Goal: Task Accomplishment & Management: Use online tool/utility

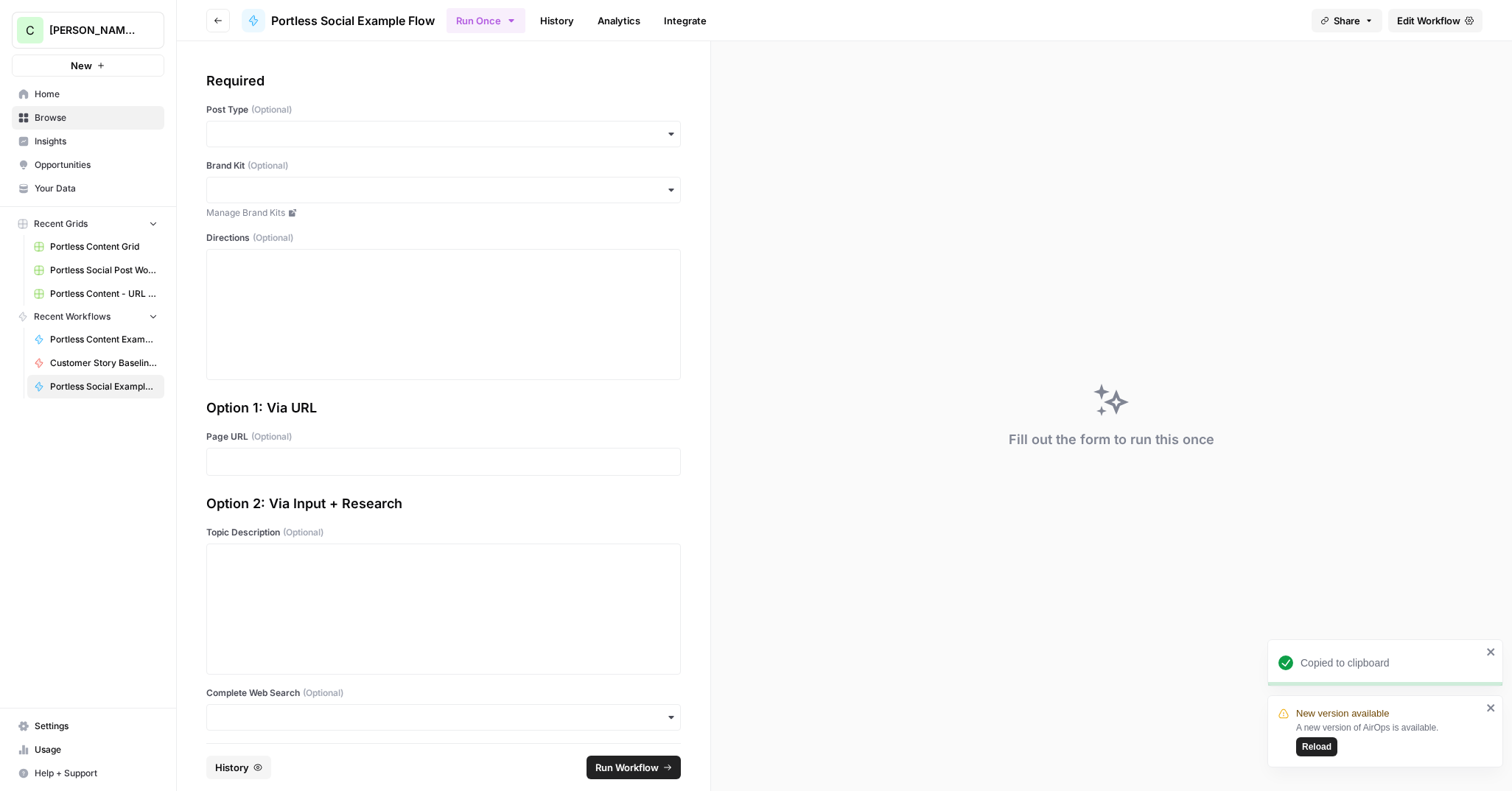
click at [1320, 751] on span "Reload" at bounding box center [1317, 747] width 30 height 13
click at [1438, 22] on span "Edit Workflow" at bounding box center [1429, 21] width 63 height 15
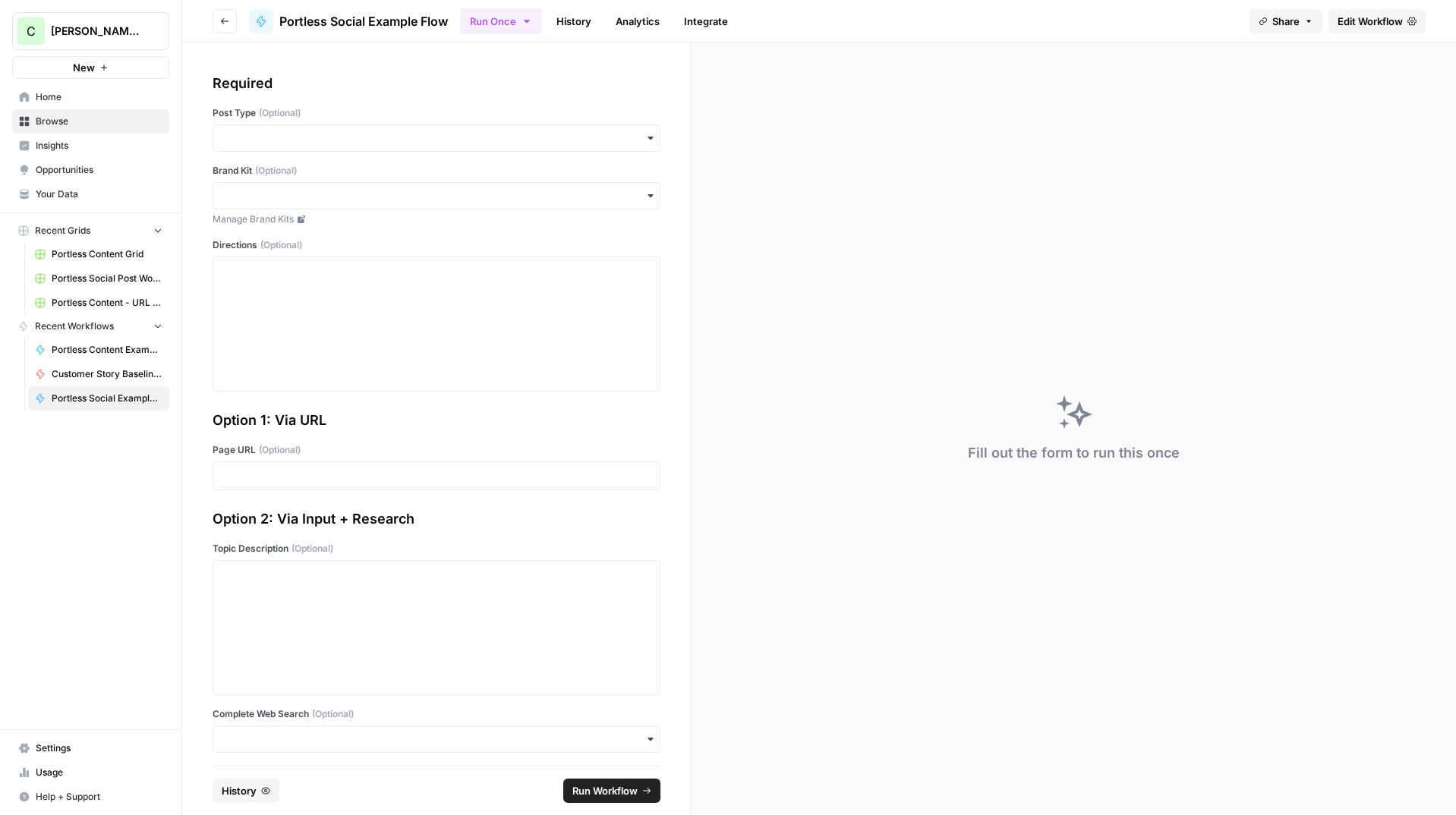
click at [560, 18] on link "History" at bounding box center [573, 21] width 53 height 25
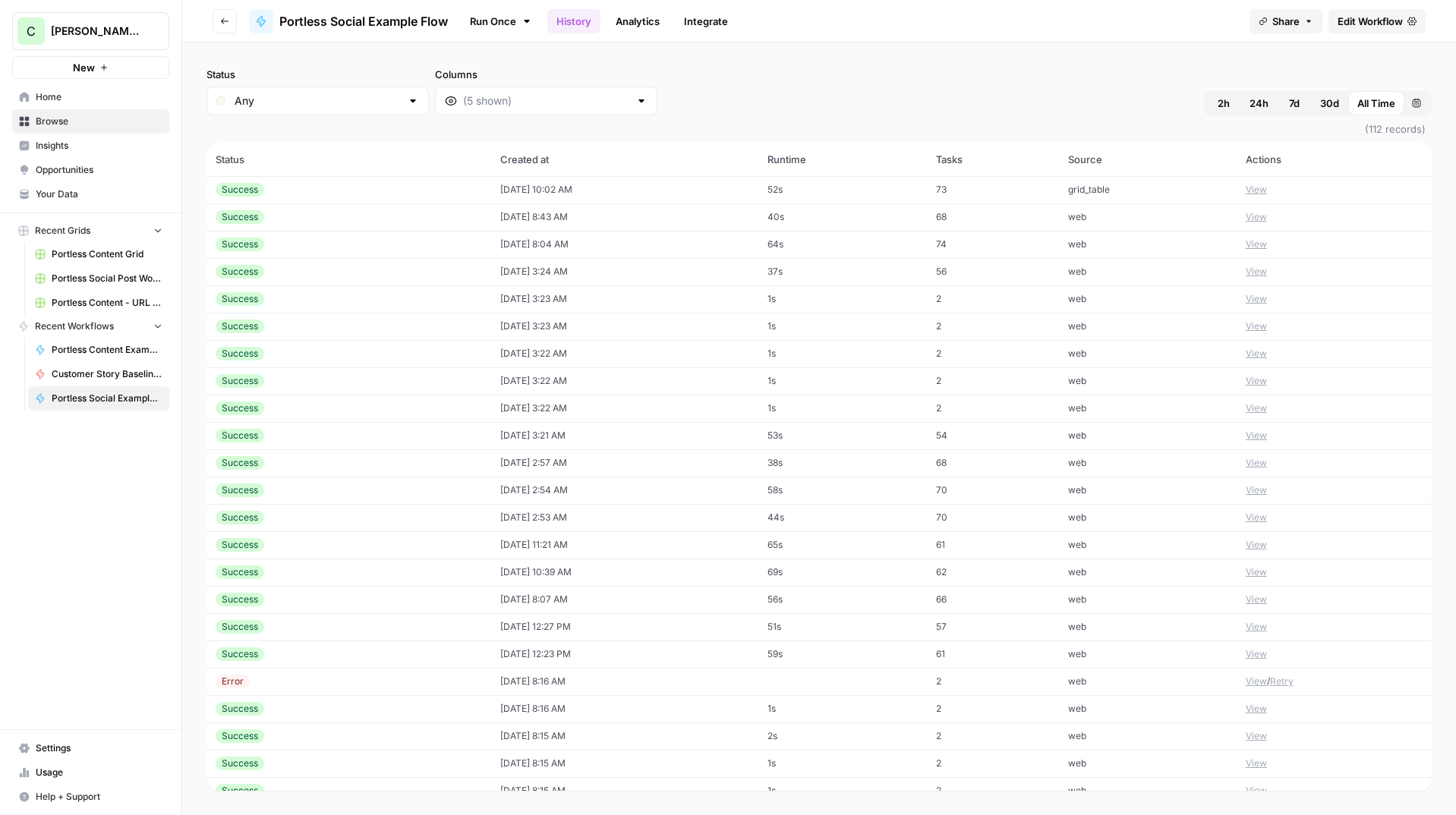
click at [1260, 189] on button "View" at bounding box center [1256, 190] width 21 height 14
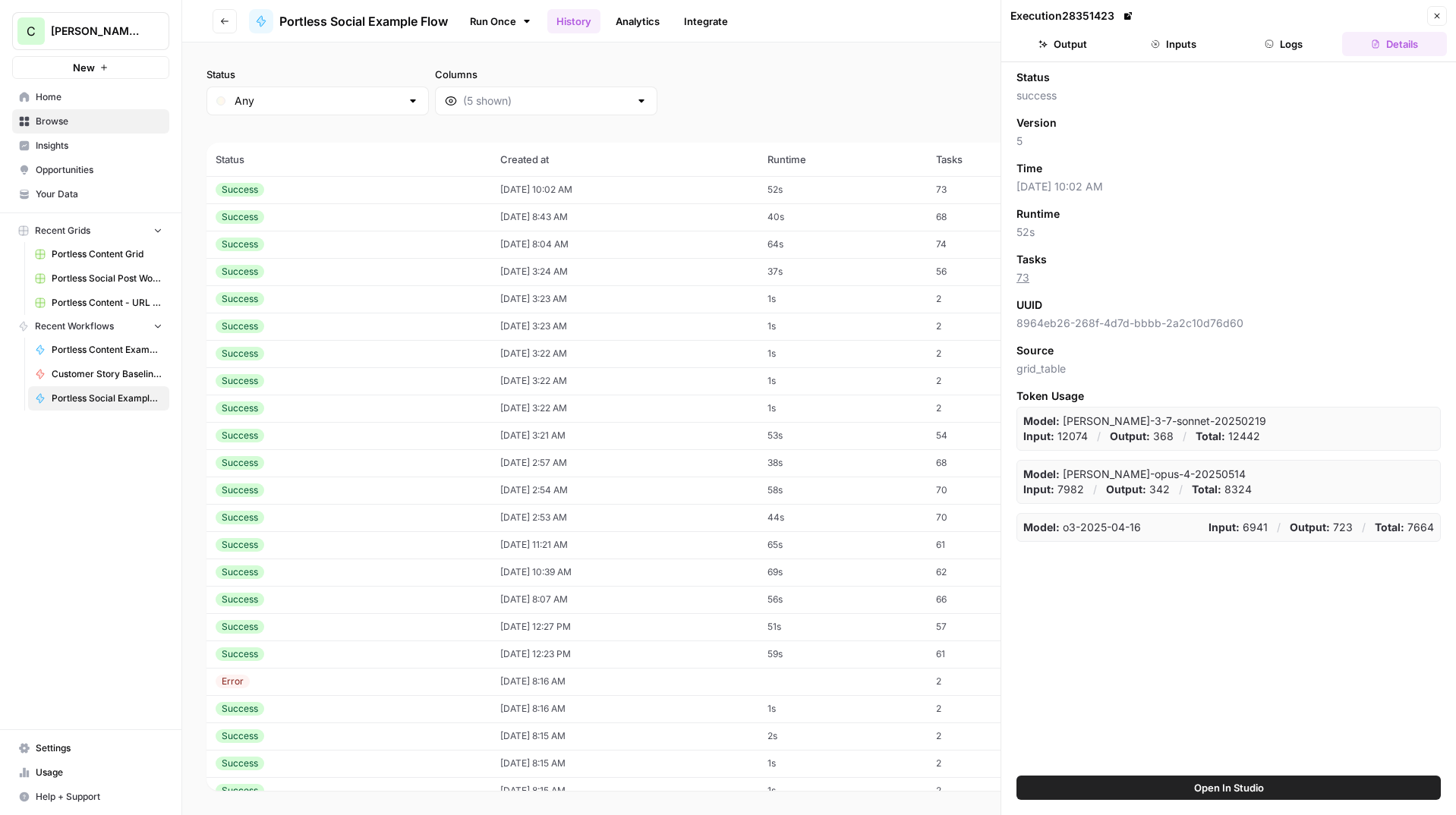
click at [1438, 20] on icon "button" at bounding box center [1438, 16] width 9 height 9
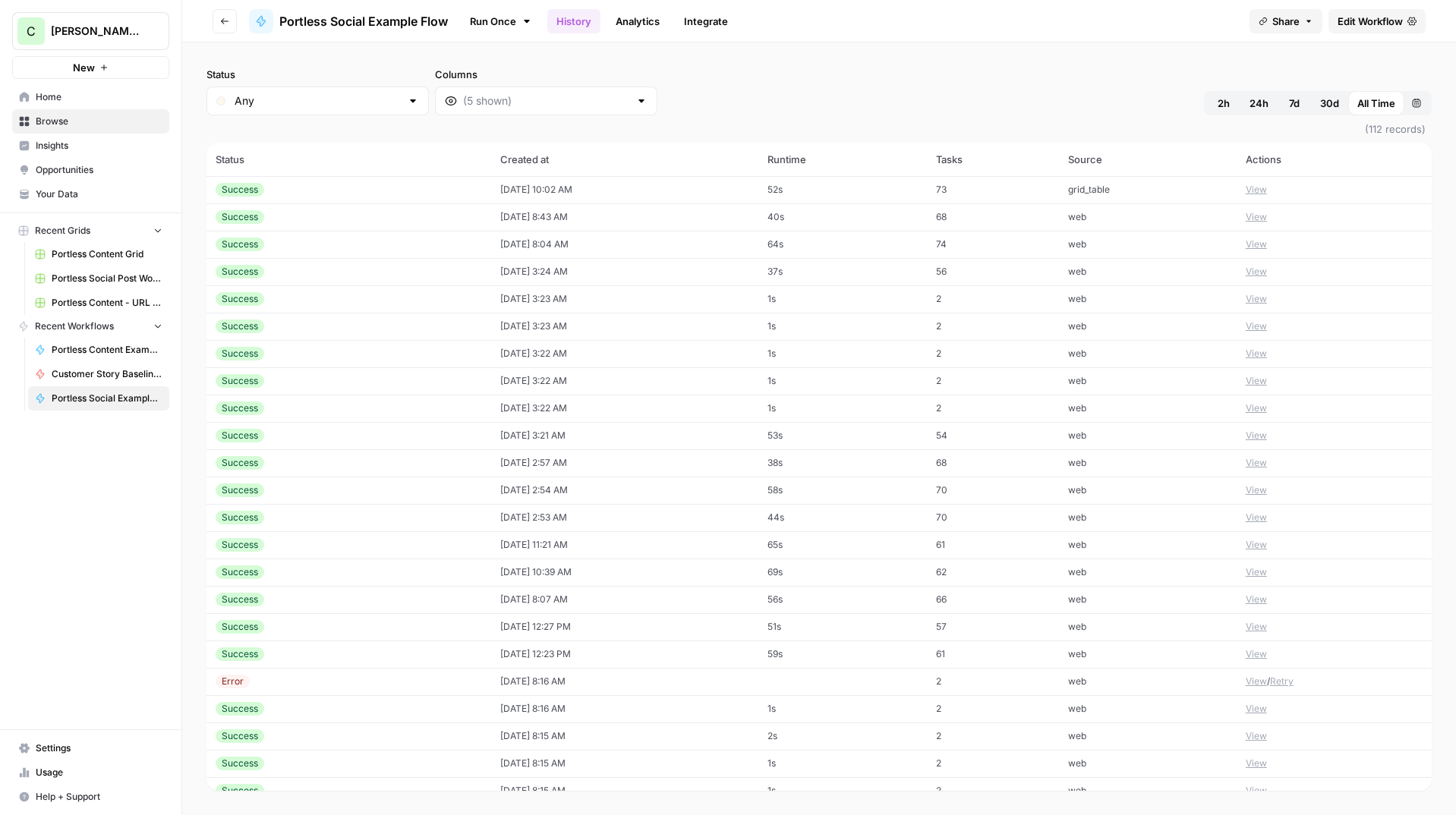
click at [381, 25] on span "Portless Social Example Flow" at bounding box center [364, 21] width 169 height 18
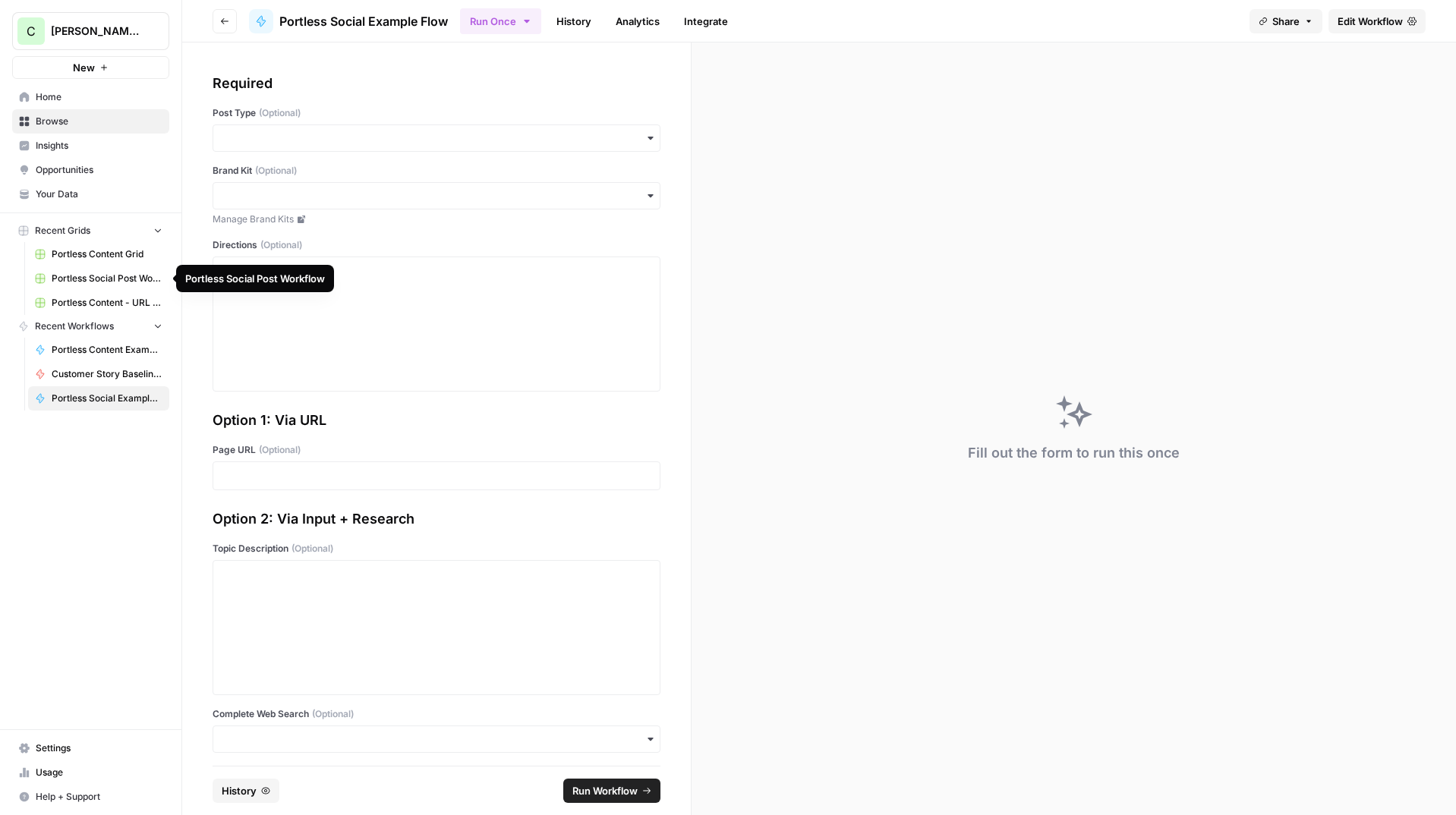
click at [70, 280] on span "Portless Social Post Workflow" at bounding box center [107, 279] width 111 height 14
click at [1295, 25] on span "Share" at bounding box center [1286, 21] width 28 height 15
click at [993, 147] on div "Fill out the form to run this once" at bounding box center [1074, 428] width 764 height 773
click at [1278, 27] on span "Share" at bounding box center [1286, 21] width 28 height 15
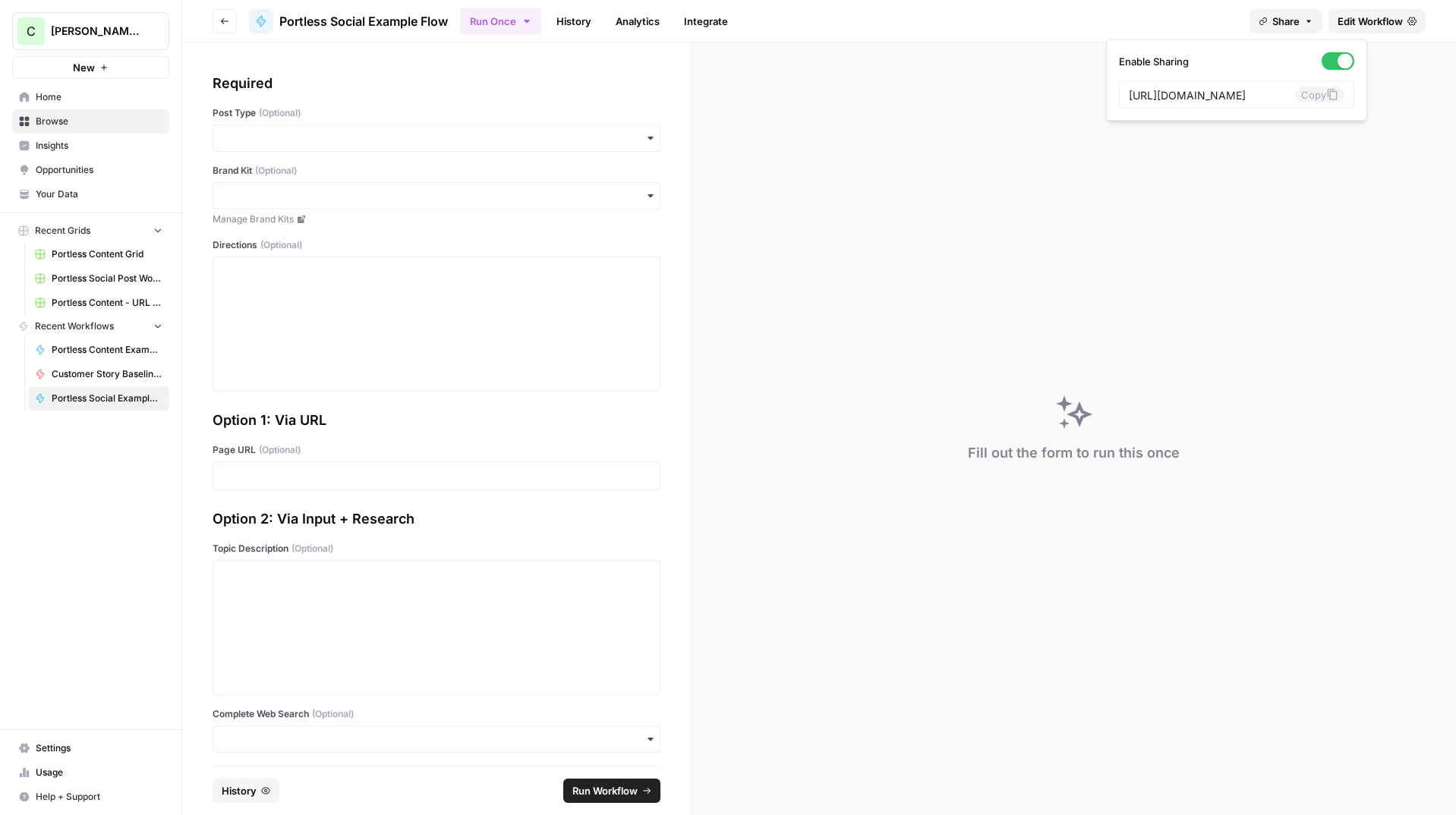
click at [1127, 185] on div "Fill out the form to run this once" at bounding box center [1074, 428] width 764 height 773
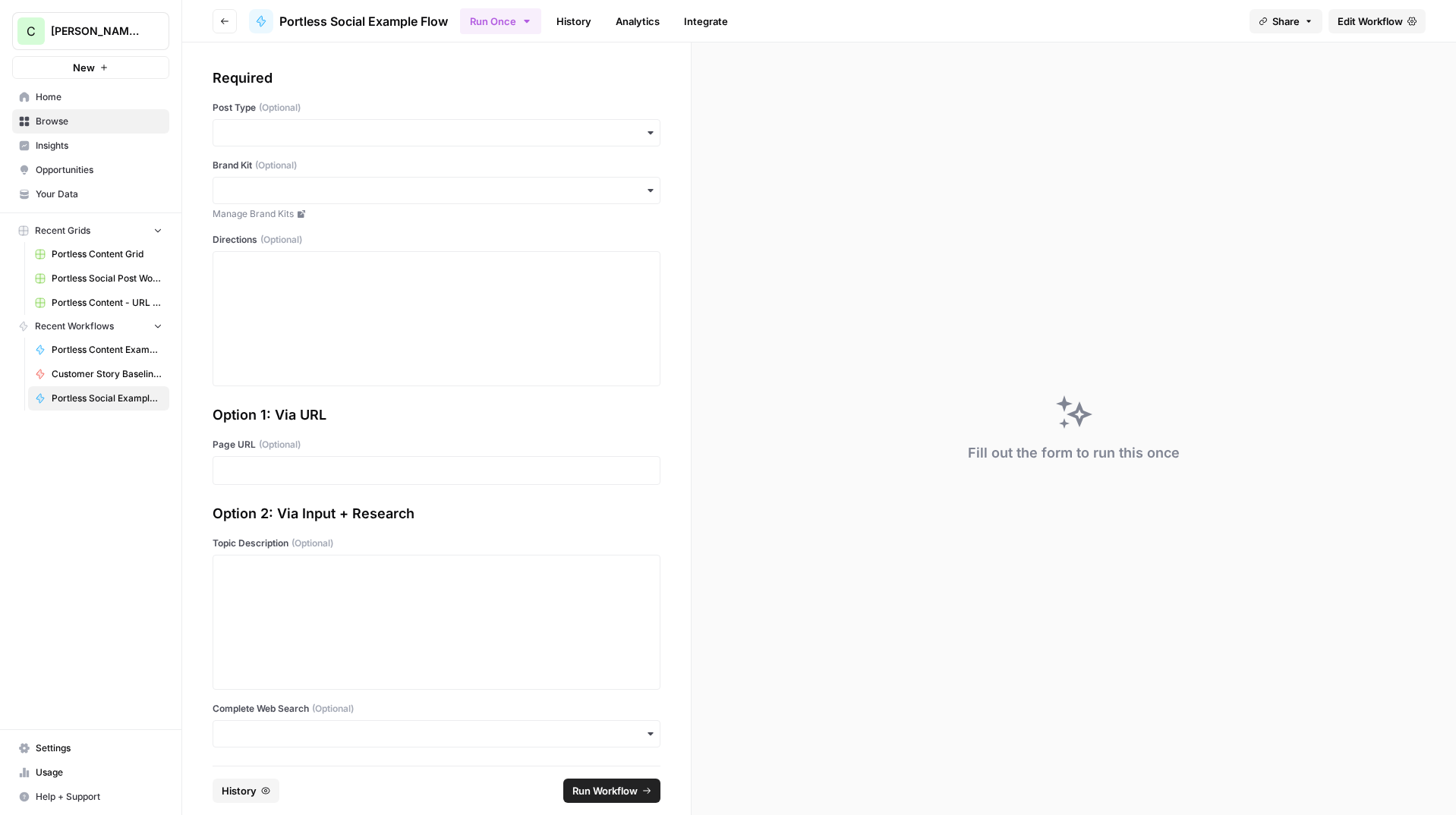
scroll to position [0, 0]
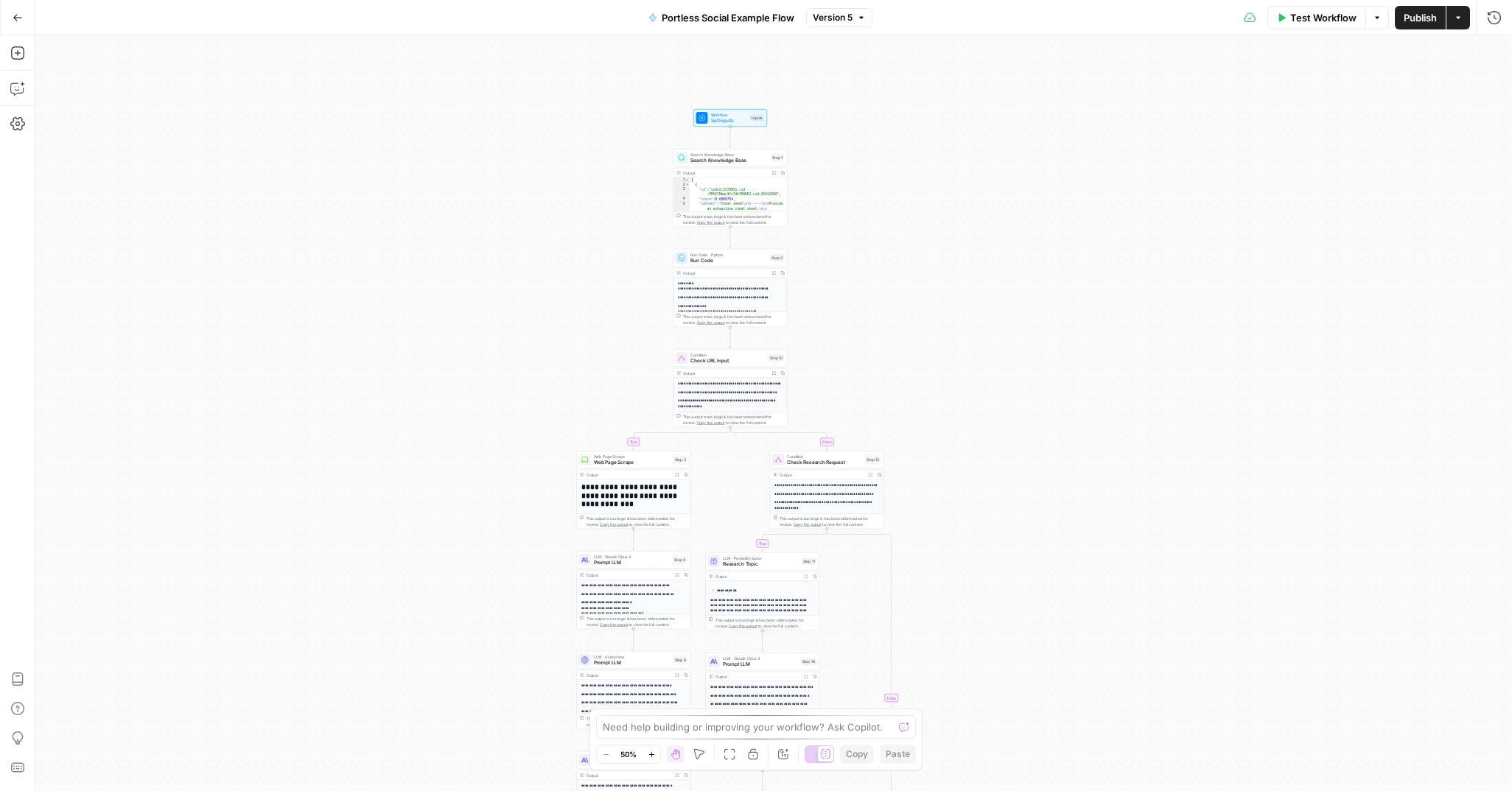
drag, startPoint x: 632, startPoint y: 200, endPoint x: 585, endPoint y: 294, distance: 105.1
click at [586, 302] on div "true true false false Workflow Set Inputs Inputs Search Knowledge Base Search K…" at bounding box center [773, 413] width 1476 height 756
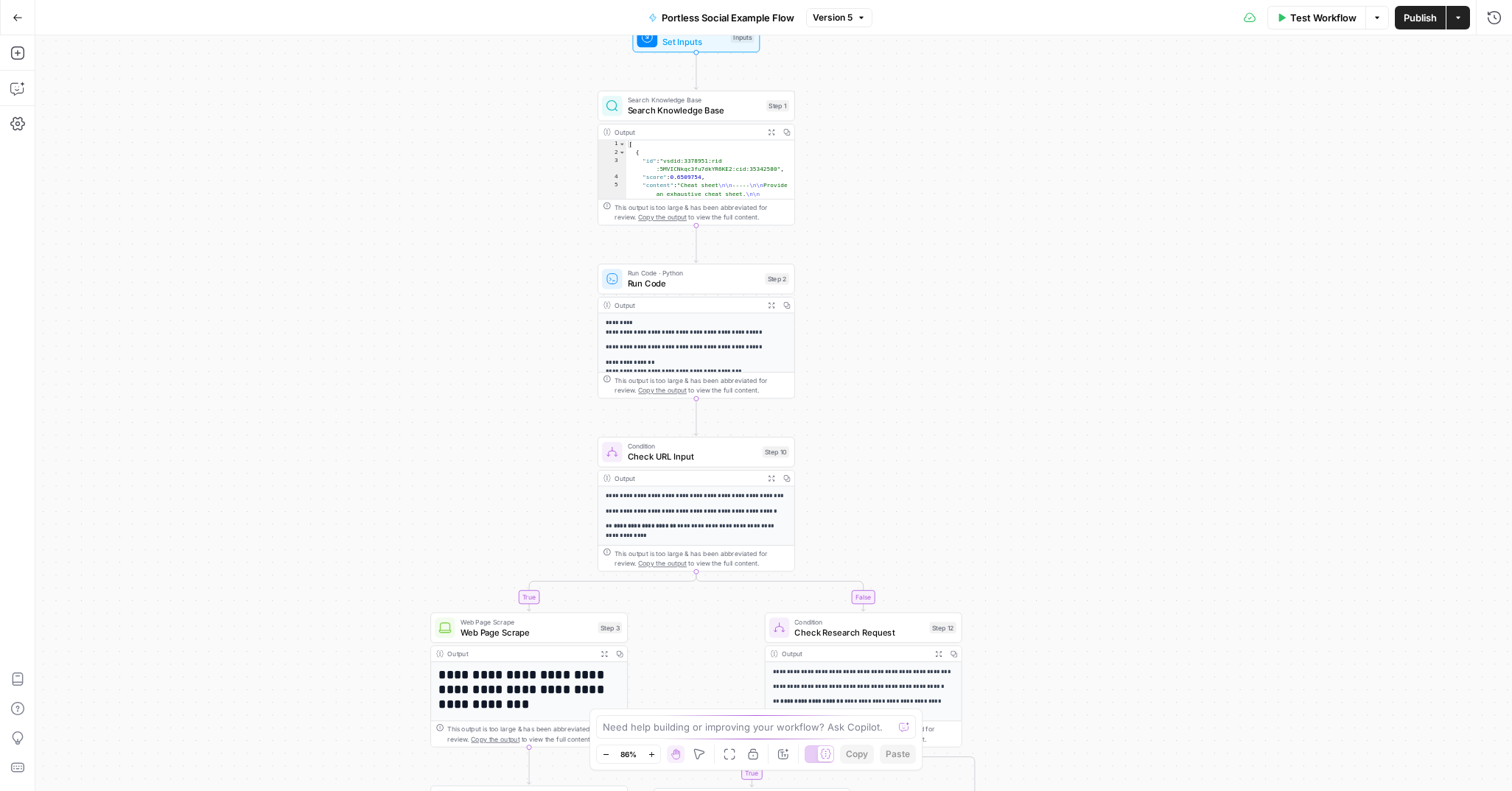
drag, startPoint x: 536, startPoint y: 238, endPoint x: 559, endPoint y: 279, distance: 47.0
click at [552, 284] on div "true true false false Workflow Set Inputs Inputs Search Knowledge Base Search K…" at bounding box center [773, 413] width 1476 height 756
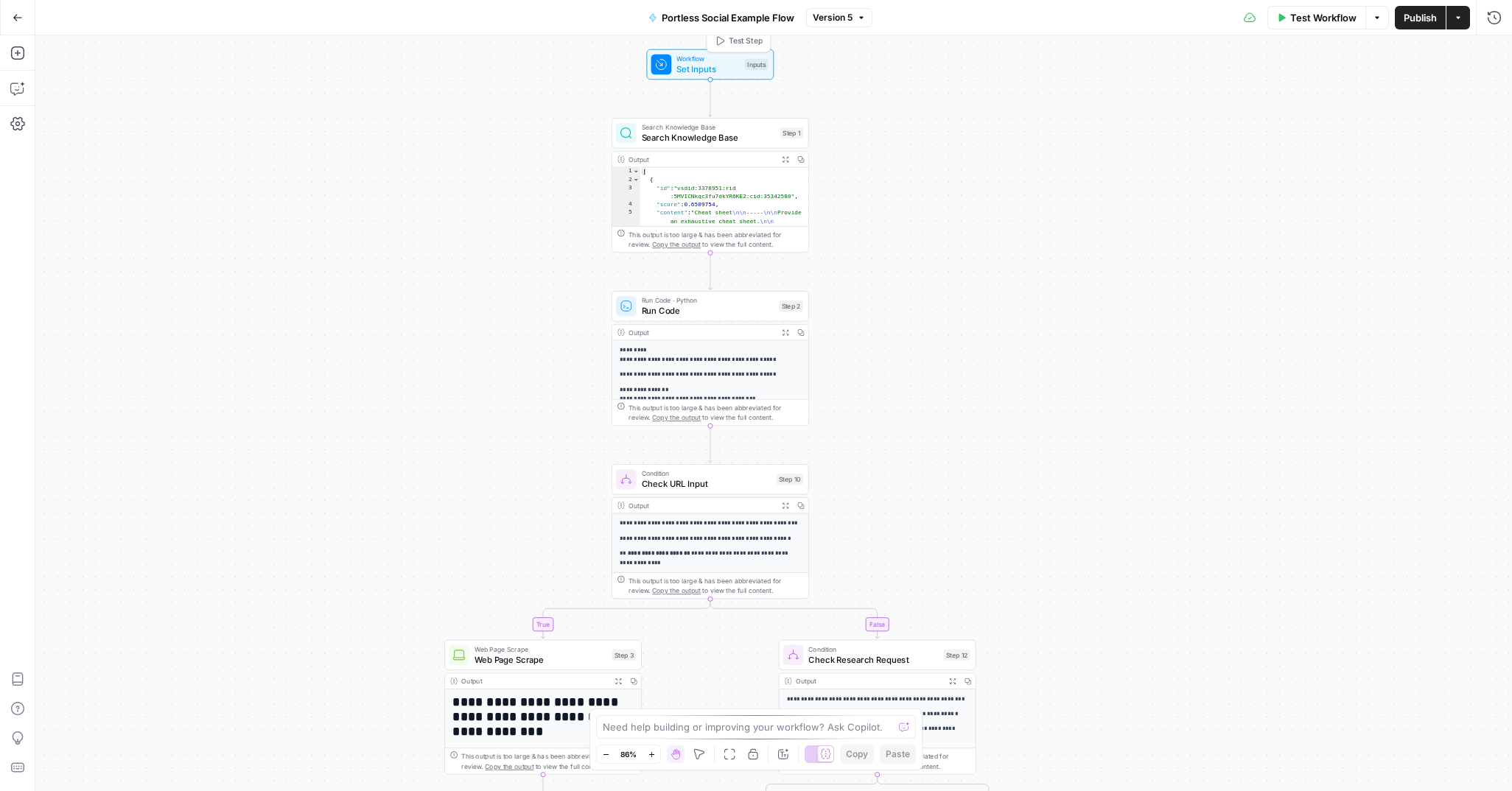
click at [685, 59] on span "Workflow" at bounding box center [708, 59] width 63 height 10
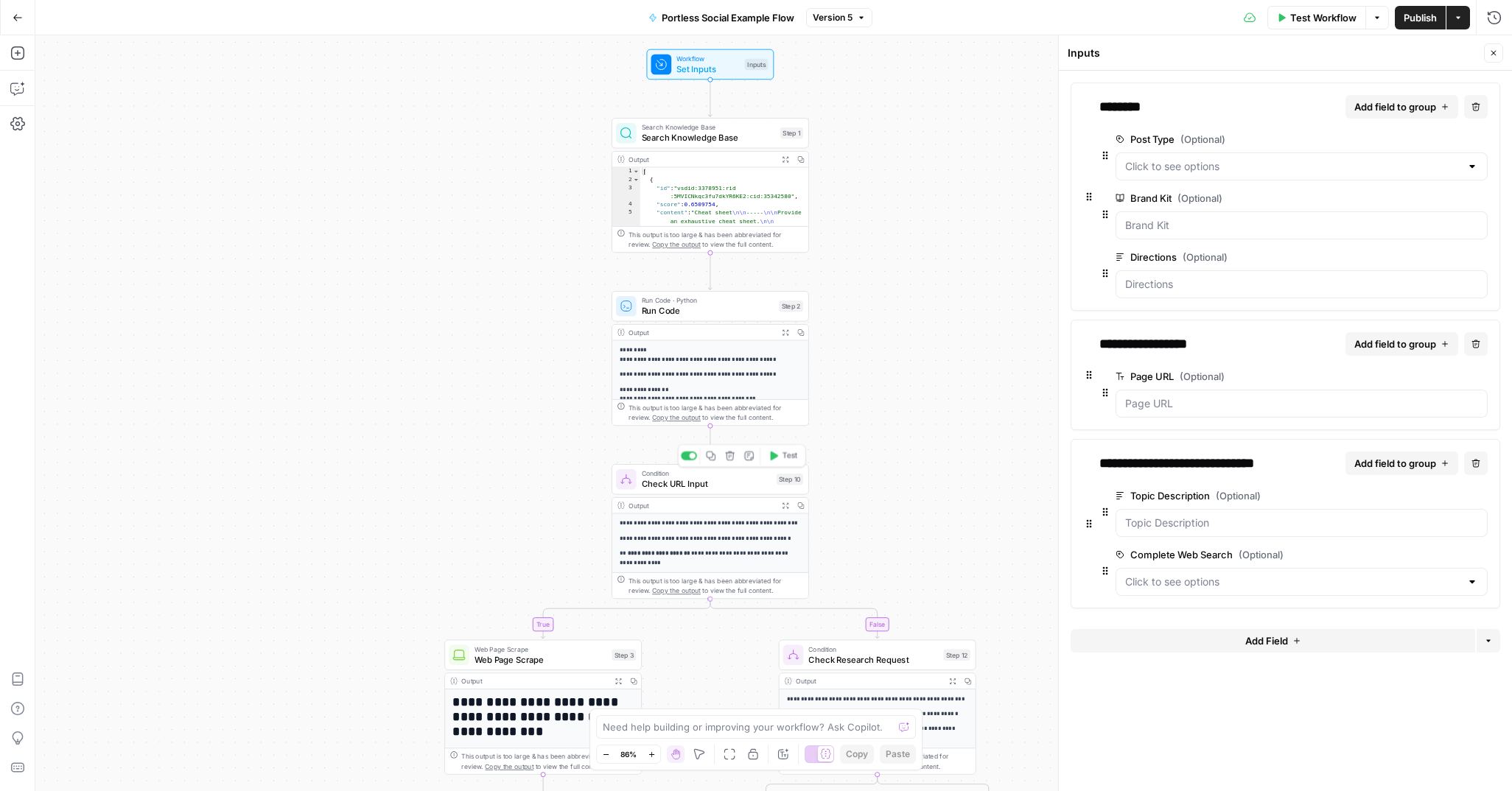
click at [706, 480] on span "Check URL Input" at bounding box center [707, 483] width 130 height 13
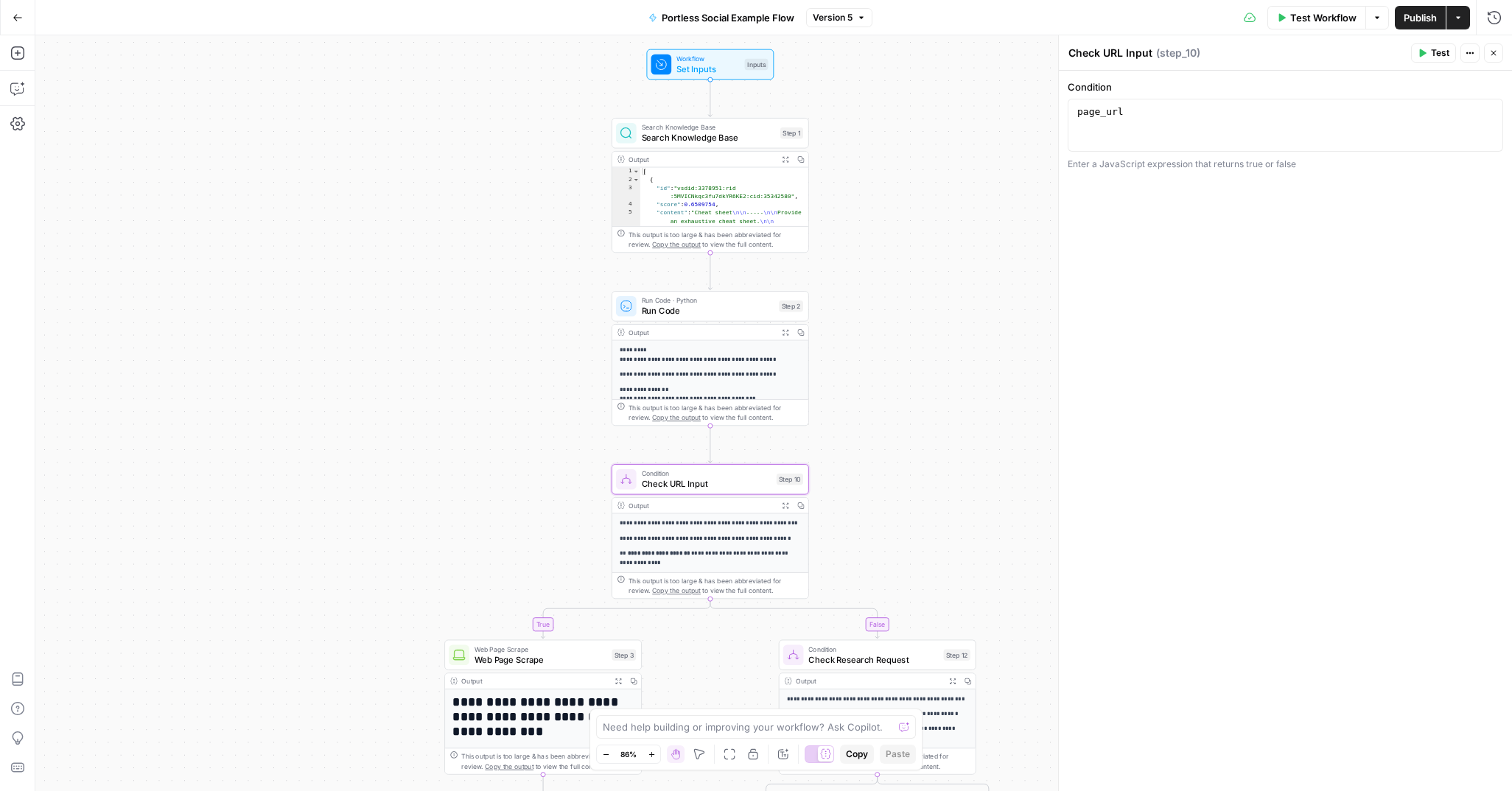
click at [1495, 51] on icon "button" at bounding box center [1493, 53] width 5 height 5
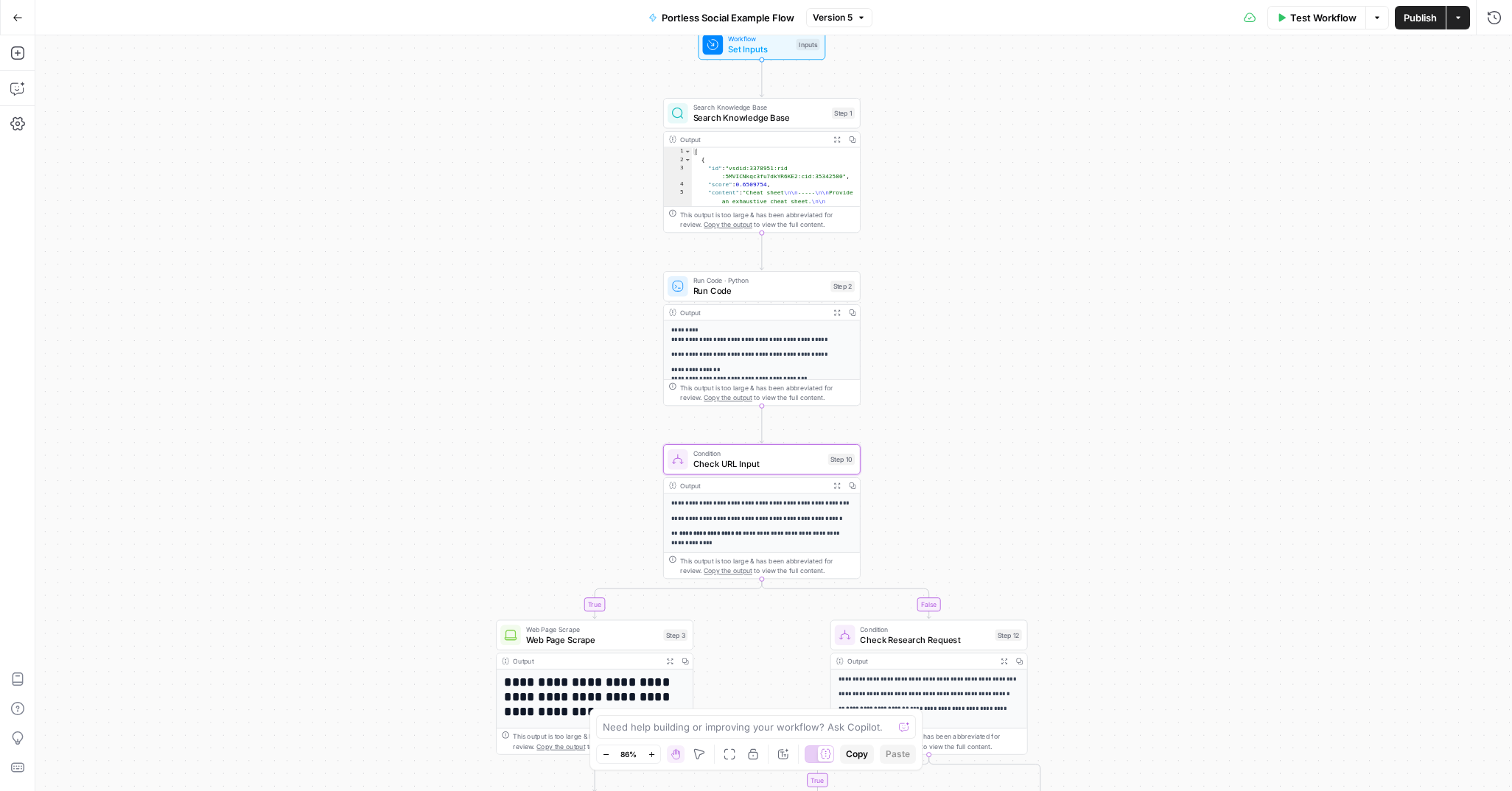
drag, startPoint x: 915, startPoint y: 453, endPoint x: 927, endPoint y: 447, distance: 13.4
click at [927, 447] on div "true true false false Workflow Set Inputs Inputs Search Knowledge Base Search K…" at bounding box center [773, 413] width 1476 height 756
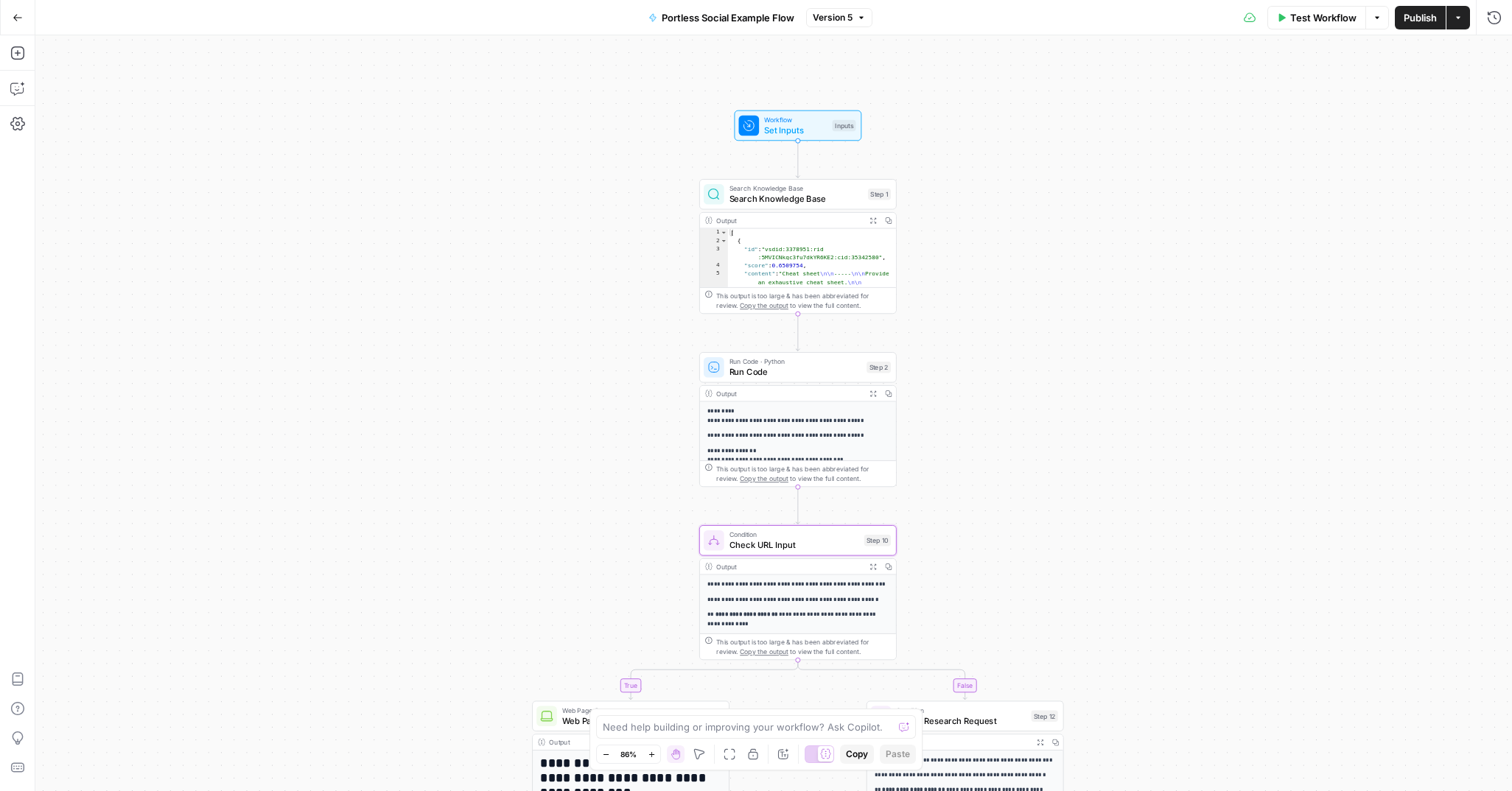
drag, startPoint x: 971, startPoint y: 136, endPoint x: 906, endPoint y: 187, distance: 82.6
click at [987, 205] on div "true true false false Workflow Set Inputs Inputs Search Knowledge Base Search K…" at bounding box center [773, 413] width 1476 height 756
click at [773, 129] on span "Set Inputs" at bounding box center [792, 131] width 63 height 13
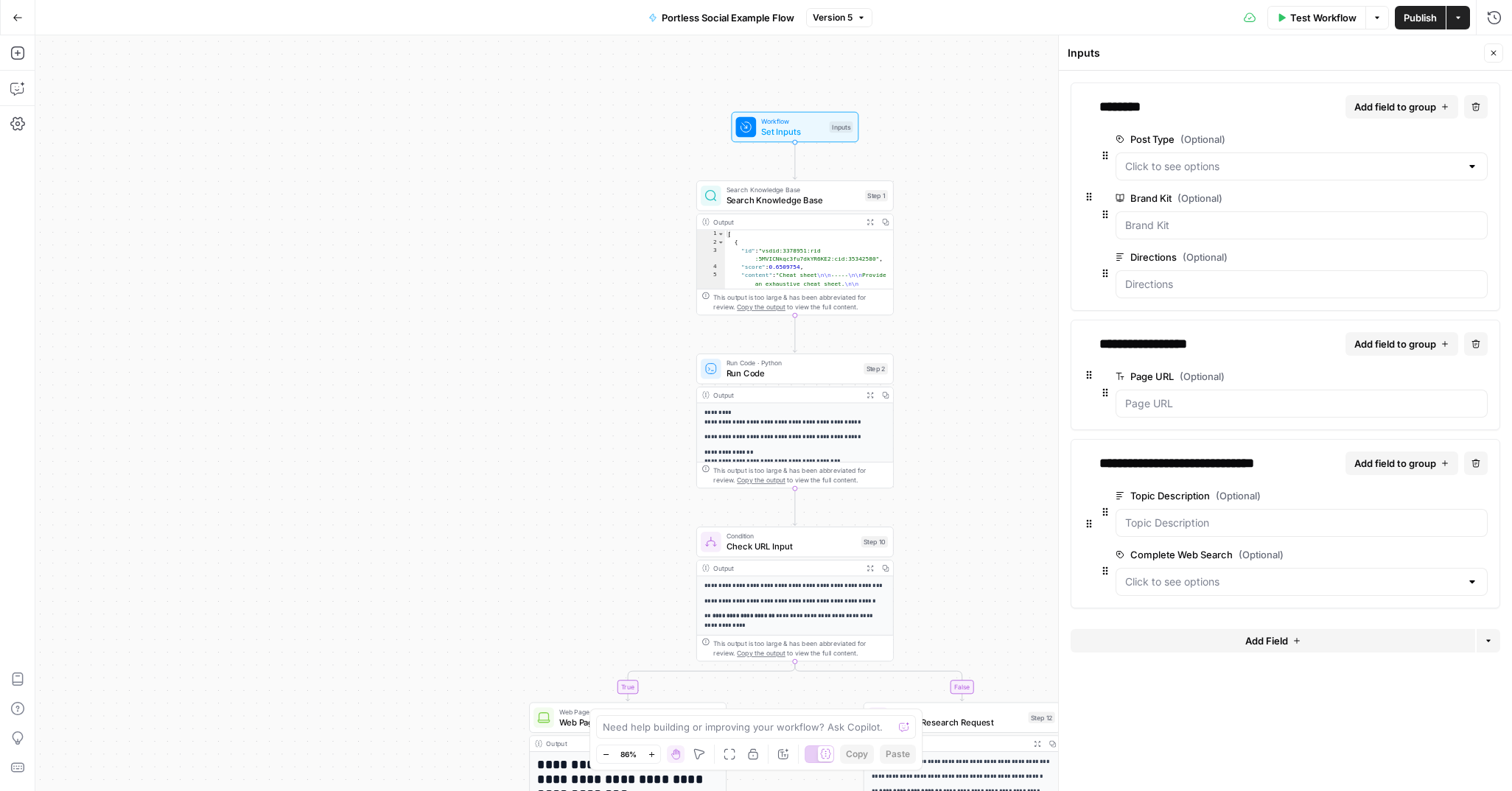
click at [1494, 54] on icon "button" at bounding box center [1493, 53] width 9 height 9
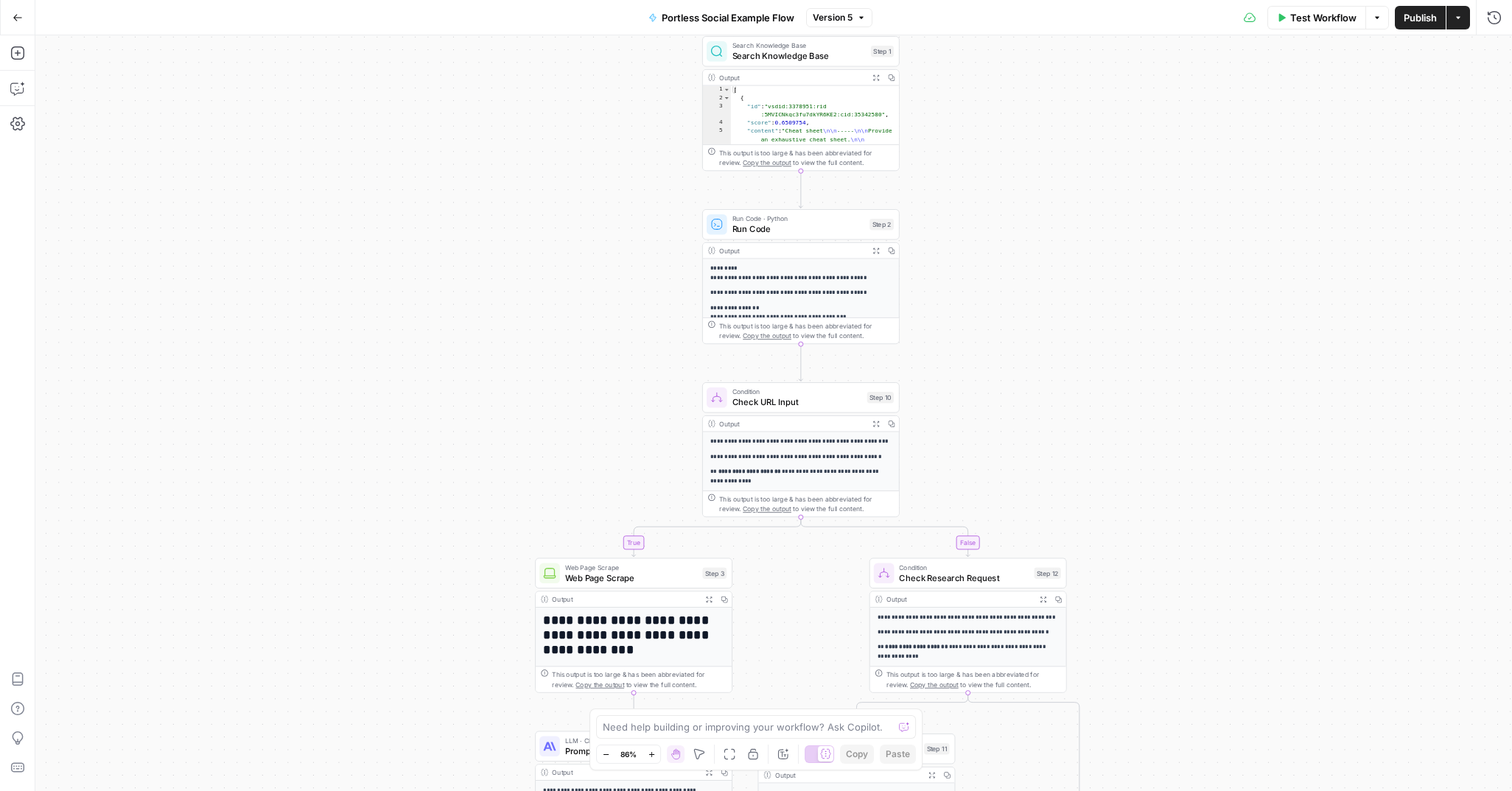
drag, startPoint x: 562, startPoint y: 436, endPoint x: 559, endPoint y: 237, distance: 199.0
click at [559, 237] on div "true true false false Workflow Set Inputs Inputs Search Knowledge Base Search K…" at bounding box center [773, 413] width 1476 height 756
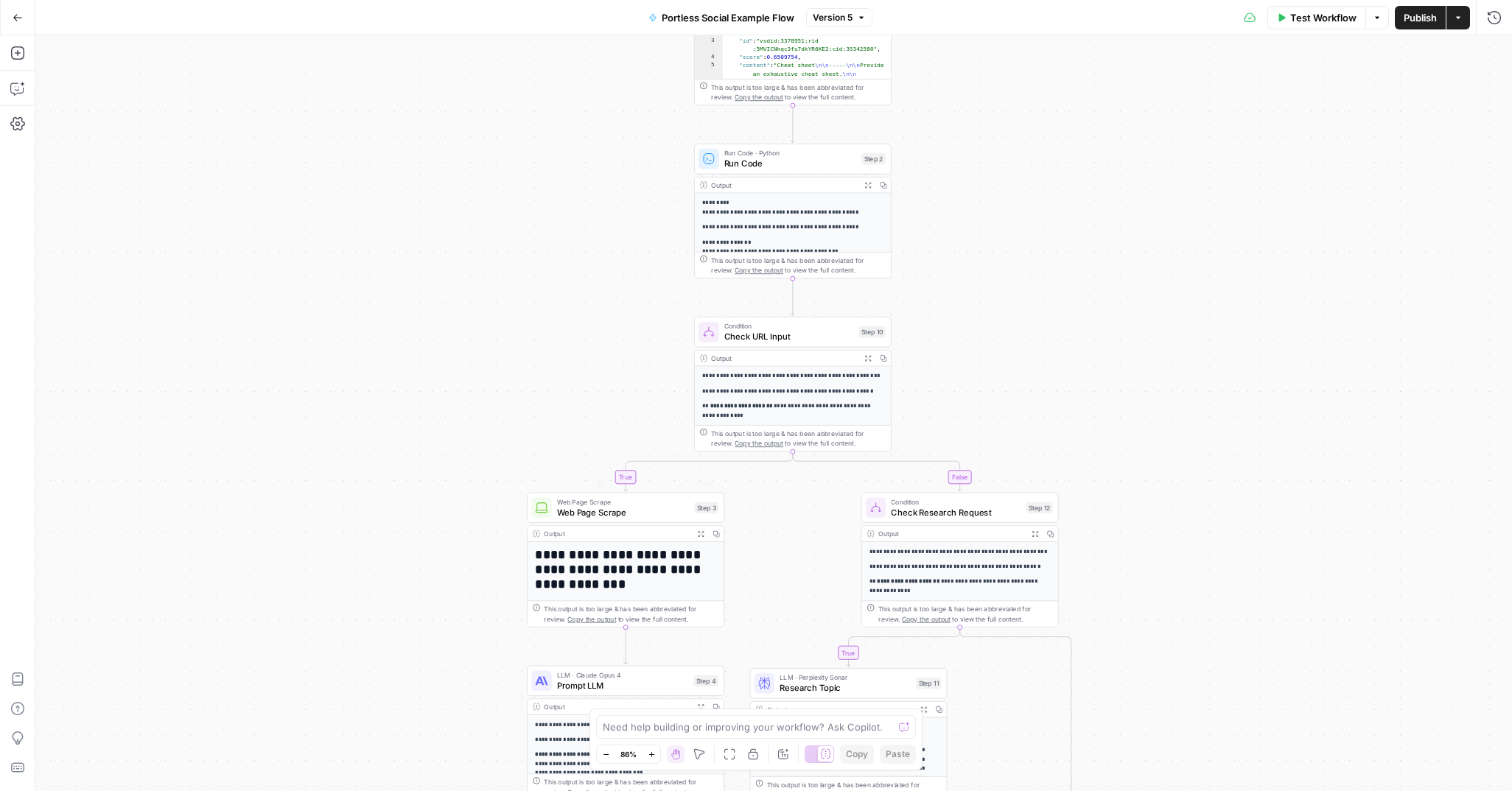
drag, startPoint x: 541, startPoint y: 562, endPoint x: 535, endPoint y: 273, distance: 289.1
click at [535, 273] on div "true true false false Workflow Set Inputs Inputs Search Knowledge Base Search K…" at bounding box center [773, 413] width 1476 height 756
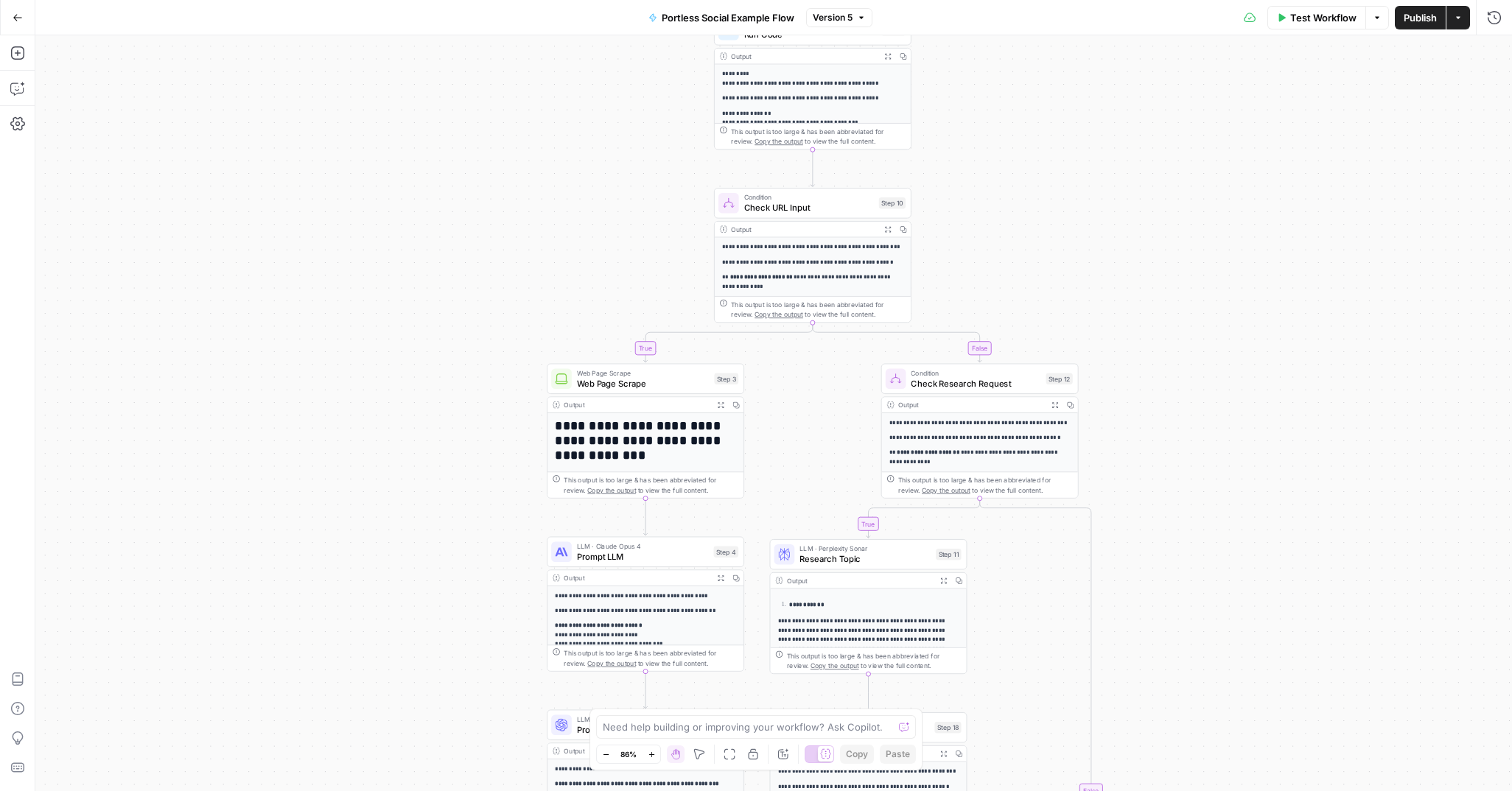
drag, startPoint x: 443, startPoint y: 502, endPoint x: 470, endPoint y: 198, distance: 305.2
click at [470, 198] on div "true true false false Workflow Set Inputs Inputs Search Knowledge Base Search K…" at bounding box center [773, 413] width 1476 height 756
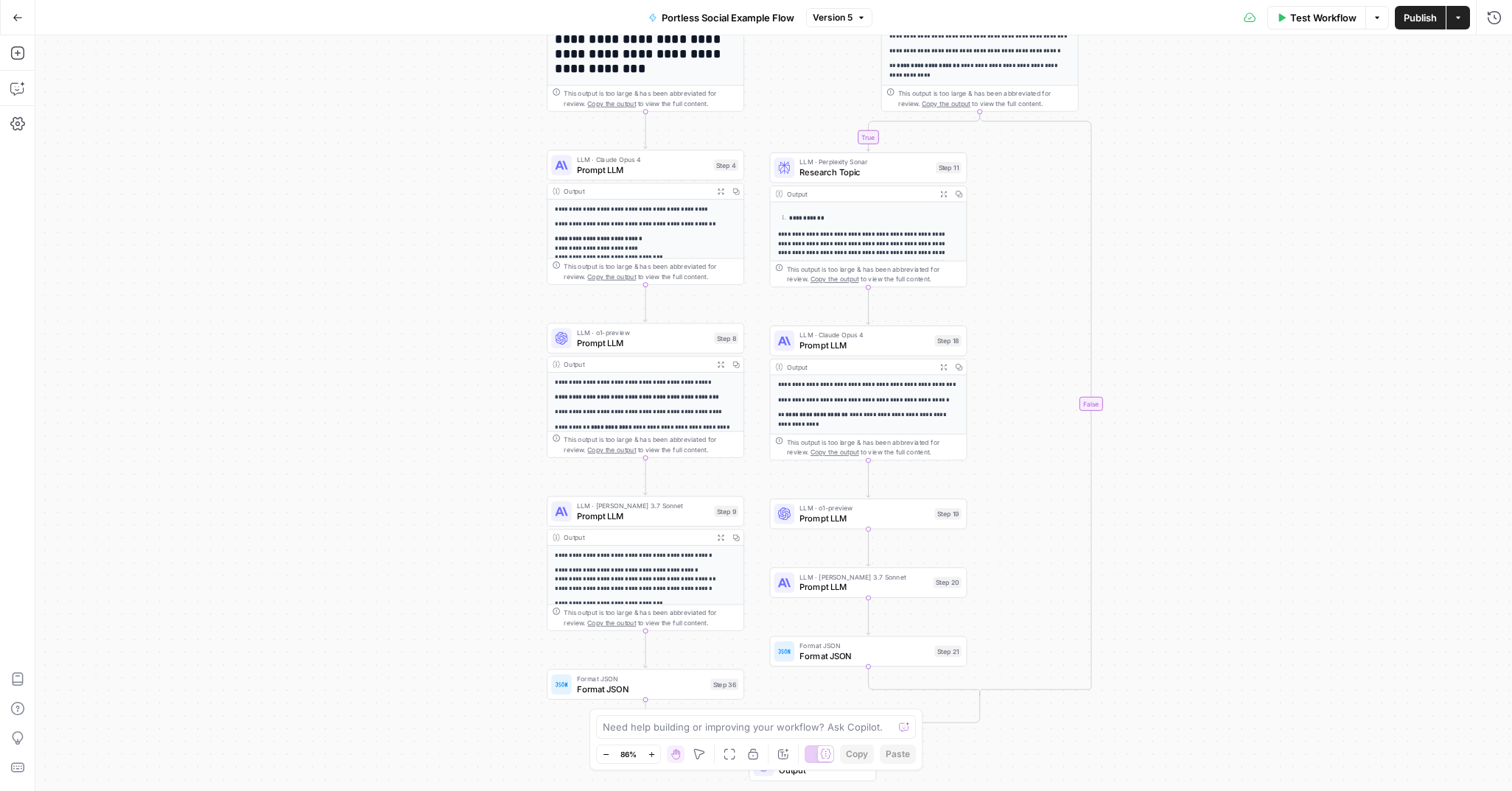
drag, startPoint x: 461, startPoint y: 387, endPoint x: 454, endPoint y: 174, distance: 213.1
click at [454, 174] on div "true true false false Workflow Set Inputs Inputs Search Knowledge Base Search K…" at bounding box center [773, 413] width 1476 height 756
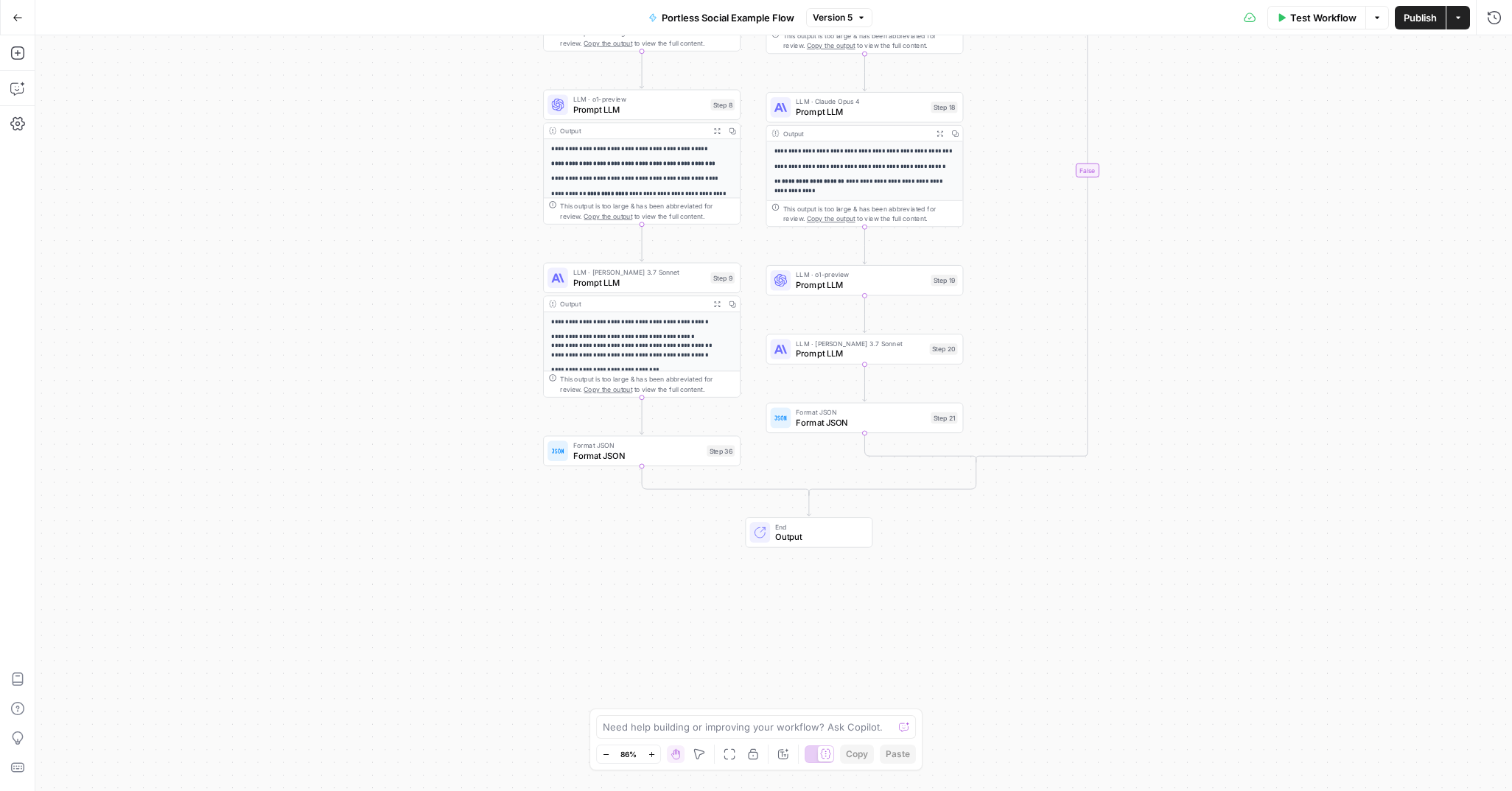
drag, startPoint x: 482, startPoint y: 340, endPoint x: 477, endPoint y: 110, distance: 230.1
click at [477, 109] on div "true true false false Workflow Set Inputs Inputs Search Knowledge Base Search K…" at bounding box center [773, 413] width 1476 height 756
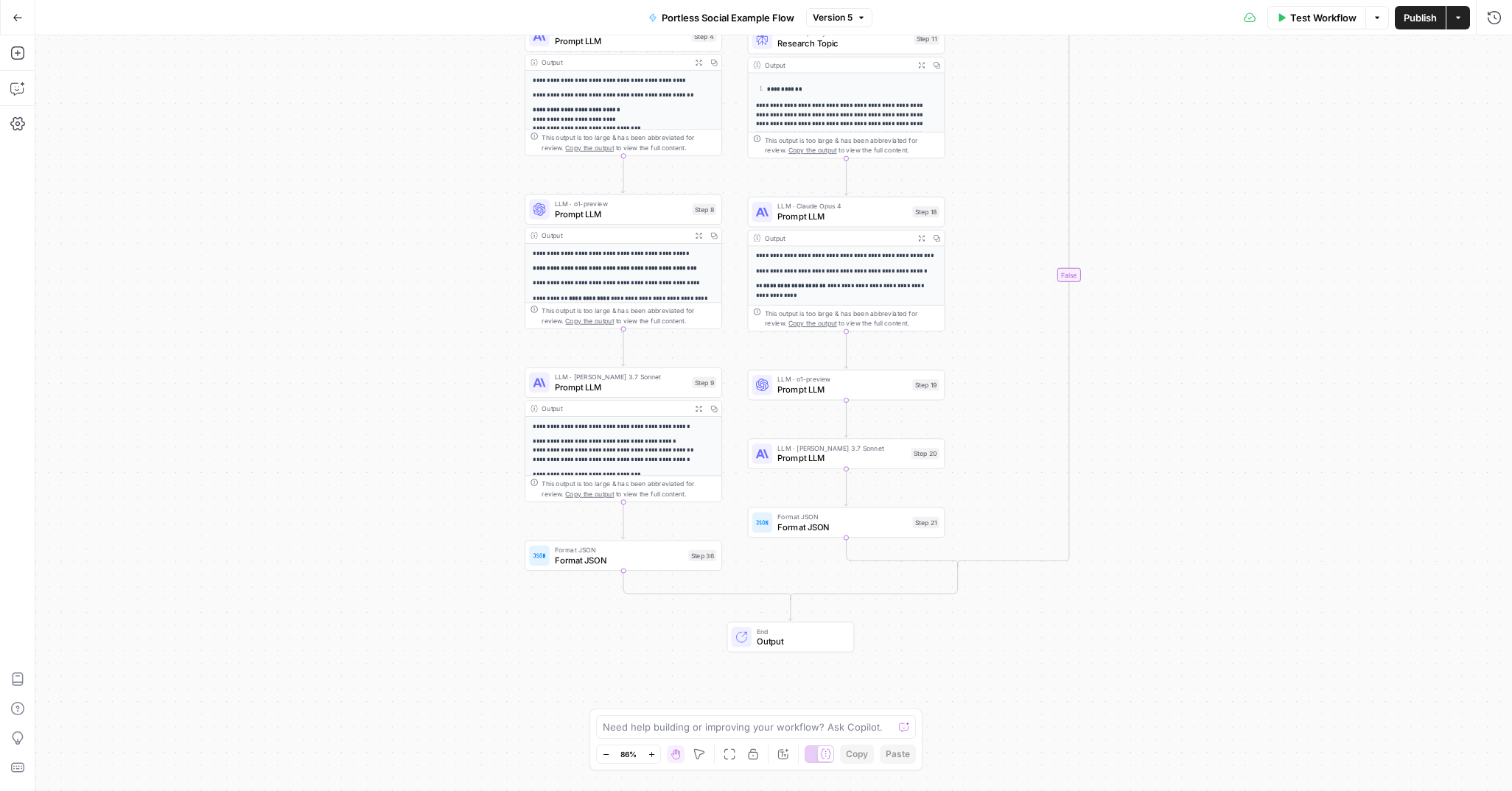
drag, startPoint x: 456, startPoint y: 358, endPoint x: 444, endPoint y: 407, distance: 50.4
click at [443, 410] on div "true true false false Workflow Set Inputs Inputs Search Knowledge Base Search K…" at bounding box center [773, 413] width 1476 height 756
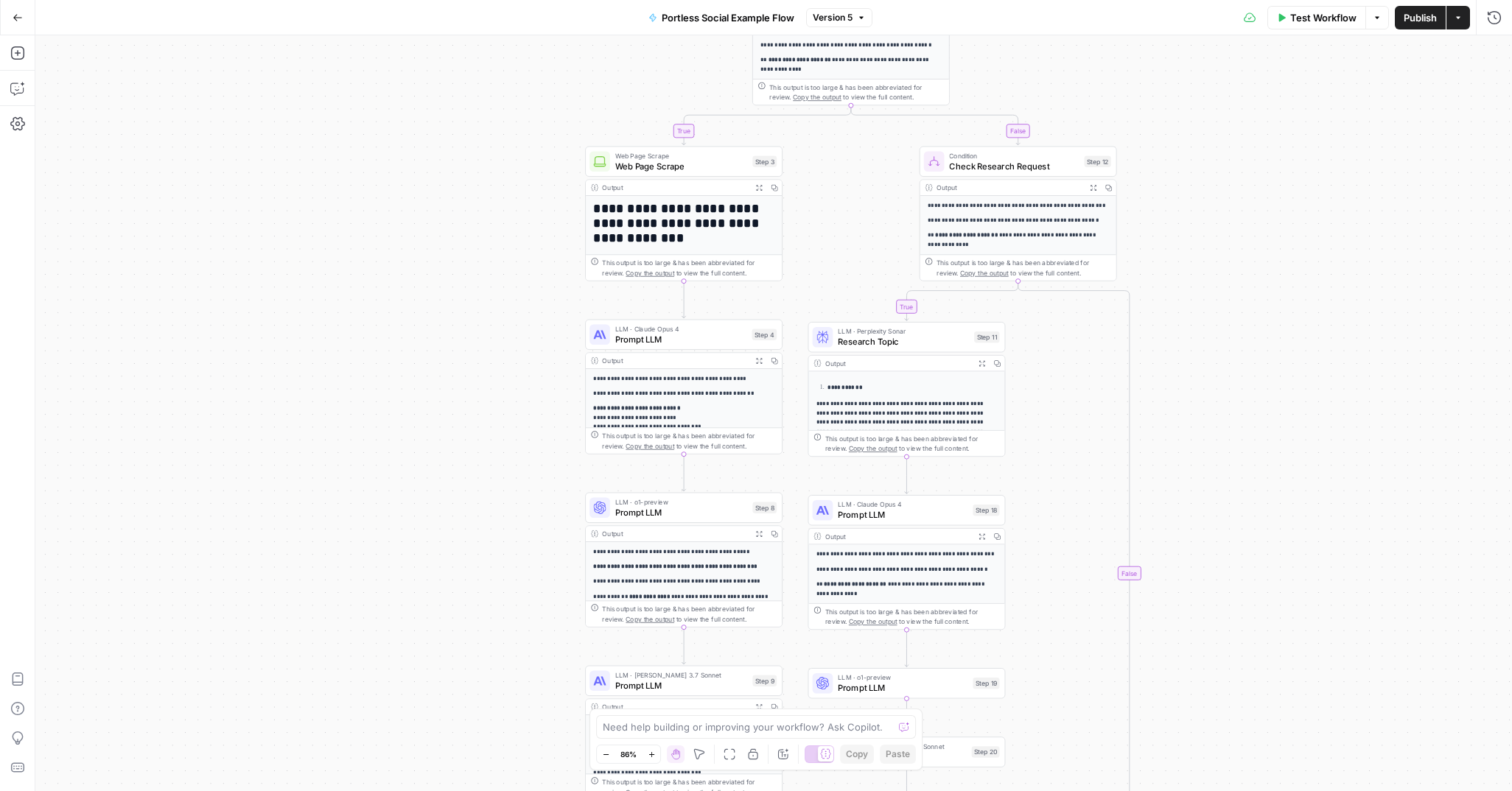
drag, startPoint x: 1291, startPoint y: 209, endPoint x: 1268, endPoint y: 255, distance: 51.4
click at [1332, 351] on div "true true false false Workflow Set Inputs Inputs Search Knowledge Base Search K…" at bounding box center [773, 413] width 1476 height 756
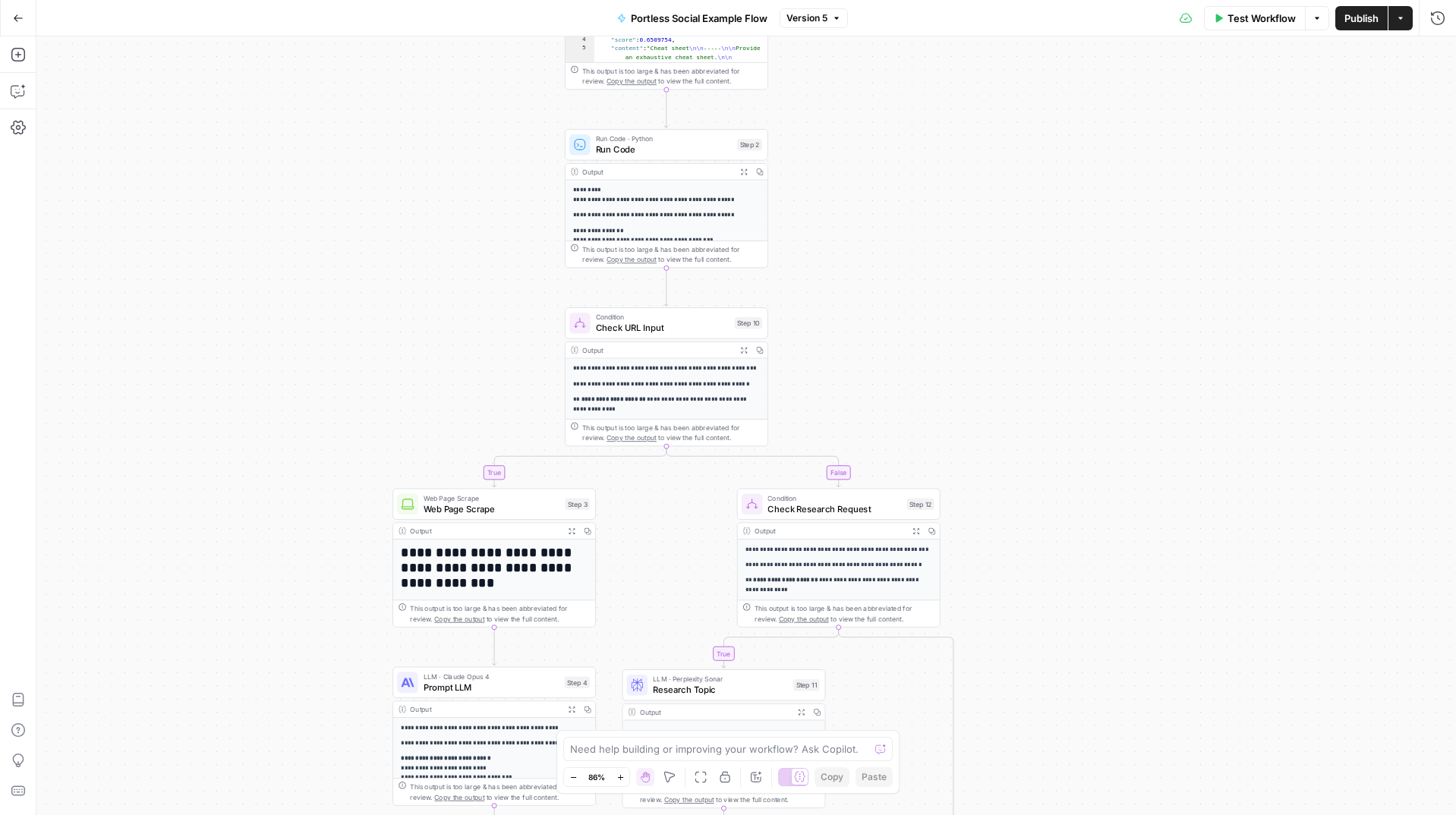
drag, startPoint x: 486, startPoint y: 163, endPoint x: 290, endPoint y: 515, distance: 402.9
click at [282, 520] on div "true true false false Workflow Set Inputs Inputs Search Knowledge Base Search K…" at bounding box center [746, 425] width 1420 height 779
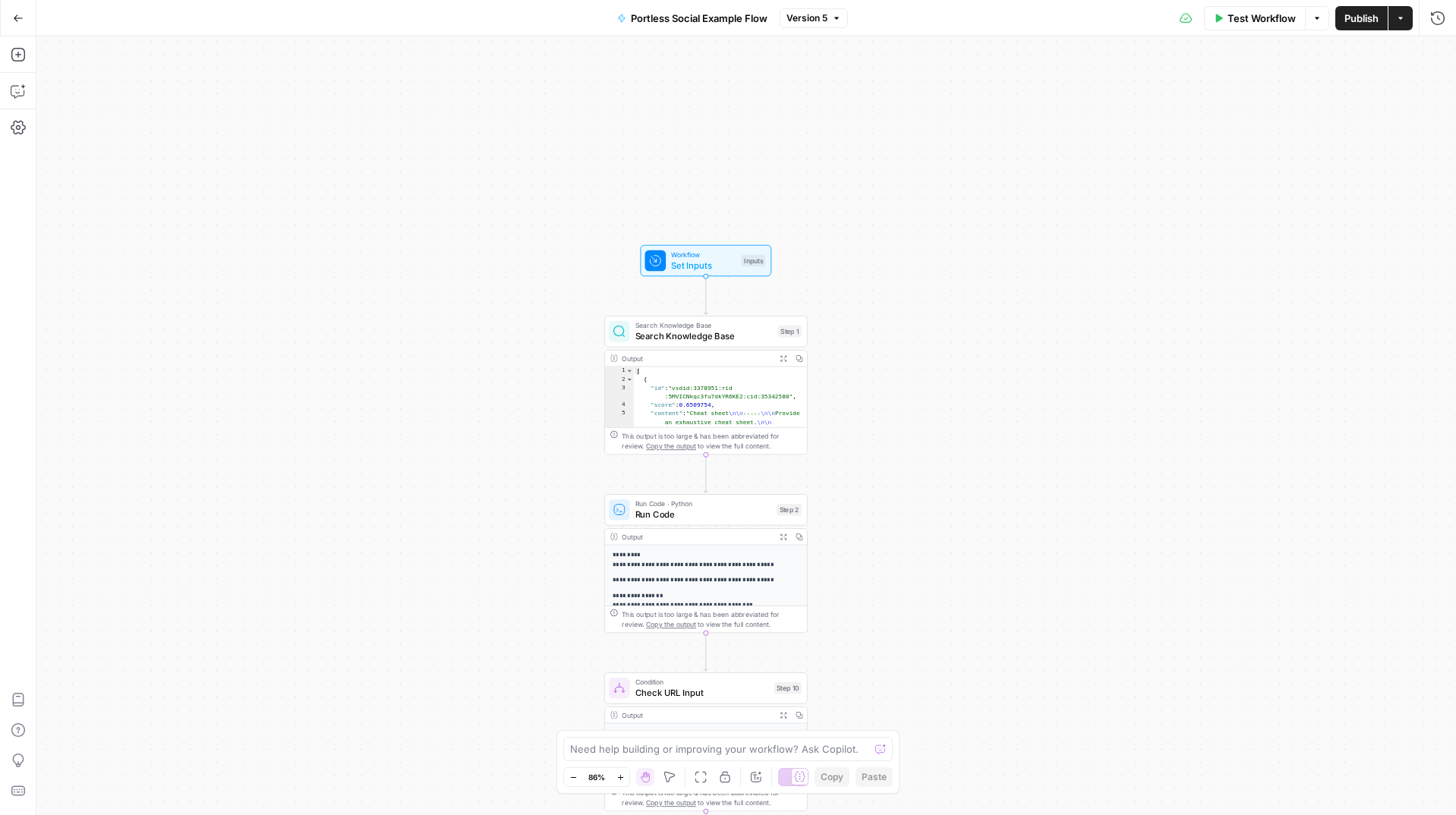
drag, startPoint x: 502, startPoint y: 116, endPoint x: 535, endPoint y: 460, distance: 345.6
click at [535, 460] on div "true true false false Workflow Set Inputs Inputs Search Knowledge Base Search K…" at bounding box center [746, 425] width 1420 height 779
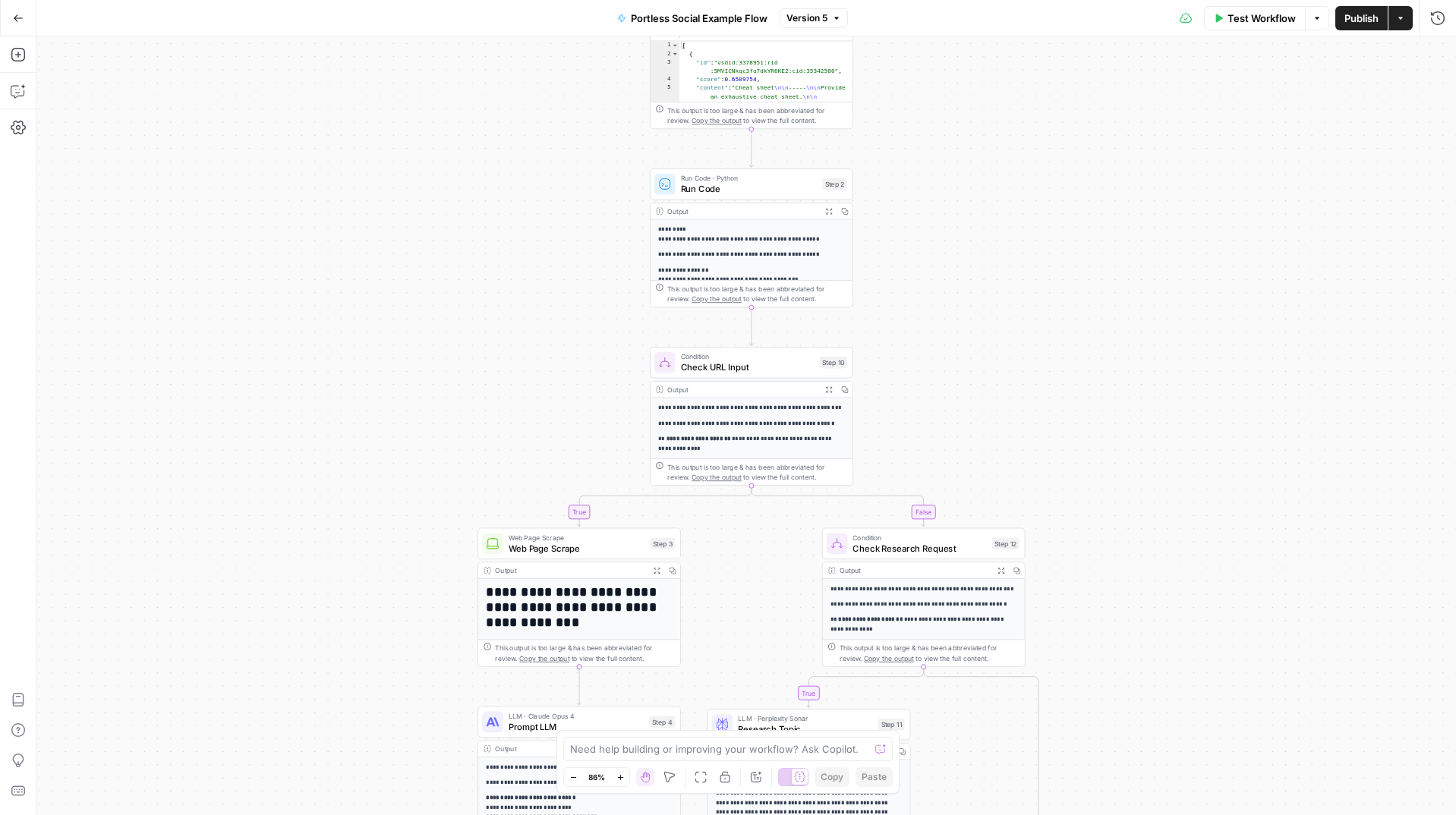
drag, startPoint x: 522, startPoint y: 460, endPoint x: 566, endPoint y: 133, distance: 329.9
click at [566, 133] on div "true true false false Workflow Set Inputs Inputs Search Knowledge Base Search K…" at bounding box center [746, 425] width 1420 height 779
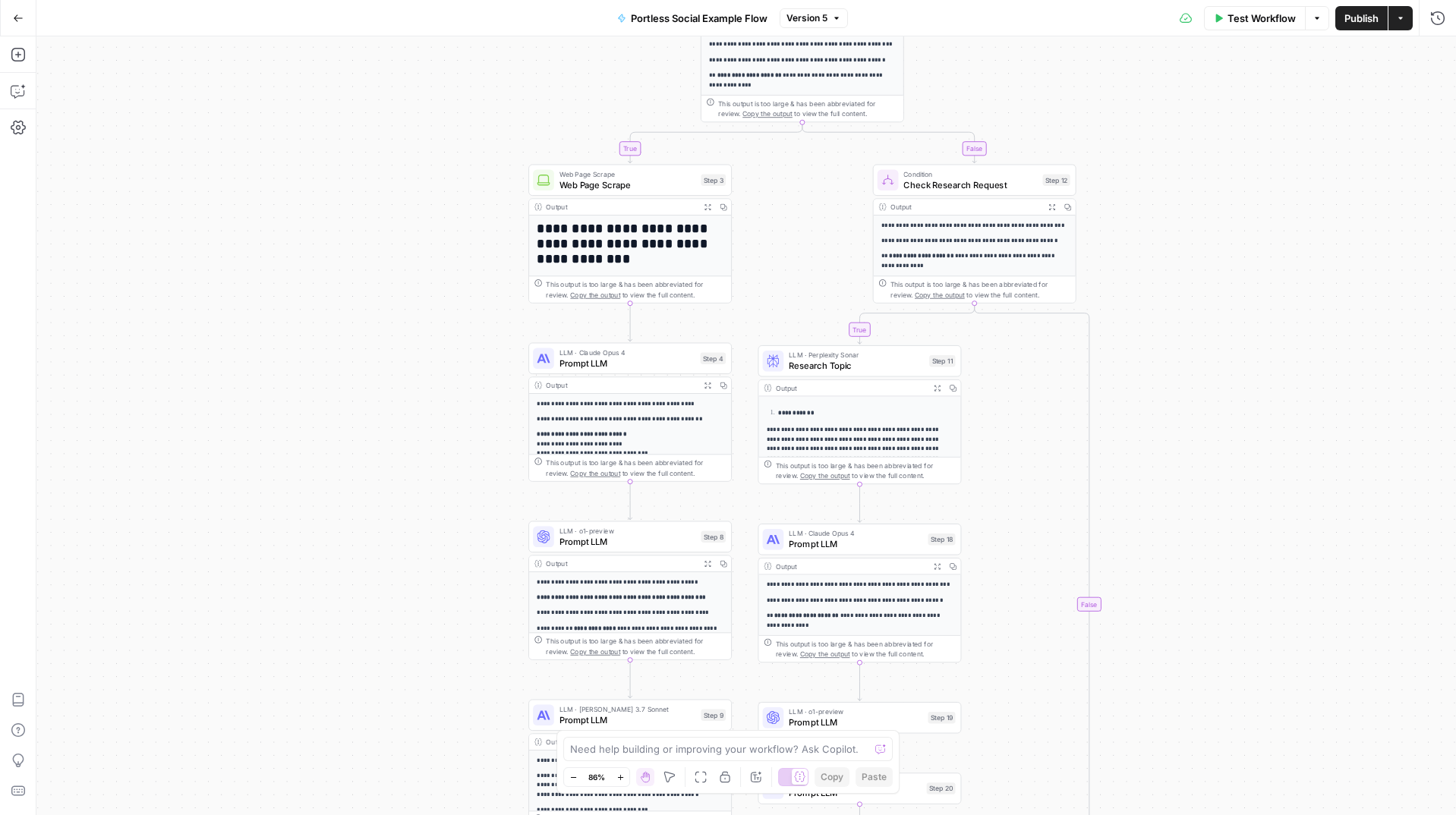
drag, startPoint x: 430, startPoint y: 452, endPoint x: 488, endPoint y: 65, distance: 391.3
click at [490, 51] on div "true true false false Workflow Set Inputs Inputs Search Knowledge Base Search K…" at bounding box center [746, 425] width 1420 height 779
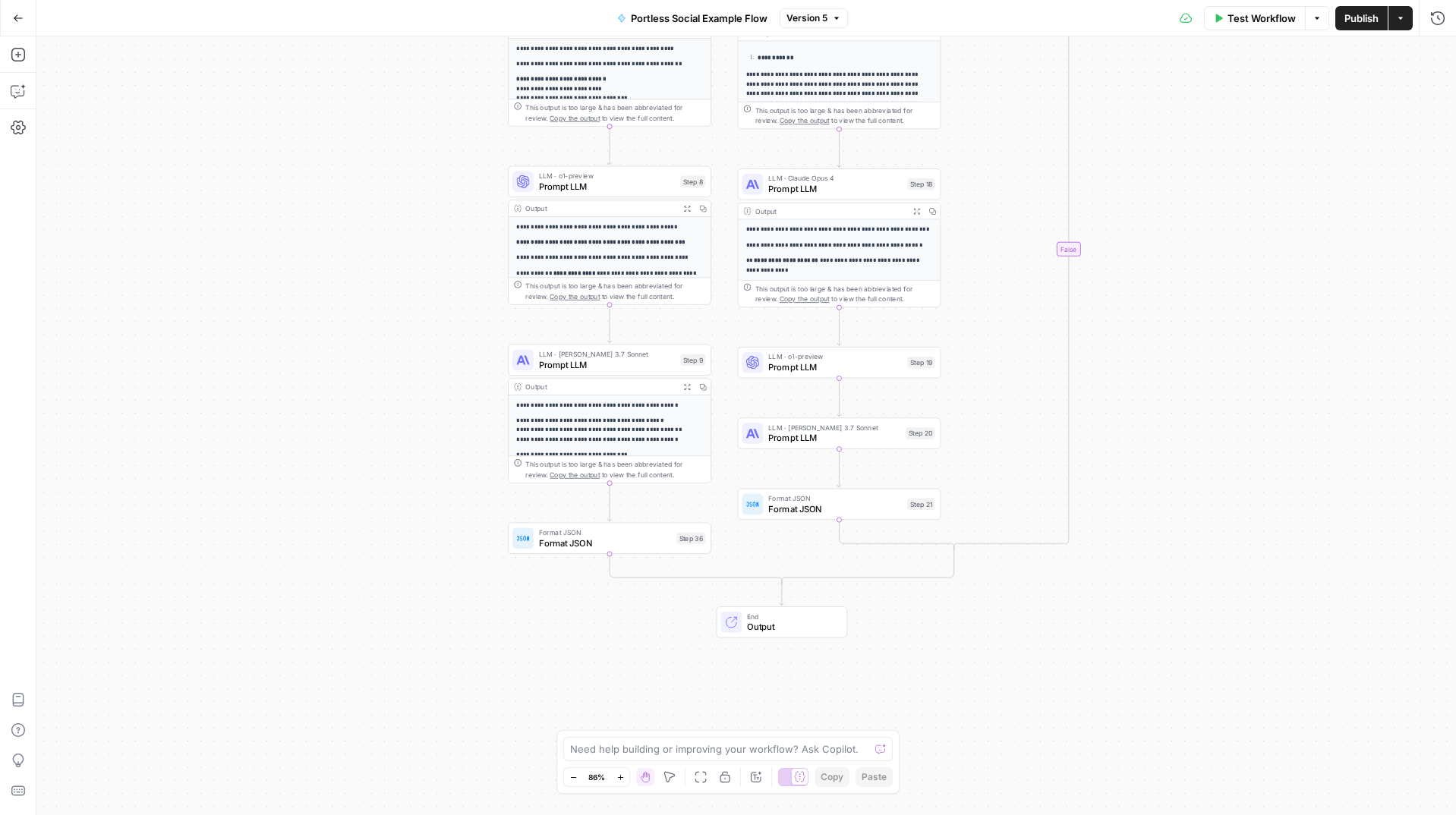
drag, startPoint x: 428, startPoint y: 497, endPoint x: 402, endPoint y: 174, distance: 324.0
click at [397, 168] on div "true true false false Workflow Set Inputs Inputs Search Knowledge Base Search K…" at bounding box center [746, 425] width 1420 height 779
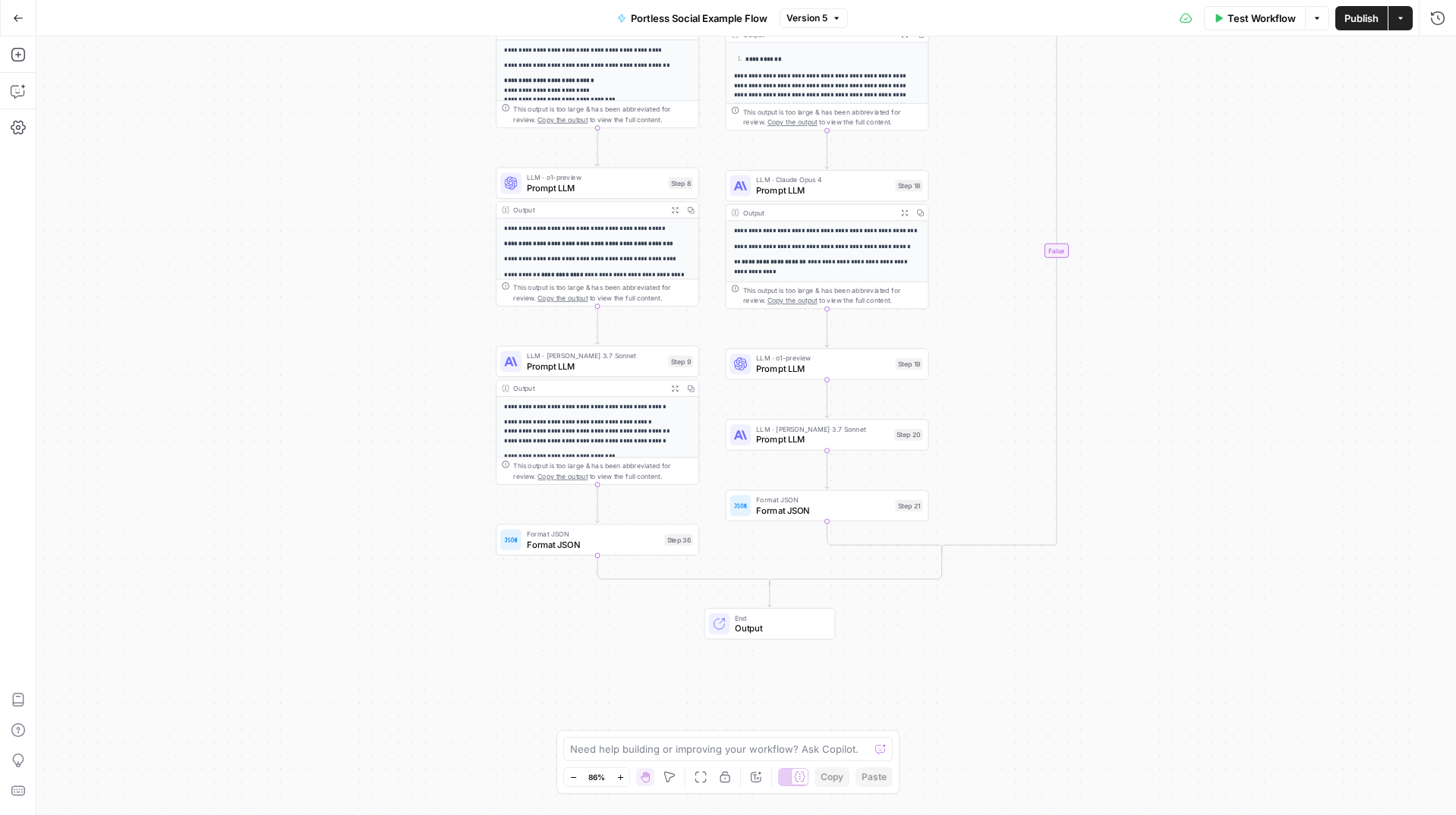
drag, startPoint x: 435, startPoint y: 453, endPoint x: 589, endPoint y: 396, distance: 164.2
click at [421, 481] on div "true true false false Workflow Set Inputs Inputs Search Knowledge Base Search K…" at bounding box center [746, 425] width 1420 height 779
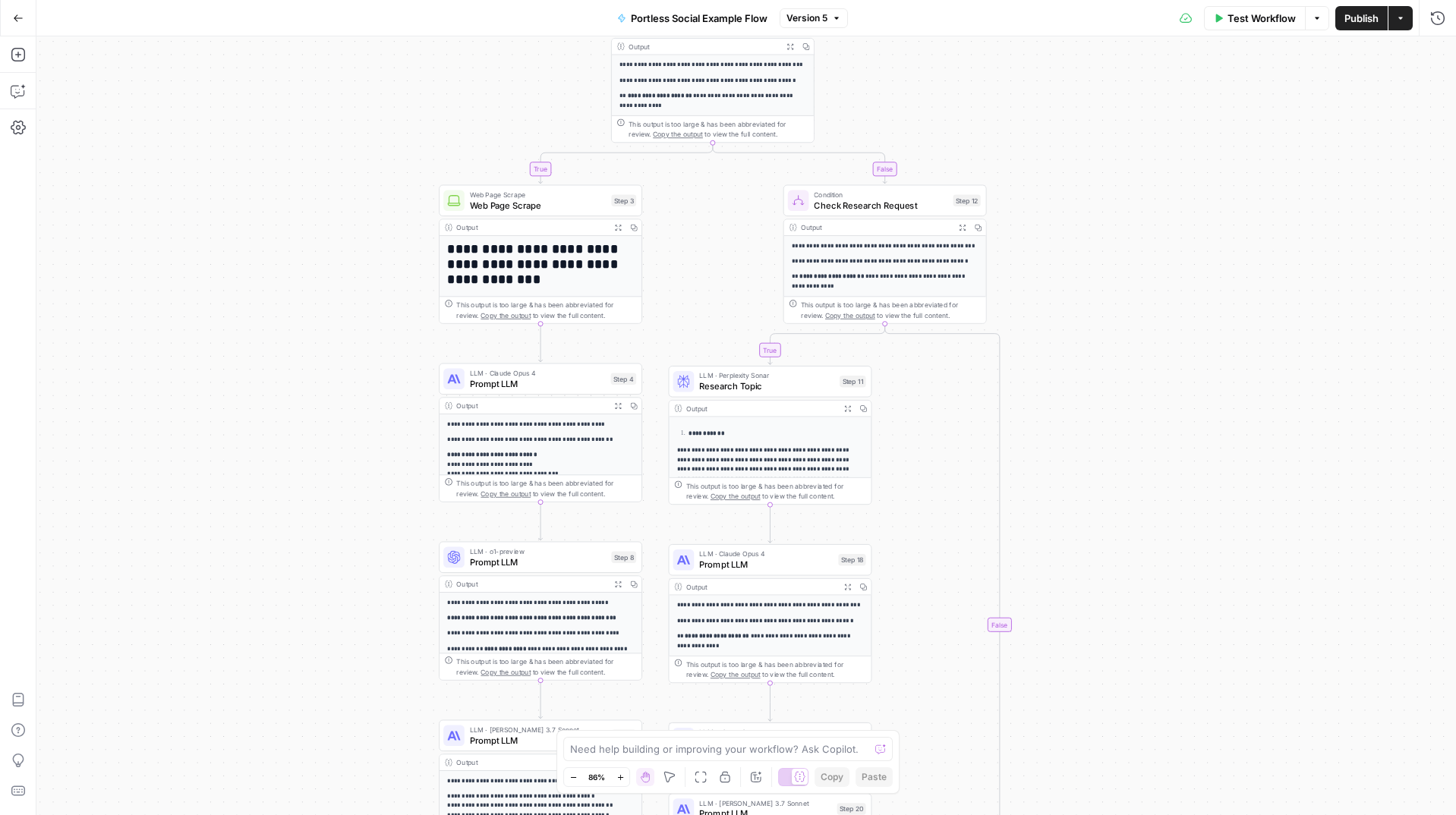
drag, startPoint x: 354, startPoint y: 112, endPoint x: 312, endPoint y: 438, distance: 328.7
click at [312, 441] on div "true true false false Workflow Set Inputs Inputs Search Knowledge Base Search K…" at bounding box center [746, 425] width 1420 height 779
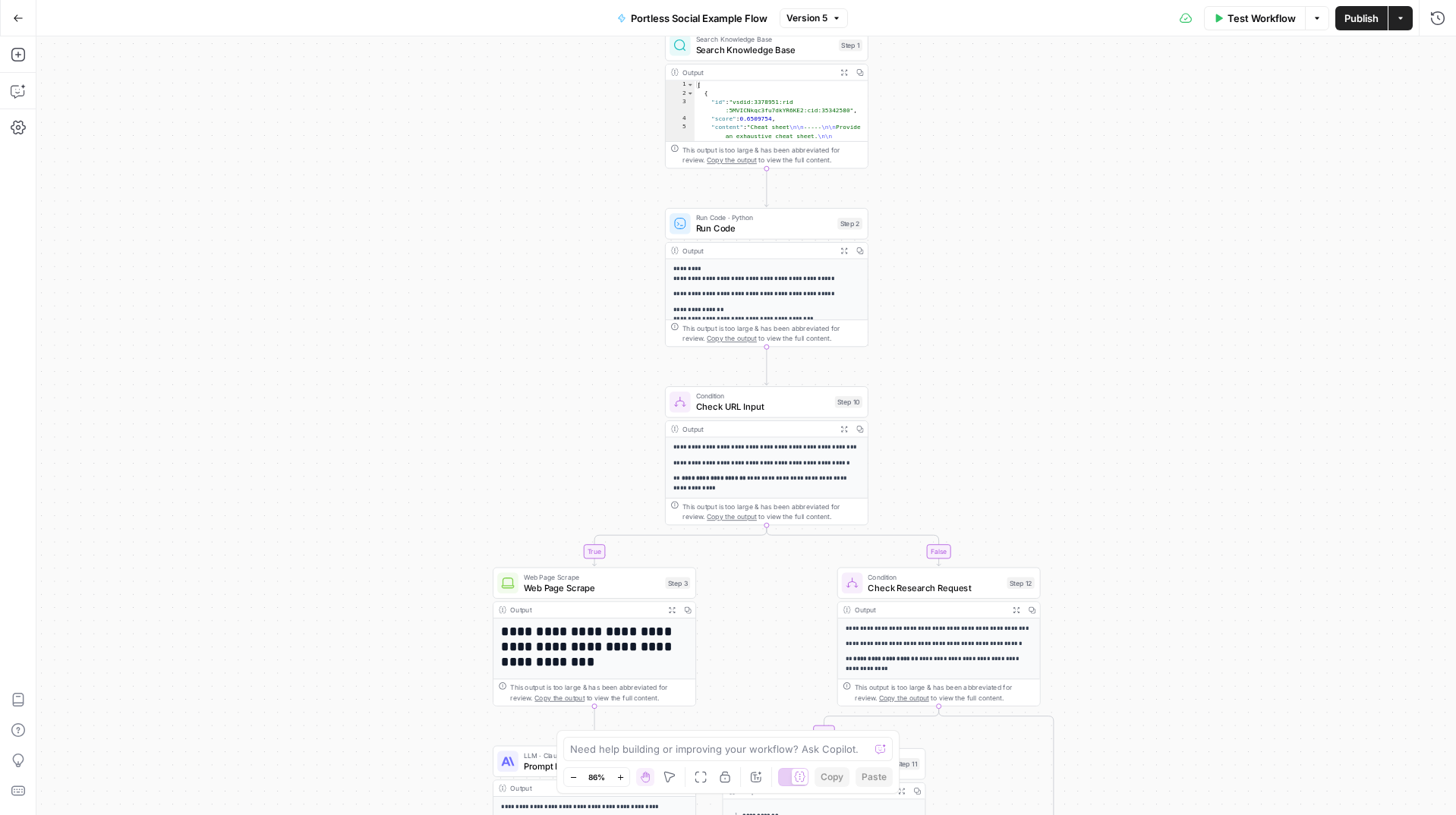
drag, startPoint x: 992, startPoint y: 255, endPoint x: 1019, endPoint y: 457, distance: 203.8
click at [1019, 457] on div "true true false false Workflow Set Inputs Inputs Search Knowledge Base Search K…" at bounding box center [746, 425] width 1420 height 779
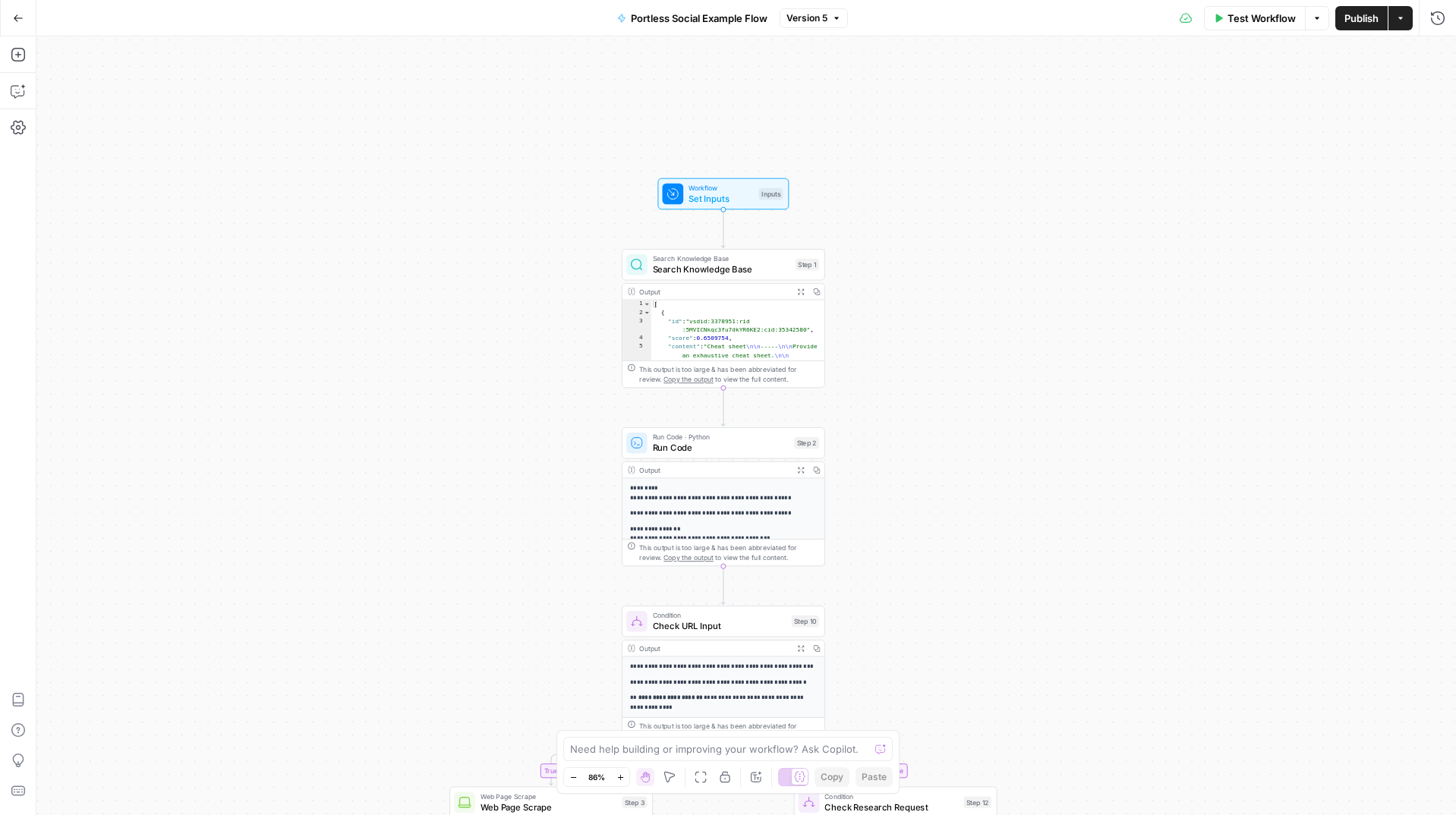
drag, startPoint x: 926, startPoint y: 181, endPoint x: 888, endPoint y: 368, distance: 190.8
click at [888, 368] on div "true true false false Workflow Set Inputs Inputs Search Knowledge Base Search K…" at bounding box center [746, 425] width 1420 height 779
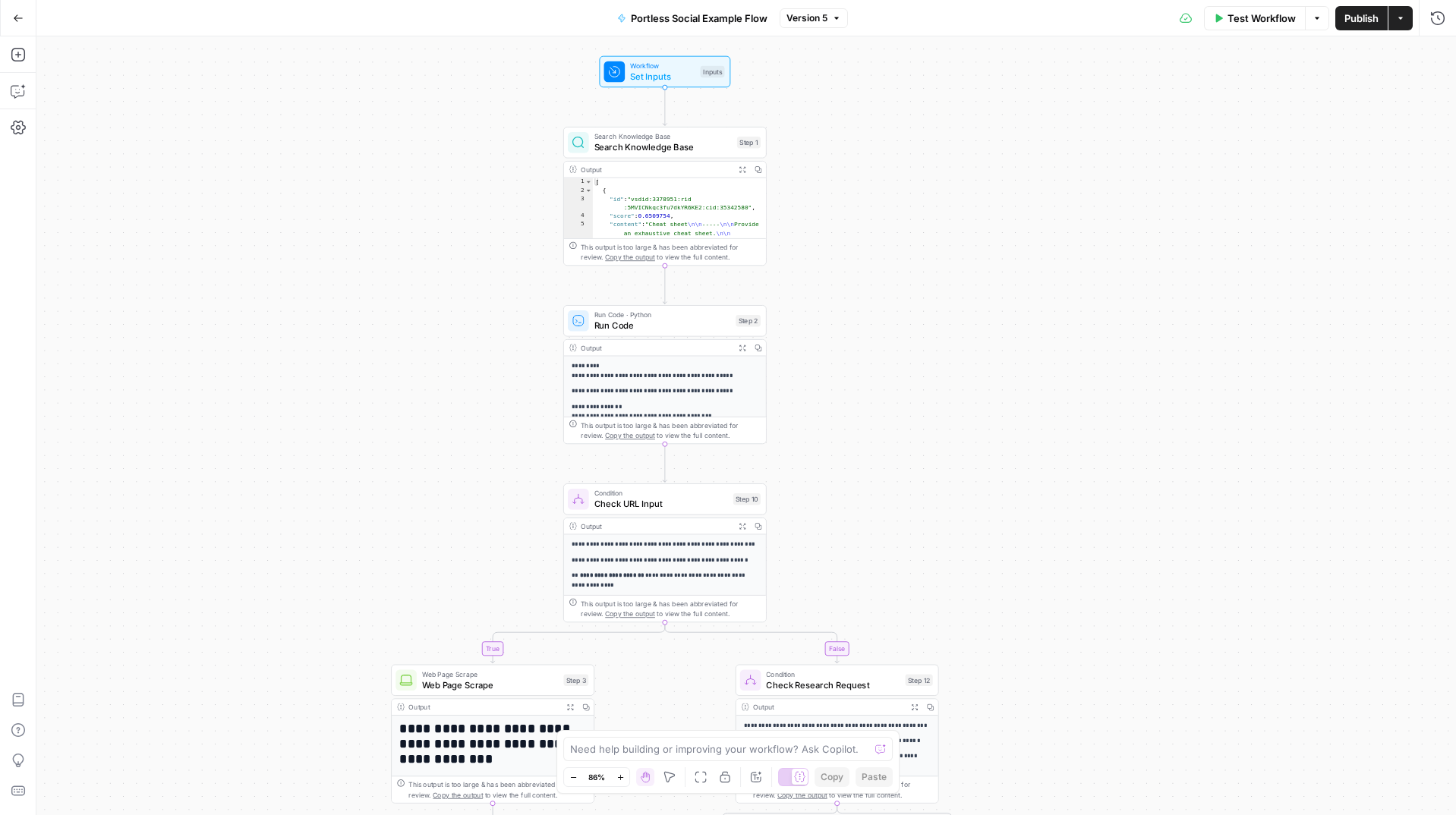
drag, startPoint x: 884, startPoint y: 382, endPoint x: 771, endPoint y: 200, distance: 214.2
click at [819, 253] on div "true true false false Workflow Set Inputs Inputs Search Knowledge Base Search K…" at bounding box center [746, 425] width 1420 height 779
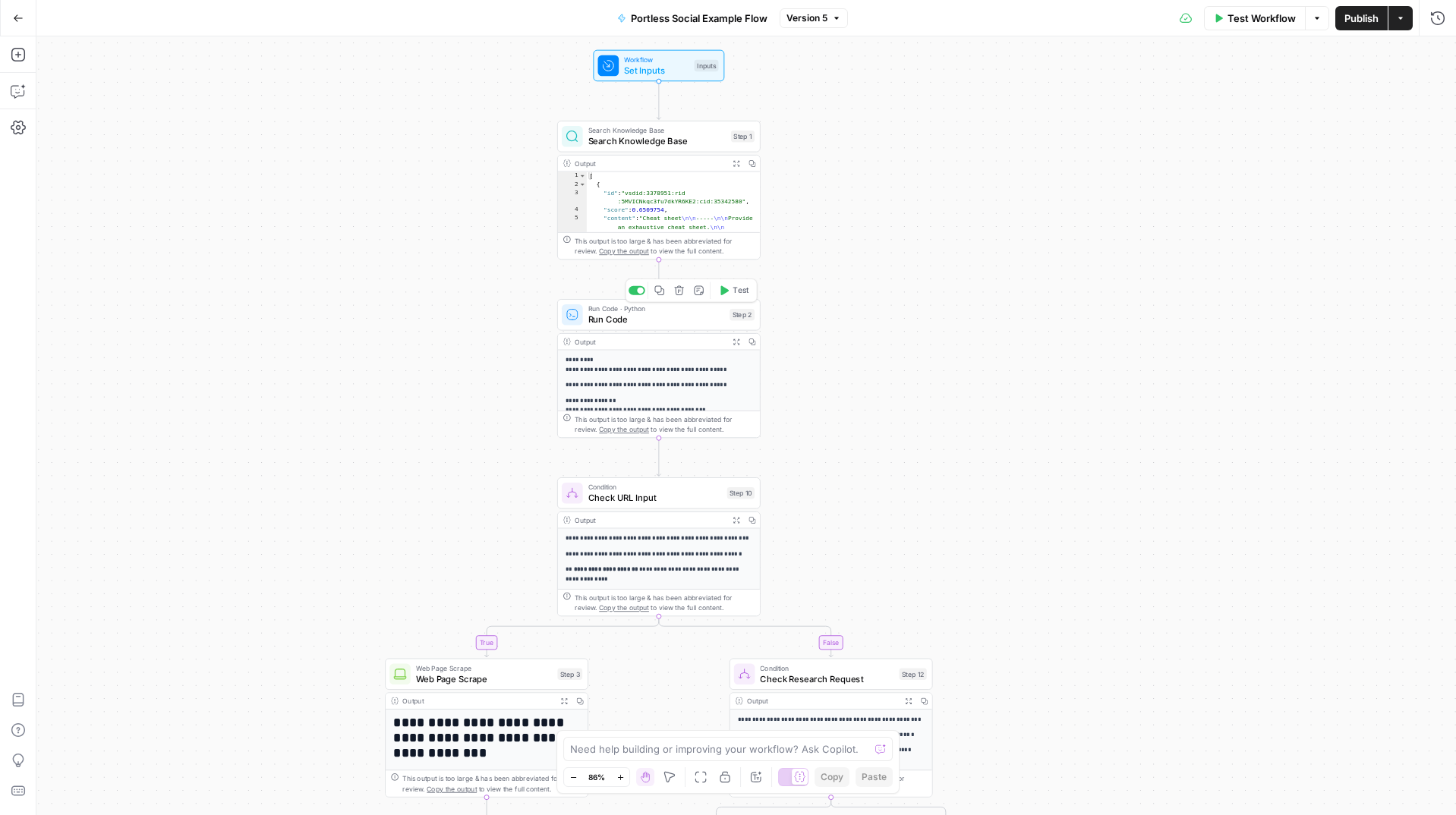
click at [662, 312] on span "Run Code · Python" at bounding box center [657, 309] width 137 height 11
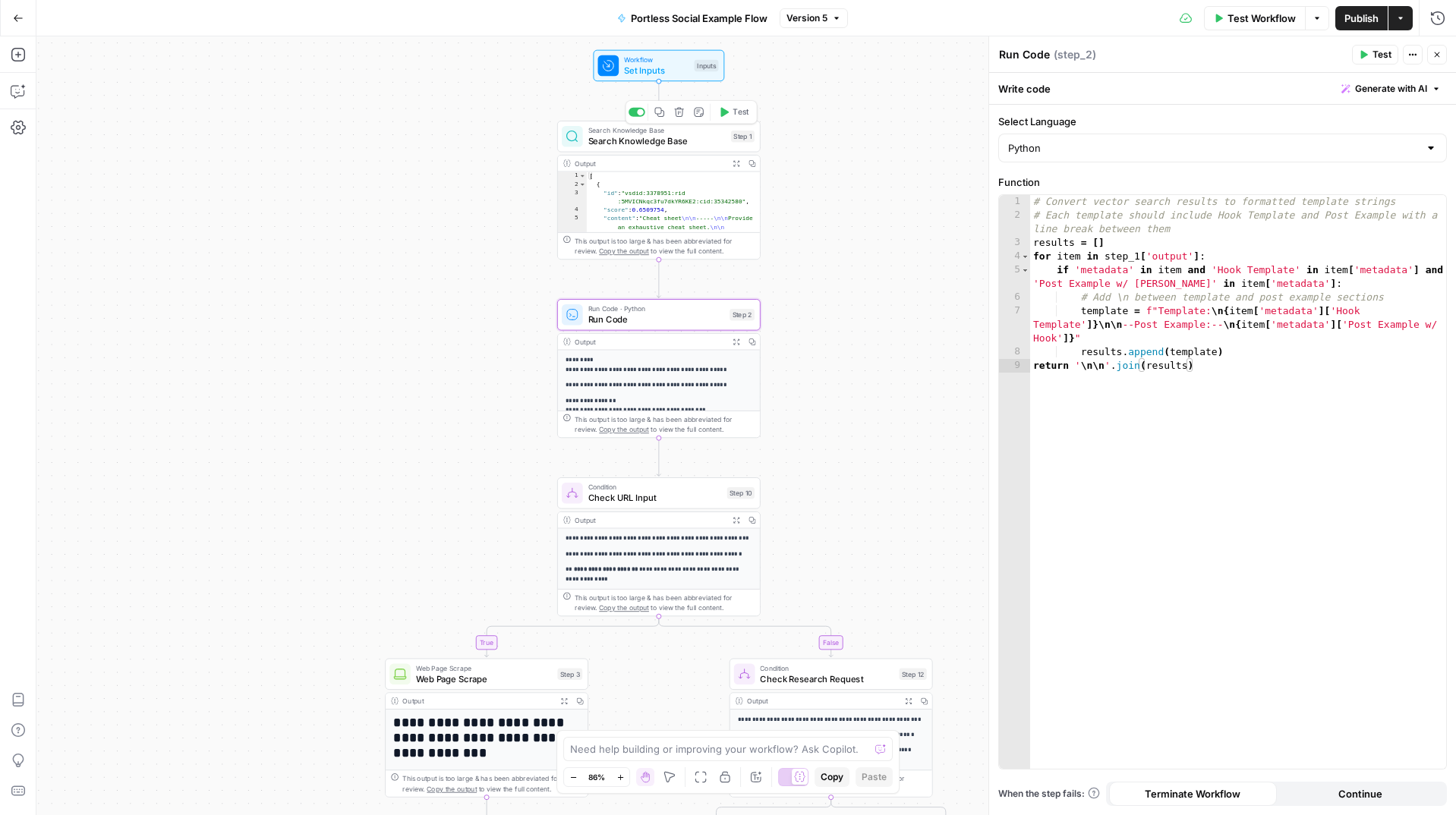
click at [675, 130] on span "Search Knowledge Base" at bounding box center [657, 130] width 137 height 11
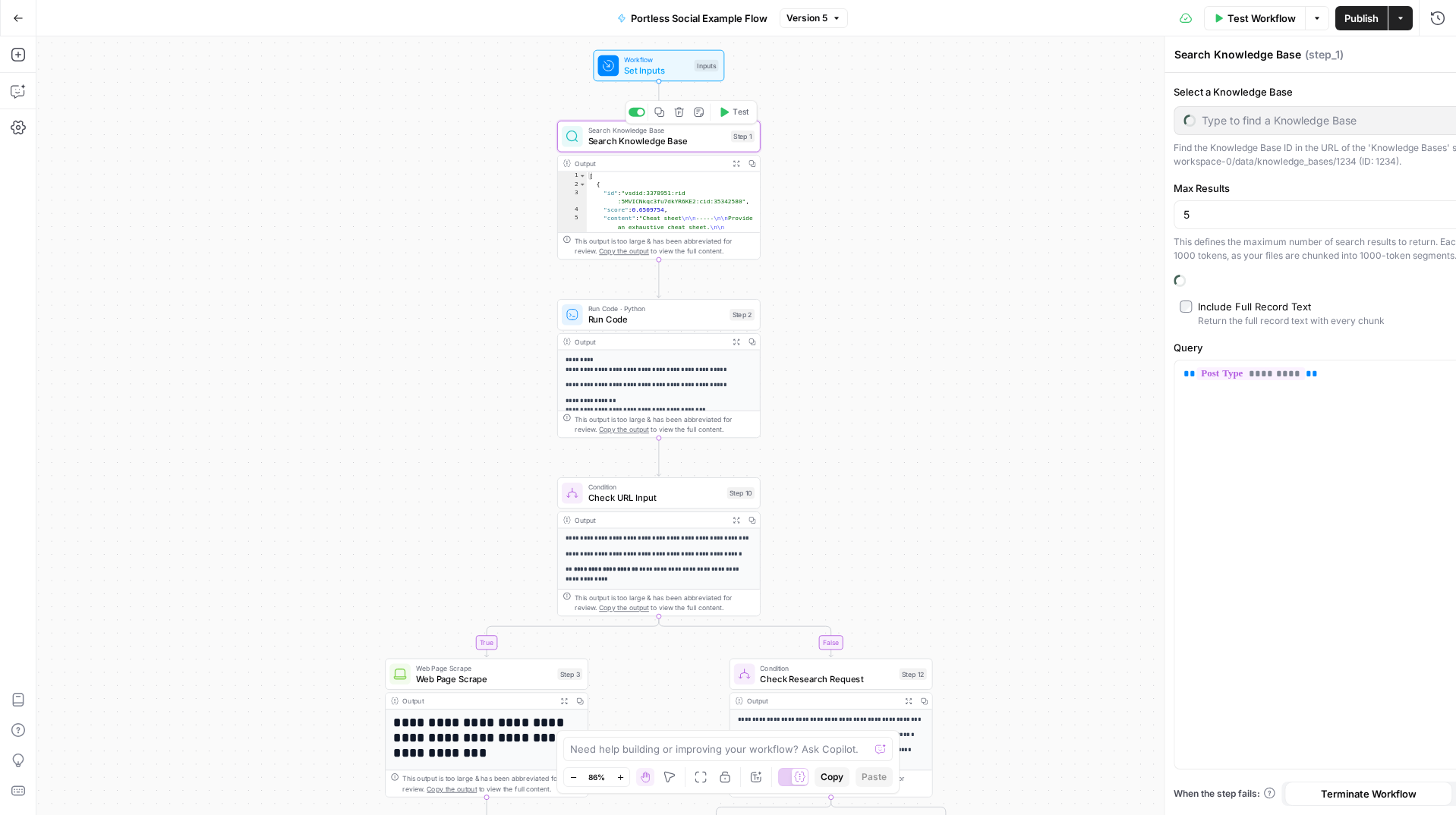
type input "LinkedIn Post Template"
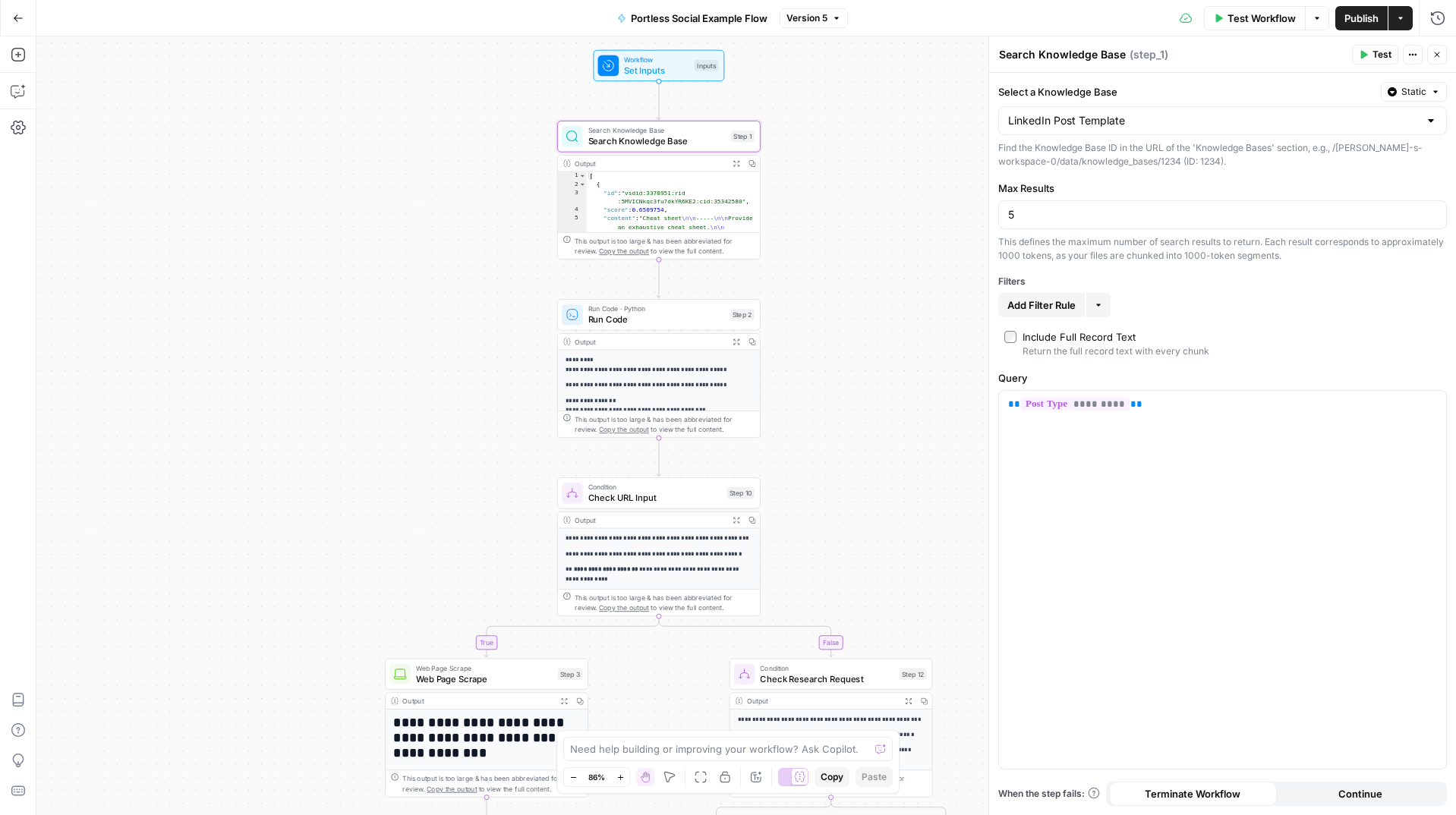
click at [645, 498] on span "Check URL Input" at bounding box center [655, 497] width 134 height 13
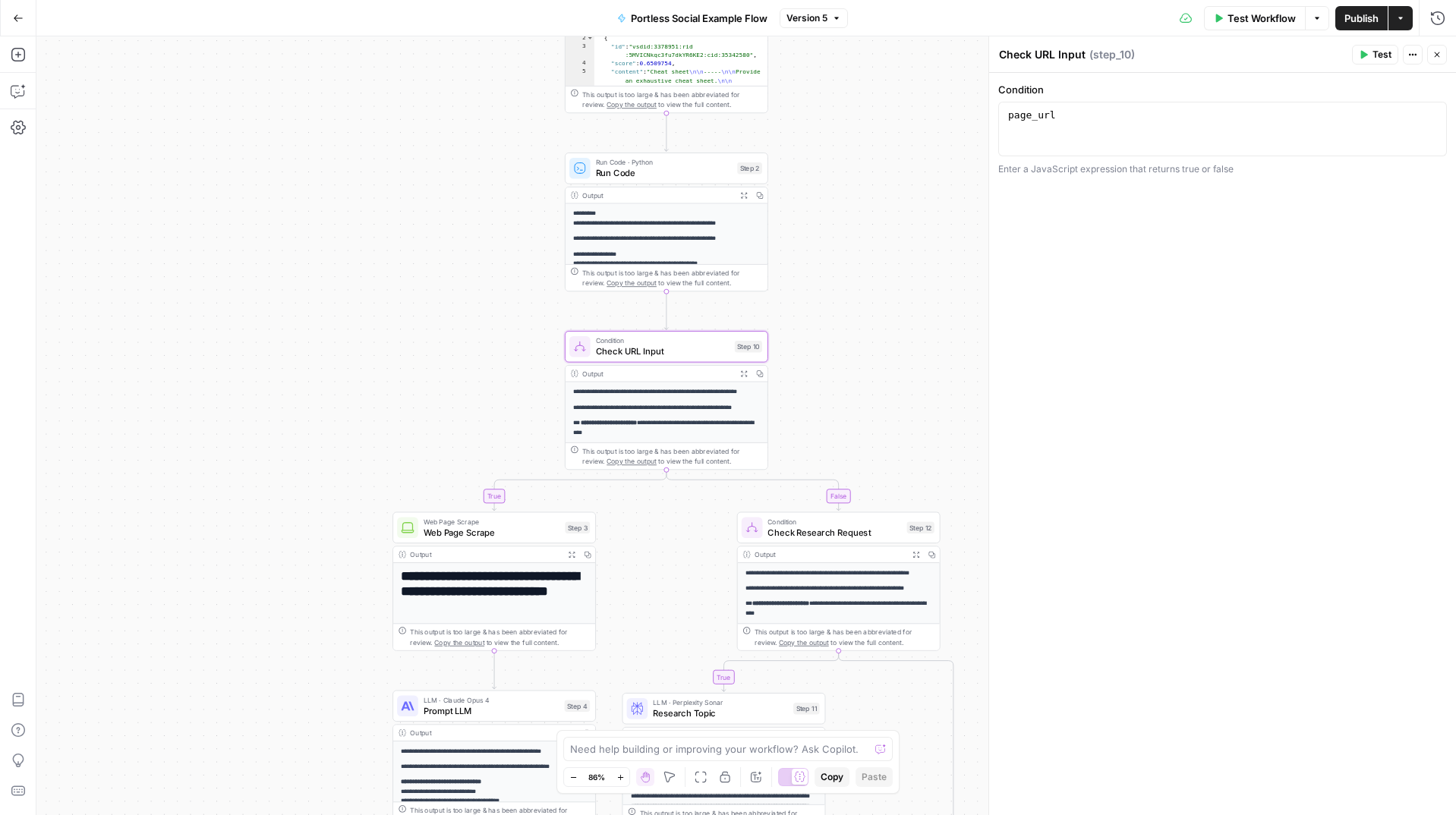
drag, startPoint x: 795, startPoint y: 500, endPoint x: 804, endPoint y: 319, distance: 181.2
click at [804, 319] on div "true true false false Workflow Set Inputs Inputs Search Knowledge Base Search K…" at bounding box center [746, 425] width 1420 height 779
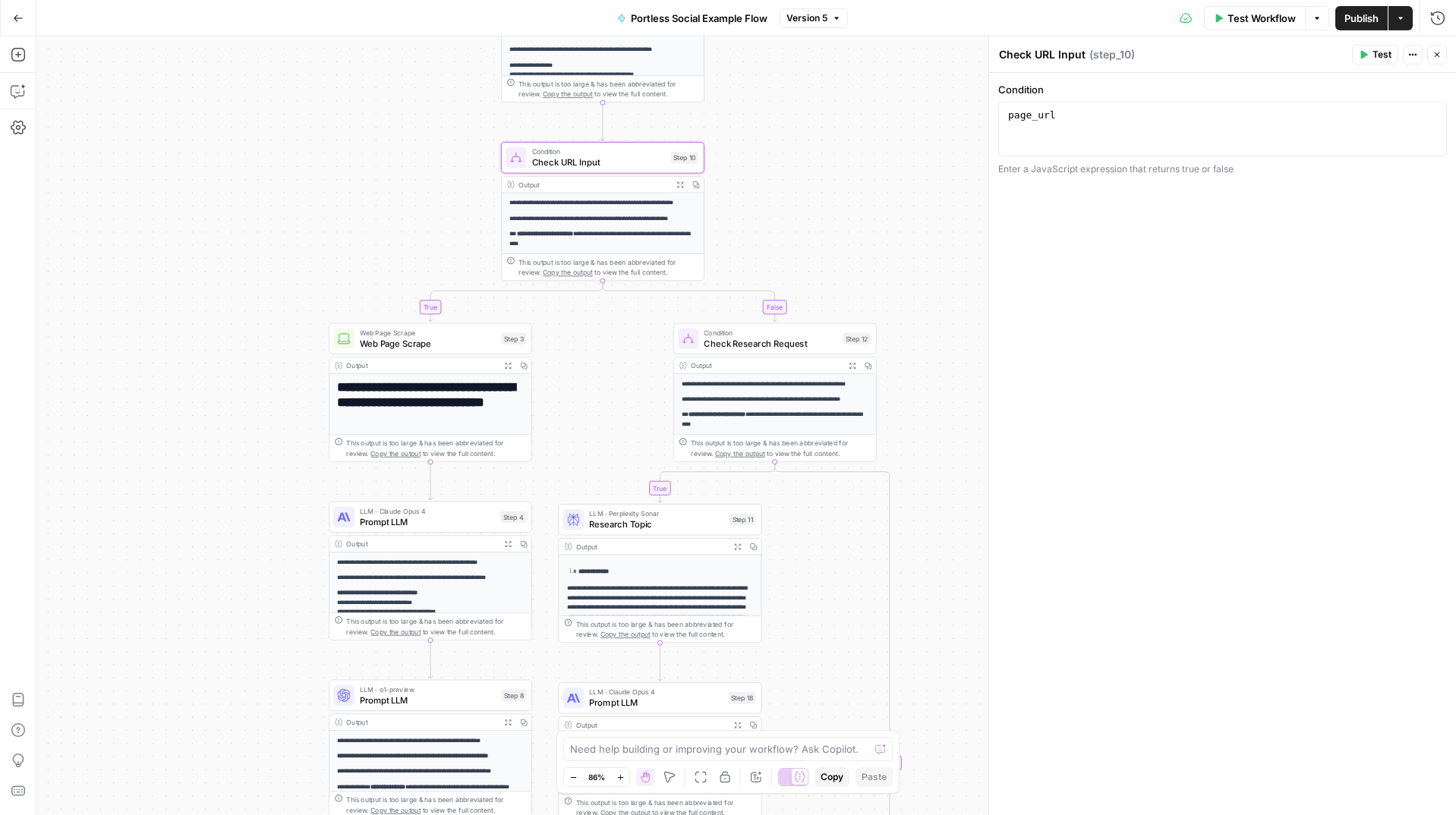
drag, startPoint x: 810, startPoint y: 322, endPoint x: 774, endPoint y: 249, distance: 81.4
click at [774, 249] on div "true true false false Workflow Set Inputs Inputs Search Knowledge Base Search K…" at bounding box center [746, 425] width 1420 height 779
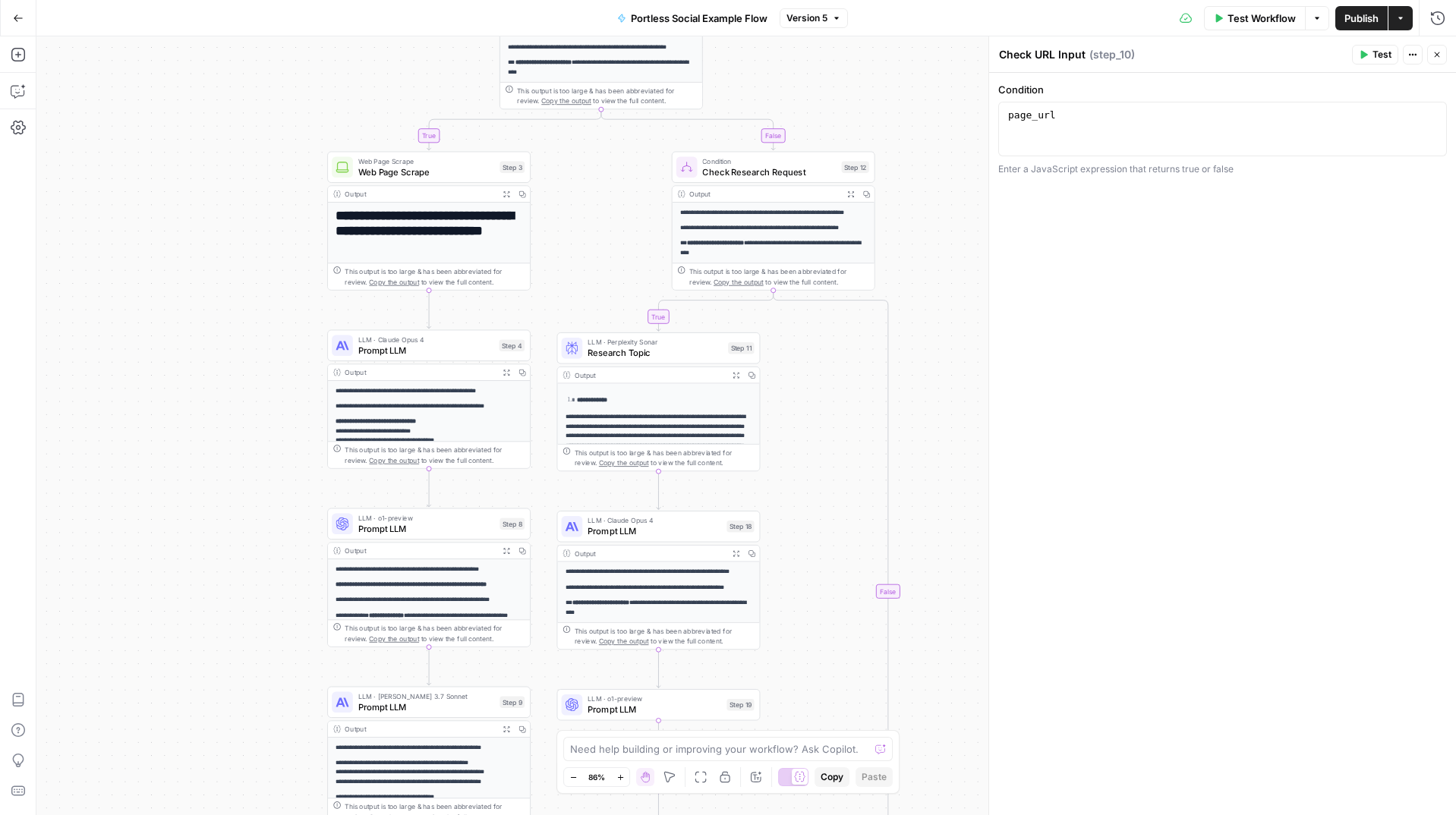
drag, startPoint x: 214, startPoint y: 381, endPoint x: 212, endPoint y: 305, distance: 76.0
click at [212, 305] on div "true true false false Workflow Set Inputs Inputs Search Knowledge Base Search K…" at bounding box center [746, 425] width 1420 height 779
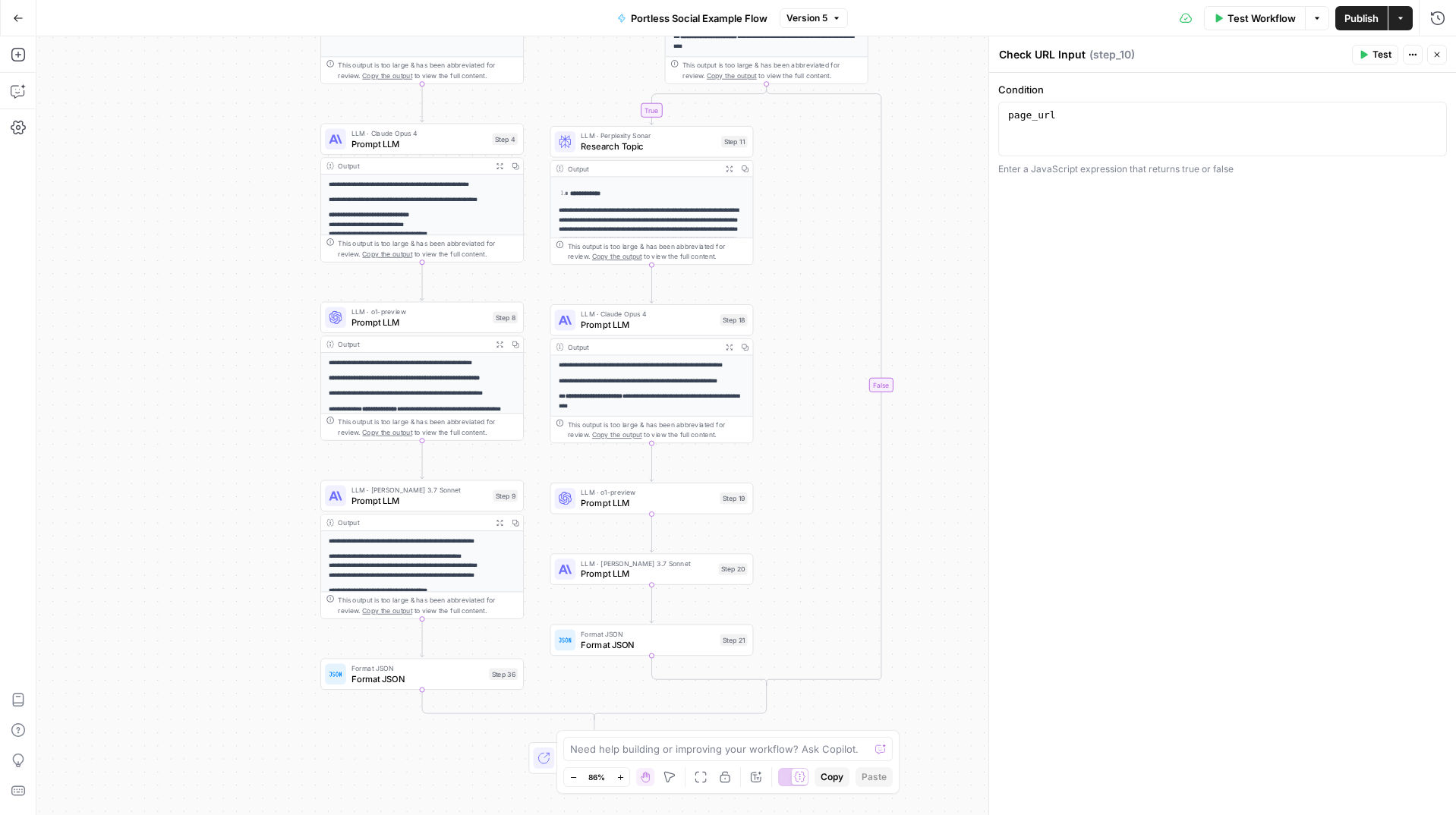
drag, startPoint x: 229, startPoint y: 461, endPoint x: 223, endPoint y: 327, distance: 134.1
click at [223, 327] on div "true true false false Workflow Set Inputs Inputs Search Knowledge Base Search K…" at bounding box center [746, 425] width 1420 height 779
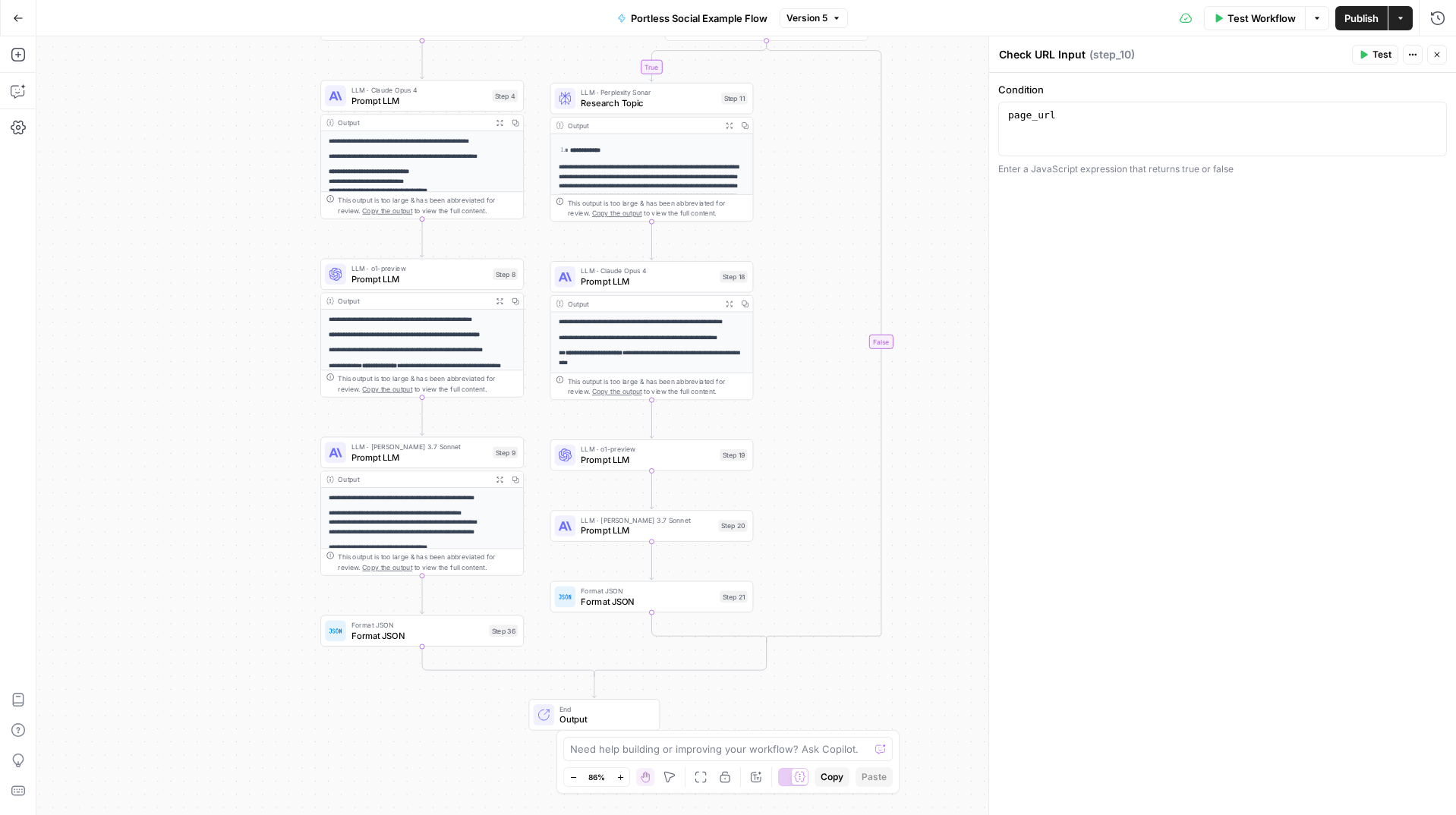
drag, startPoint x: 227, startPoint y: 332, endPoint x: 227, endPoint y: 288, distance: 44.0
click at [227, 288] on div "true true false false Workflow Set Inputs Inputs Search Knowledge Base Search K…" at bounding box center [746, 425] width 1420 height 779
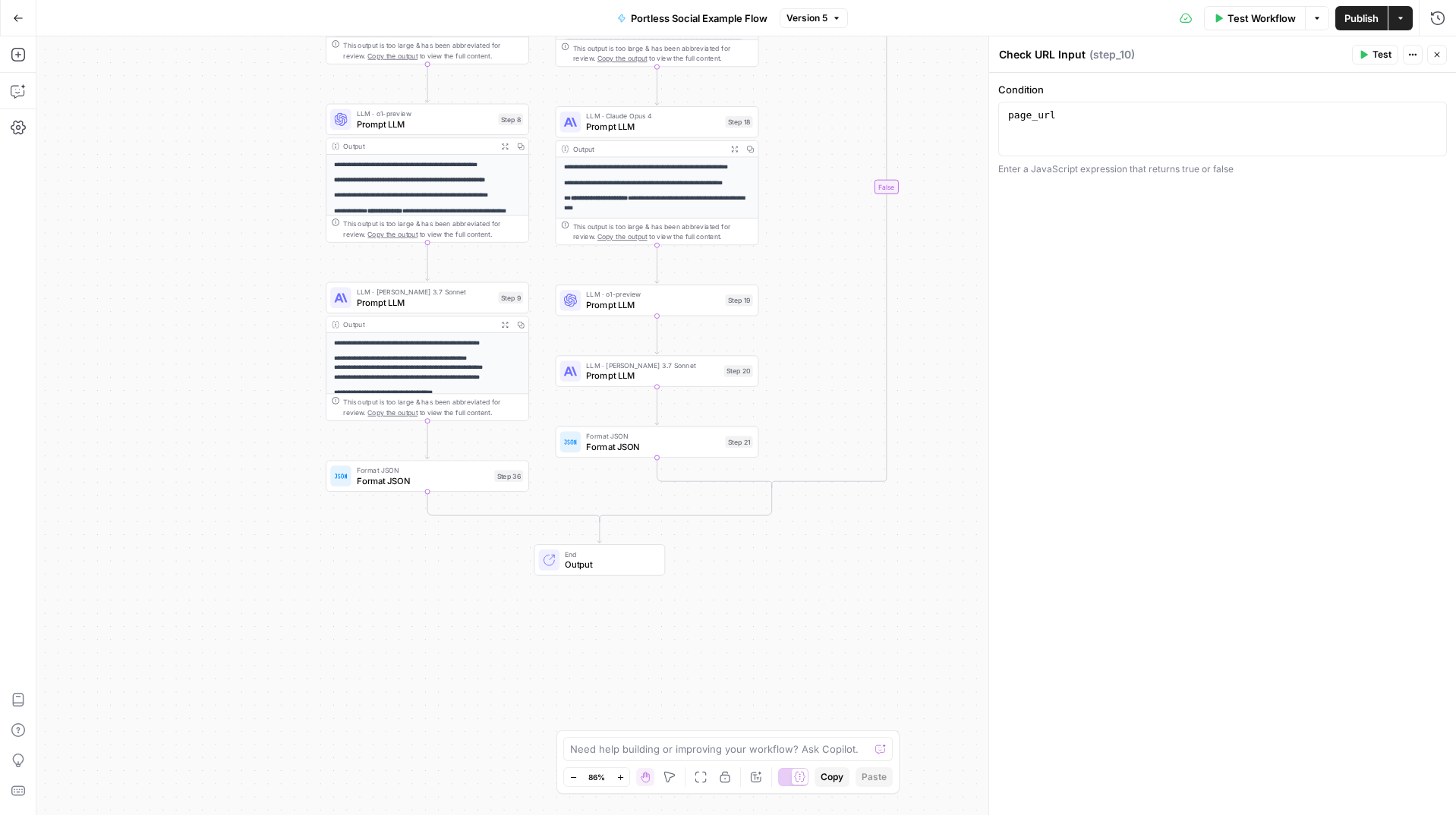
drag, startPoint x: 222, startPoint y: 470, endPoint x: 227, endPoint y: 309, distance: 161.1
click at [227, 309] on div "true true false false Workflow Set Inputs Inputs Search Knowledge Base Search K…" at bounding box center [746, 425] width 1420 height 779
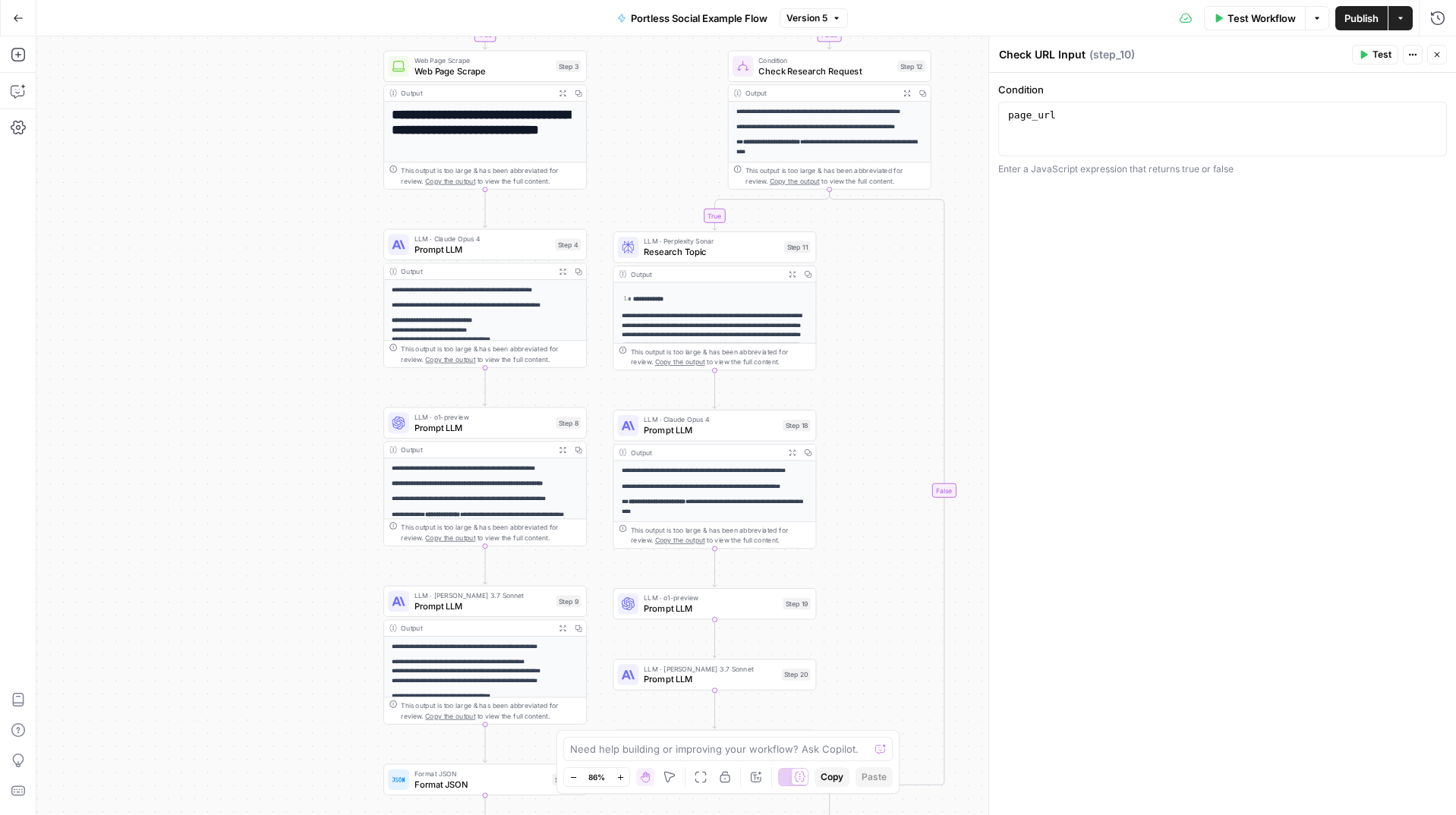
drag, startPoint x: 901, startPoint y: 147, endPoint x: 938, endPoint y: 507, distance: 361.9
click at [958, 532] on div "true true false false Workflow Set Inputs Inputs Search Knowledge Base Search K…" at bounding box center [746, 425] width 1420 height 779
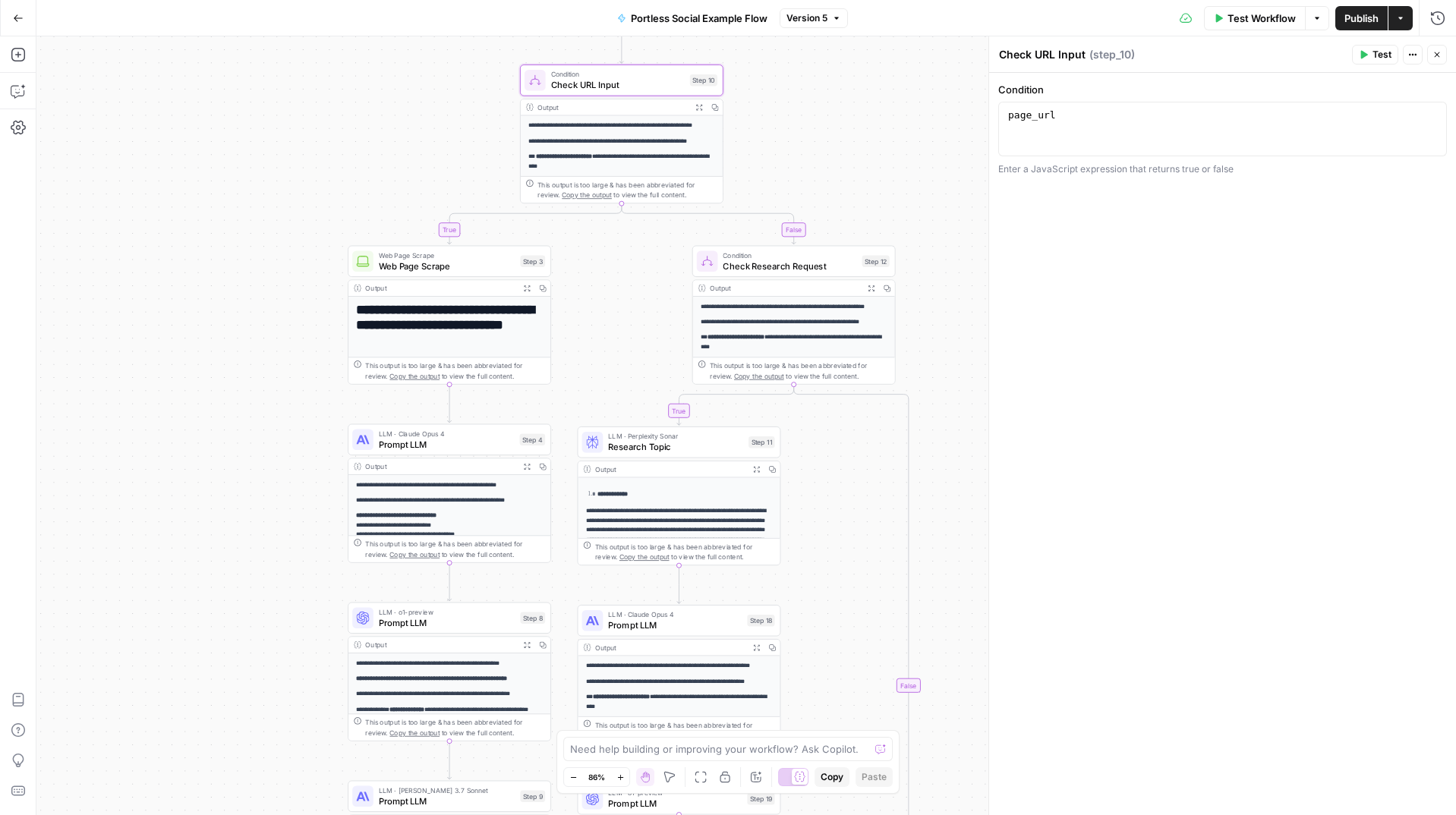
drag, startPoint x: 836, startPoint y: 69, endPoint x: 807, endPoint y: 207, distance: 141.0
click at [801, 207] on div "true true false false Workflow Set Inputs Inputs Search Knowledge Base Search K…" at bounding box center [746, 425] width 1420 height 779
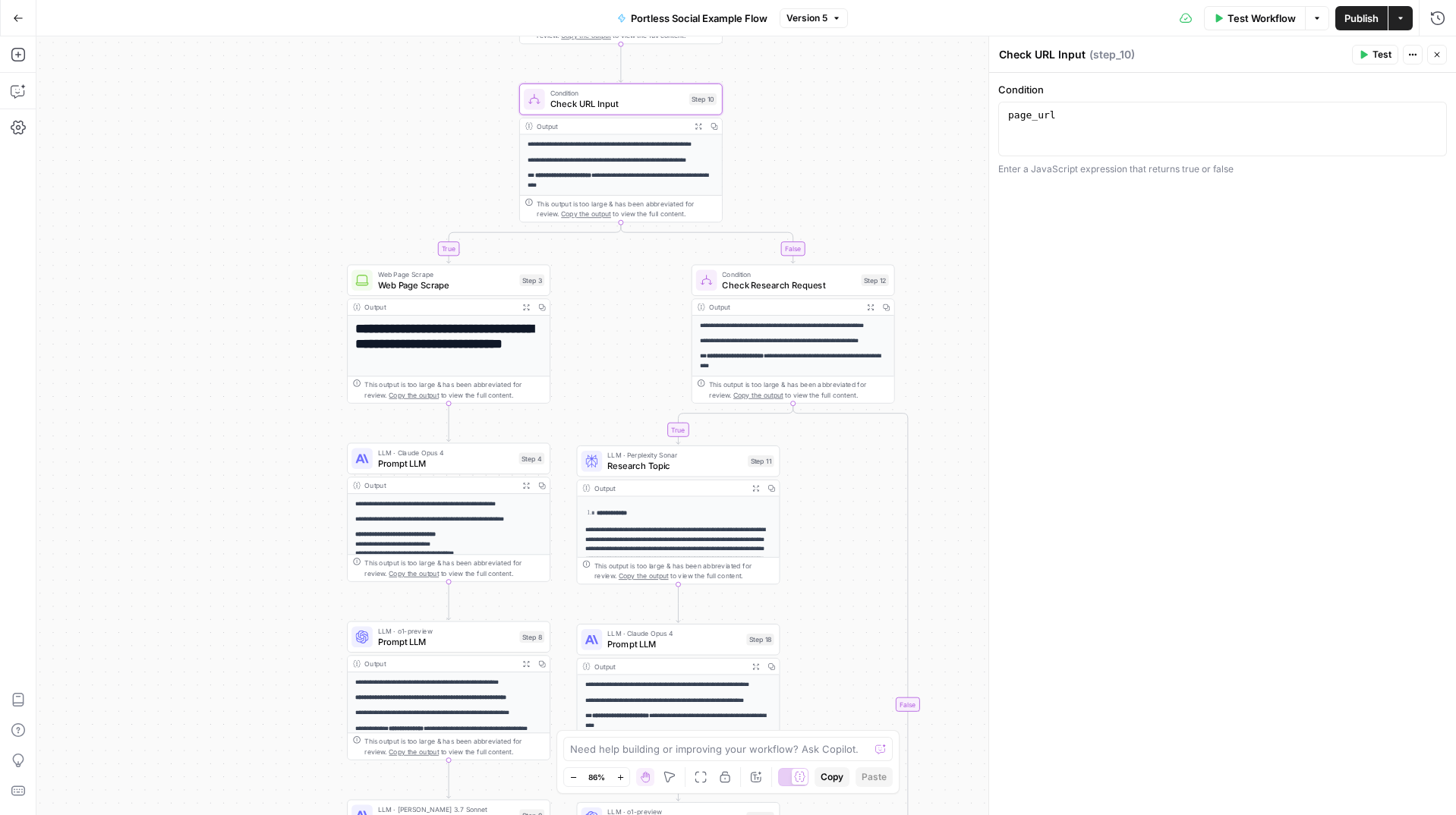
click at [1432, 51] on button "Close" at bounding box center [1438, 54] width 20 height 20
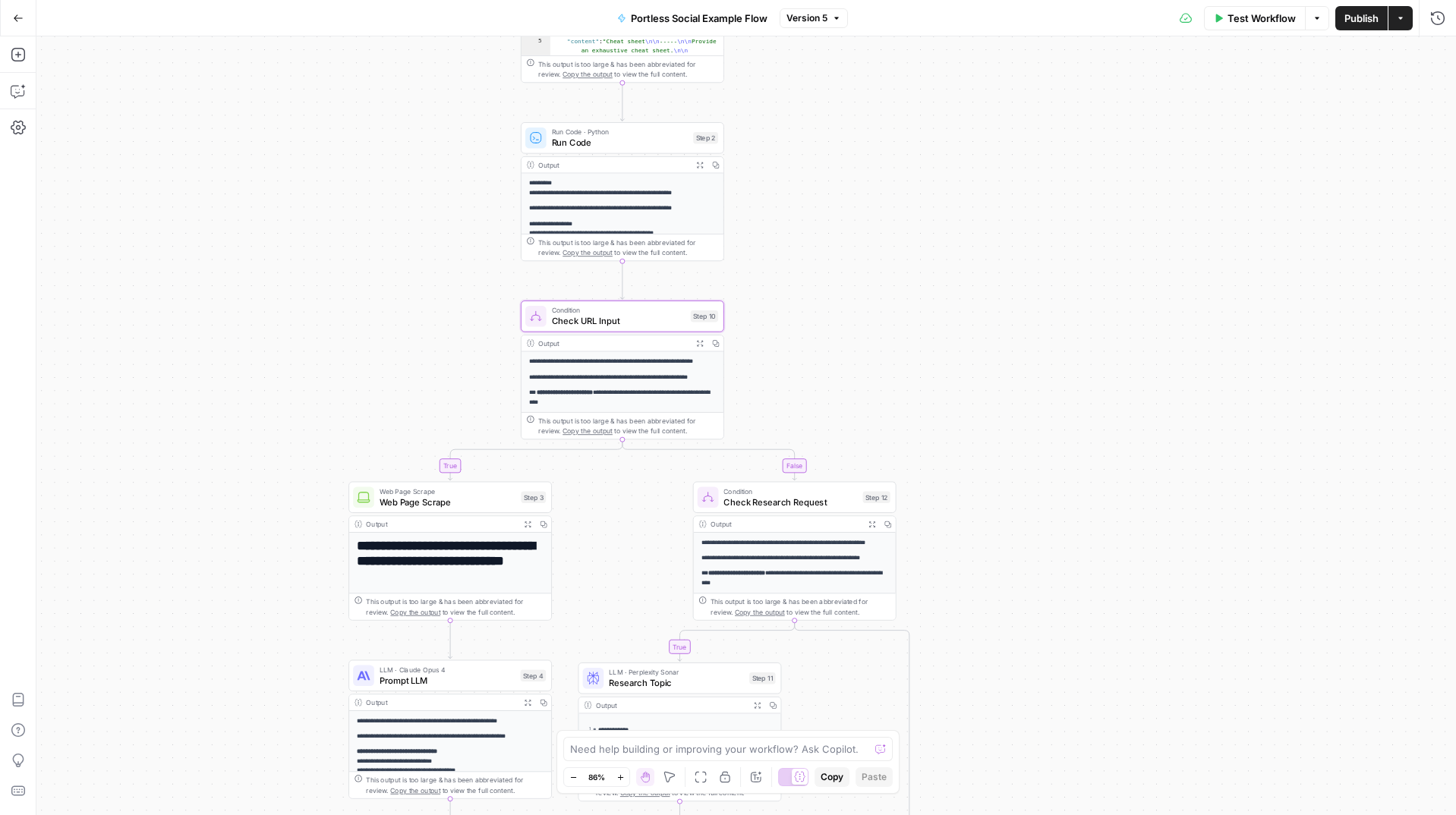
drag, startPoint x: 830, startPoint y: 106, endPoint x: 830, endPoint y: 321, distance: 215.0
click at [830, 322] on div "true true false false Workflow Set Inputs Inputs Search Knowledge Base Search K…" at bounding box center [746, 425] width 1420 height 779
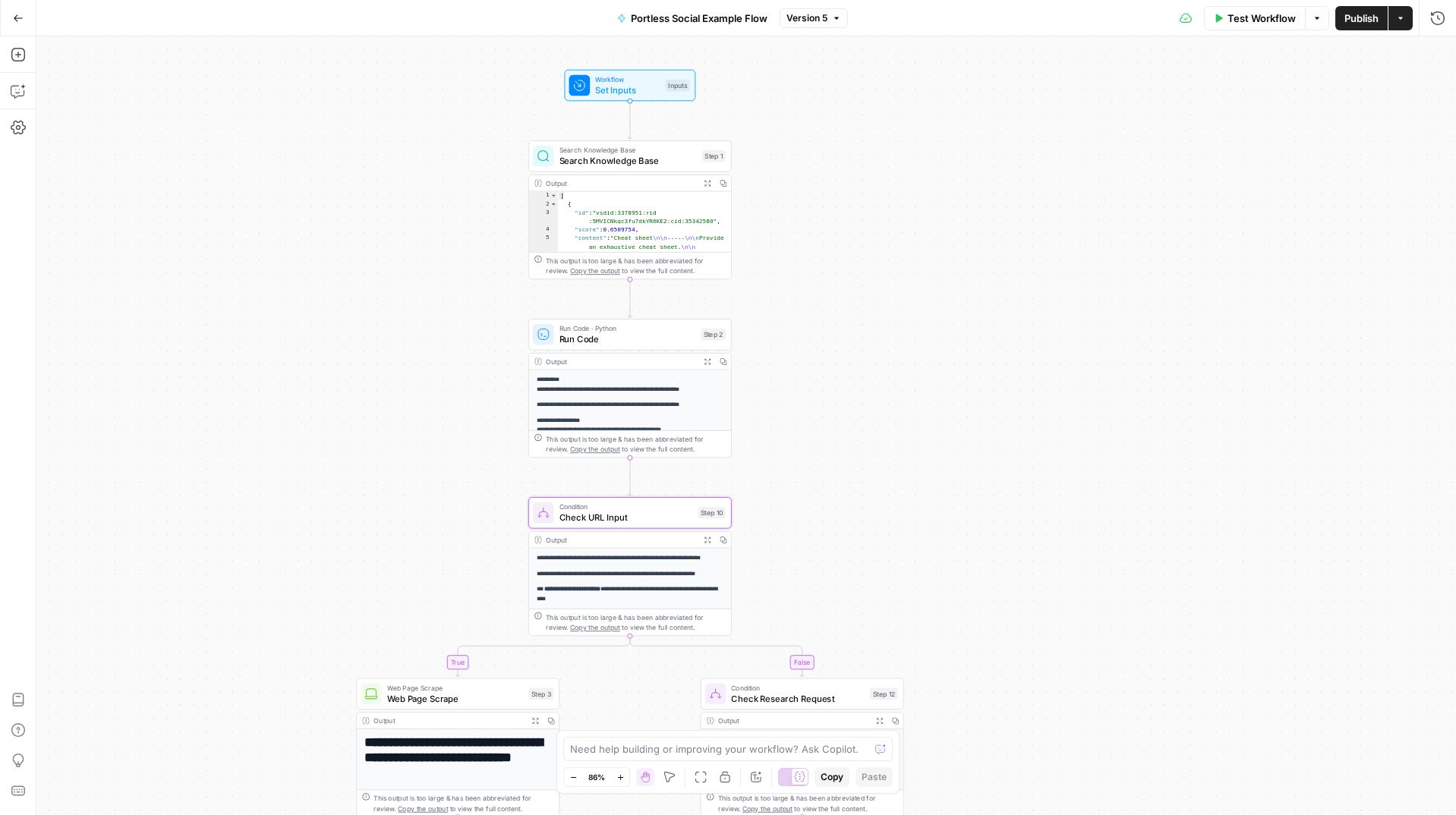
drag, startPoint x: 863, startPoint y: 58, endPoint x: 871, endPoint y: 230, distance: 172.2
click at [872, 232] on div "true true false false Workflow Set Inputs Inputs Search Knowledge Base Search K…" at bounding box center [746, 425] width 1420 height 779
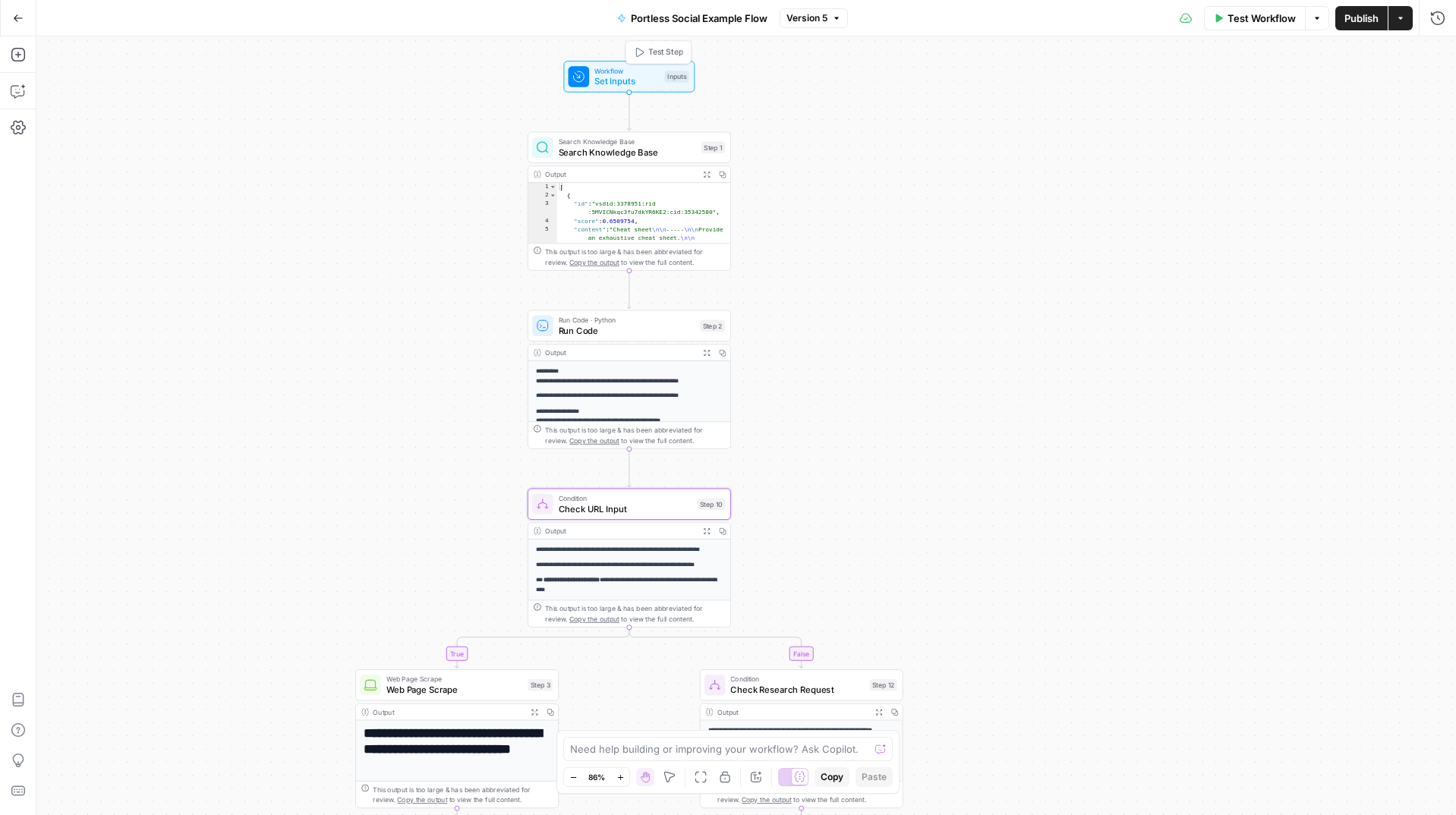
click at [607, 72] on span "Workflow" at bounding box center [627, 71] width 65 height 11
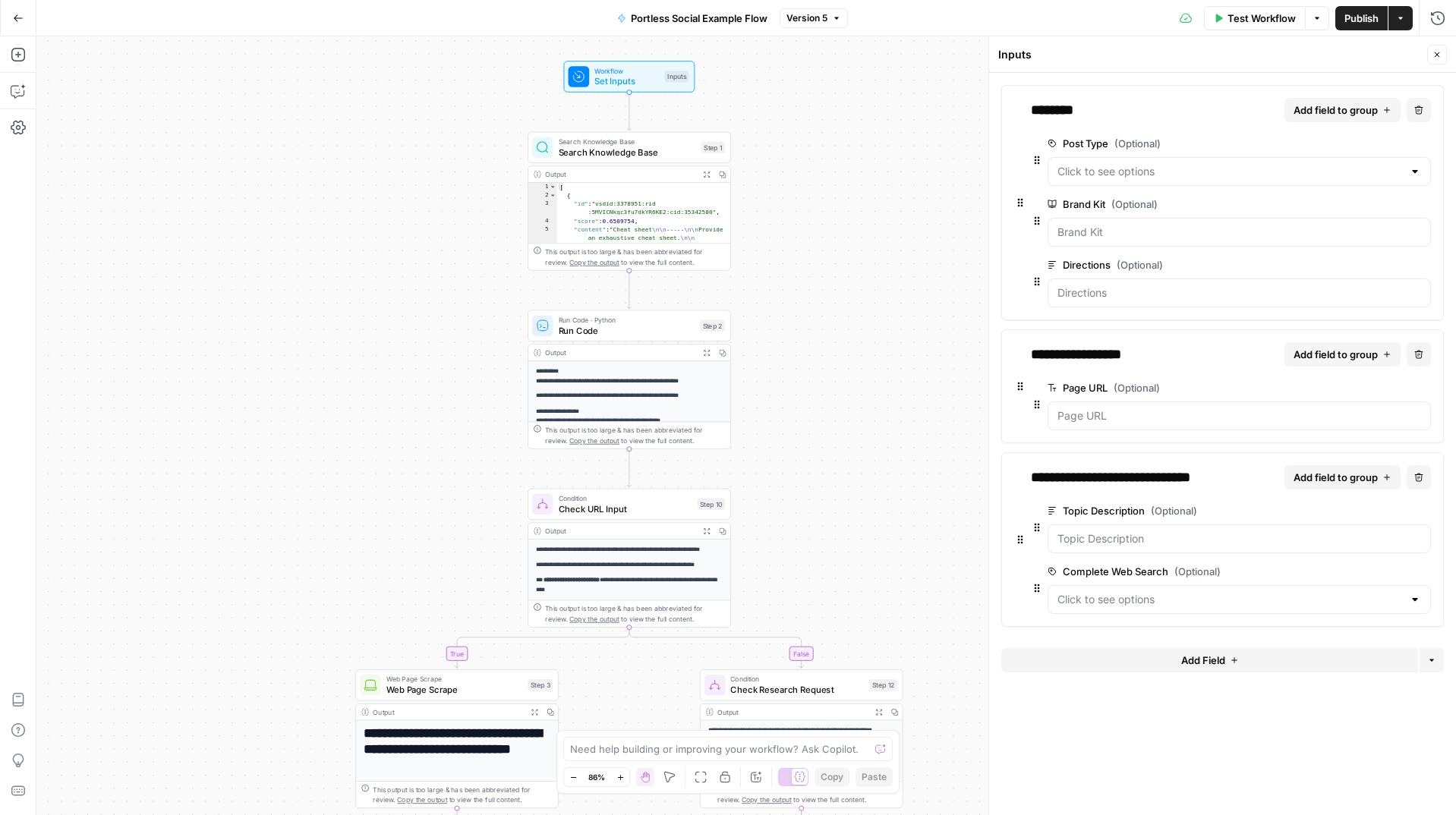
click at [824, 342] on div "true true false false Workflow Set Inputs Inputs Search Knowledge Base Search K…" at bounding box center [746, 425] width 1420 height 779
click at [1439, 51] on icon "button" at bounding box center [1438, 54] width 9 height 9
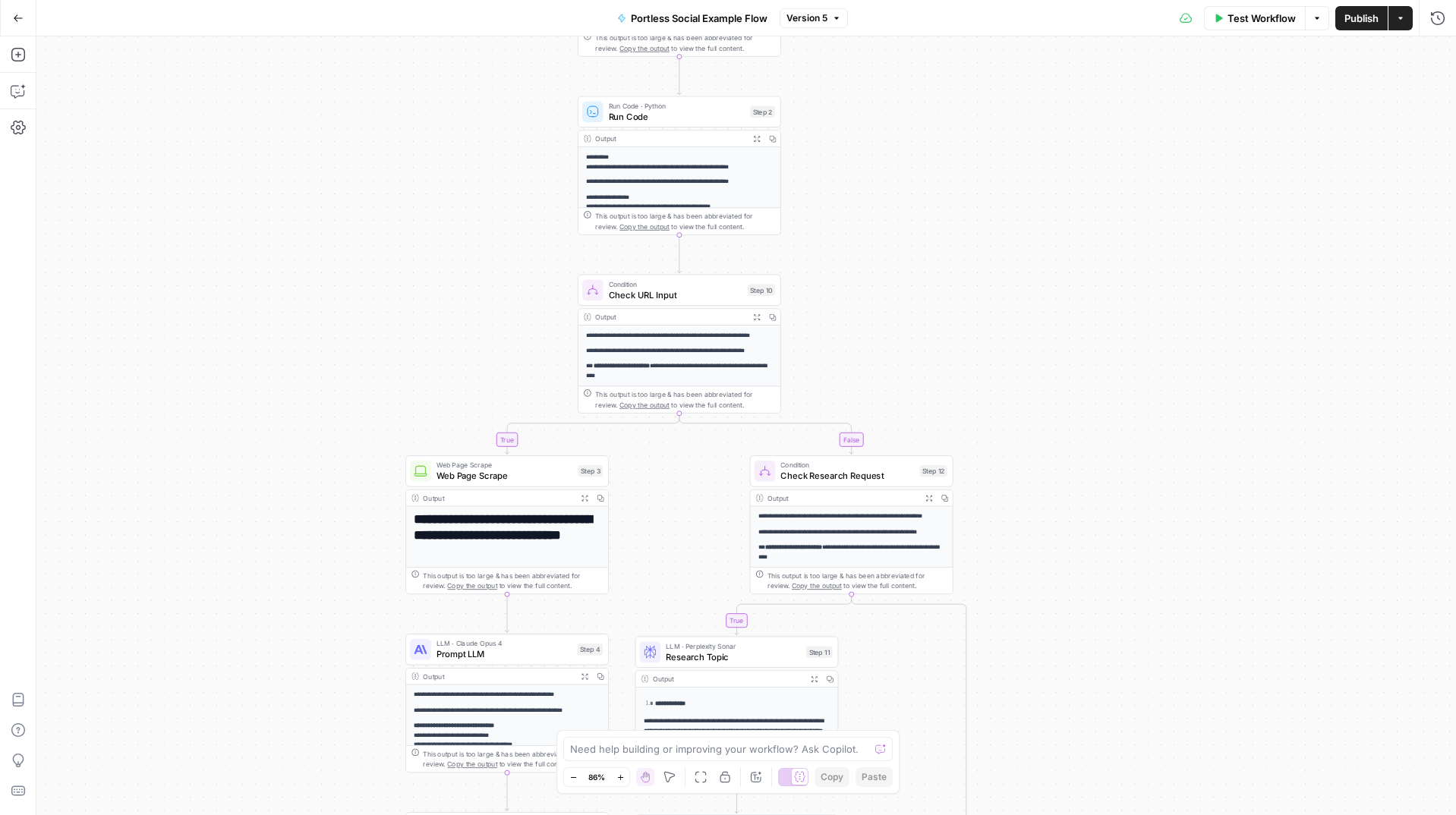
drag, startPoint x: 799, startPoint y: 516, endPoint x: 851, endPoint y: 278, distance: 243.6
click at [851, 278] on div "true true false false Workflow Set Inputs Inputs Search Knowledge Base Search K…" at bounding box center [746, 425] width 1420 height 779
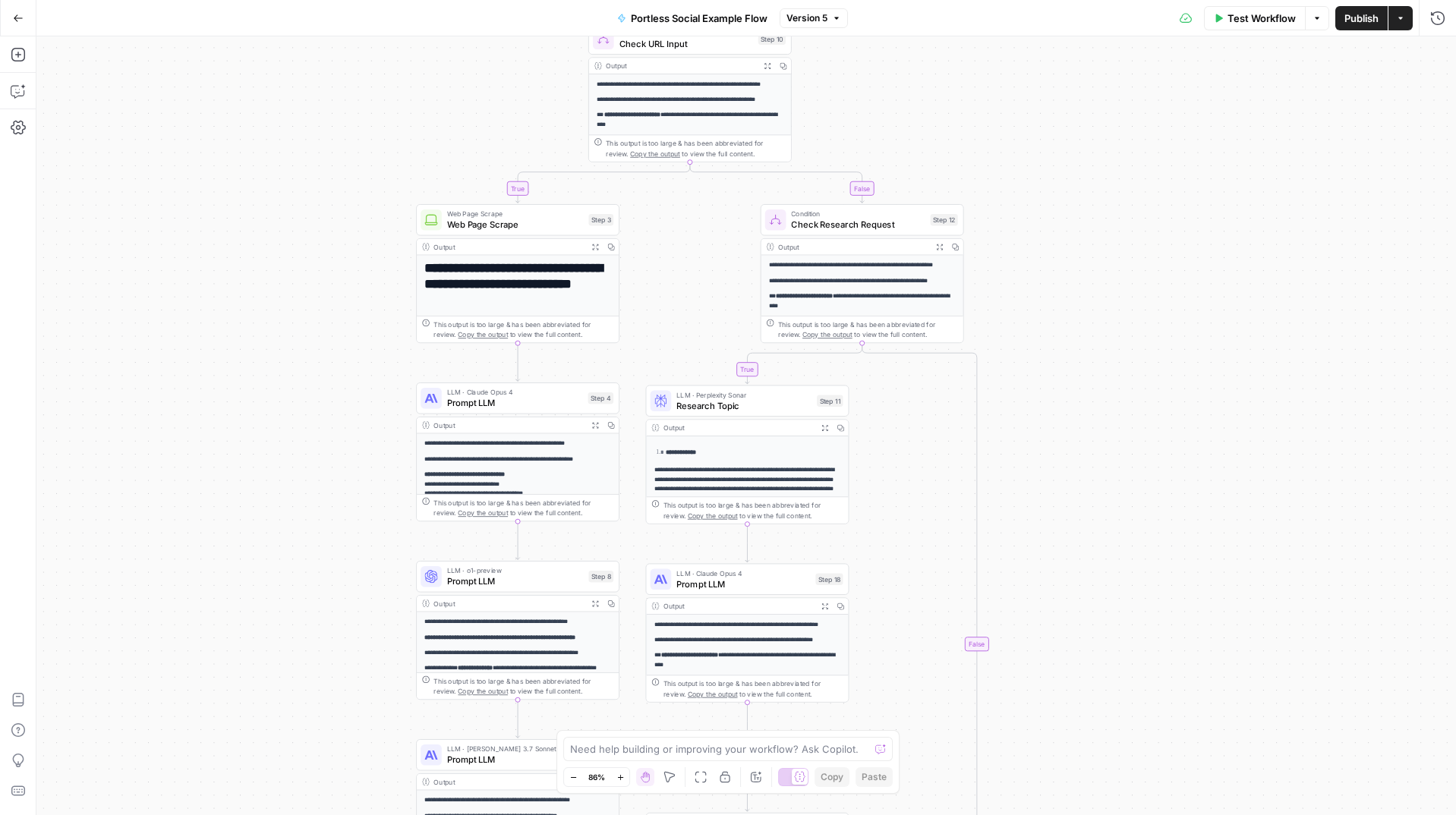
drag, startPoint x: 1088, startPoint y: 568, endPoint x: 1097, endPoint y: 340, distance: 228.2
click at [1097, 340] on div "true true false false Workflow Set Inputs Inputs Search Knowledge Base Search K…" at bounding box center [746, 425] width 1420 height 779
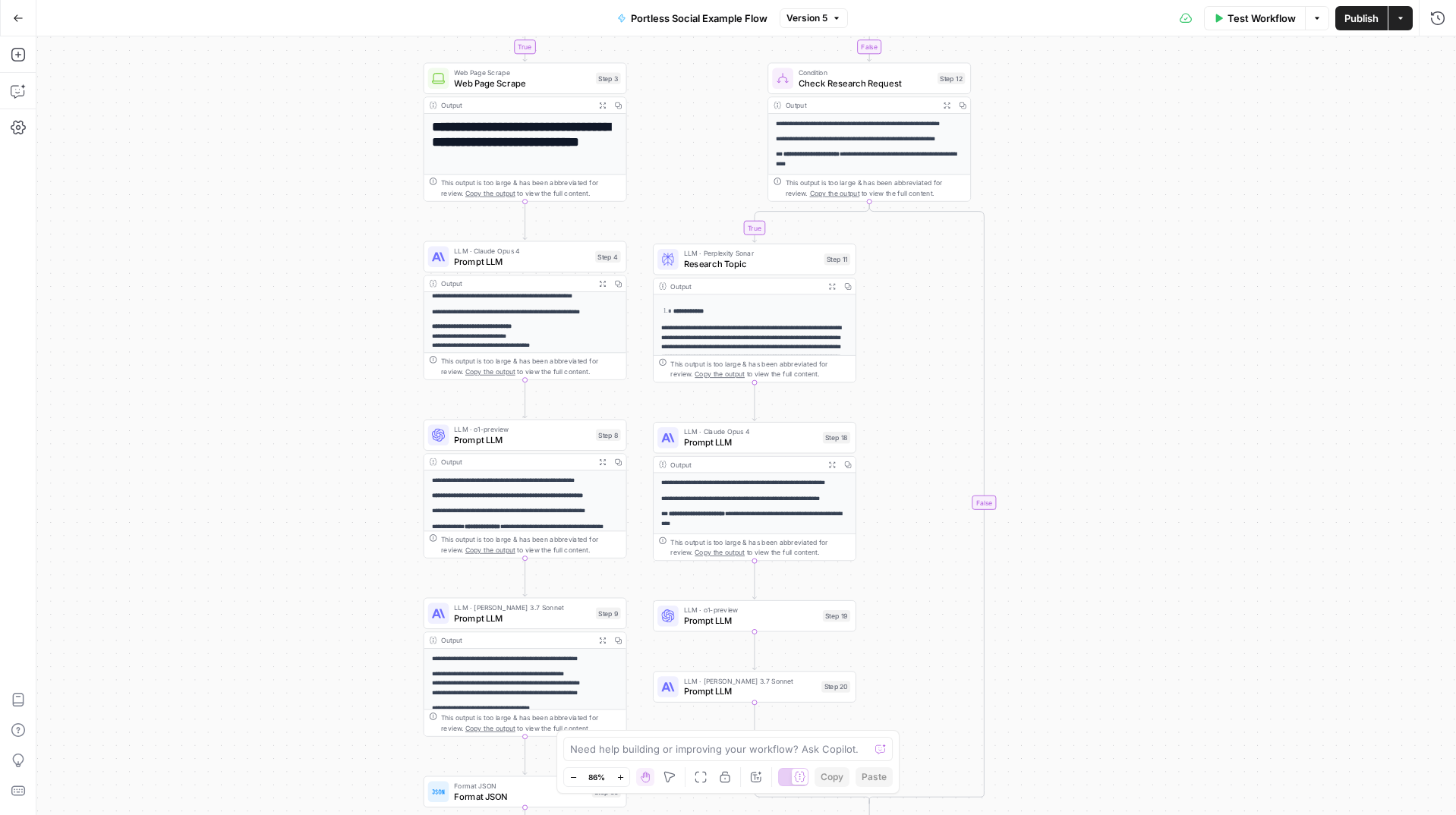
drag, startPoint x: 1087, startPoint y: 450, endPoint x: 1089, endPoint y: 307, distance: 143.0
click at [1094, 308] on div "true true false false Workflow Set Inputs Inputs Search Knowledge Base Search K…" at bounding box center [746, 425] width 1420 height 779
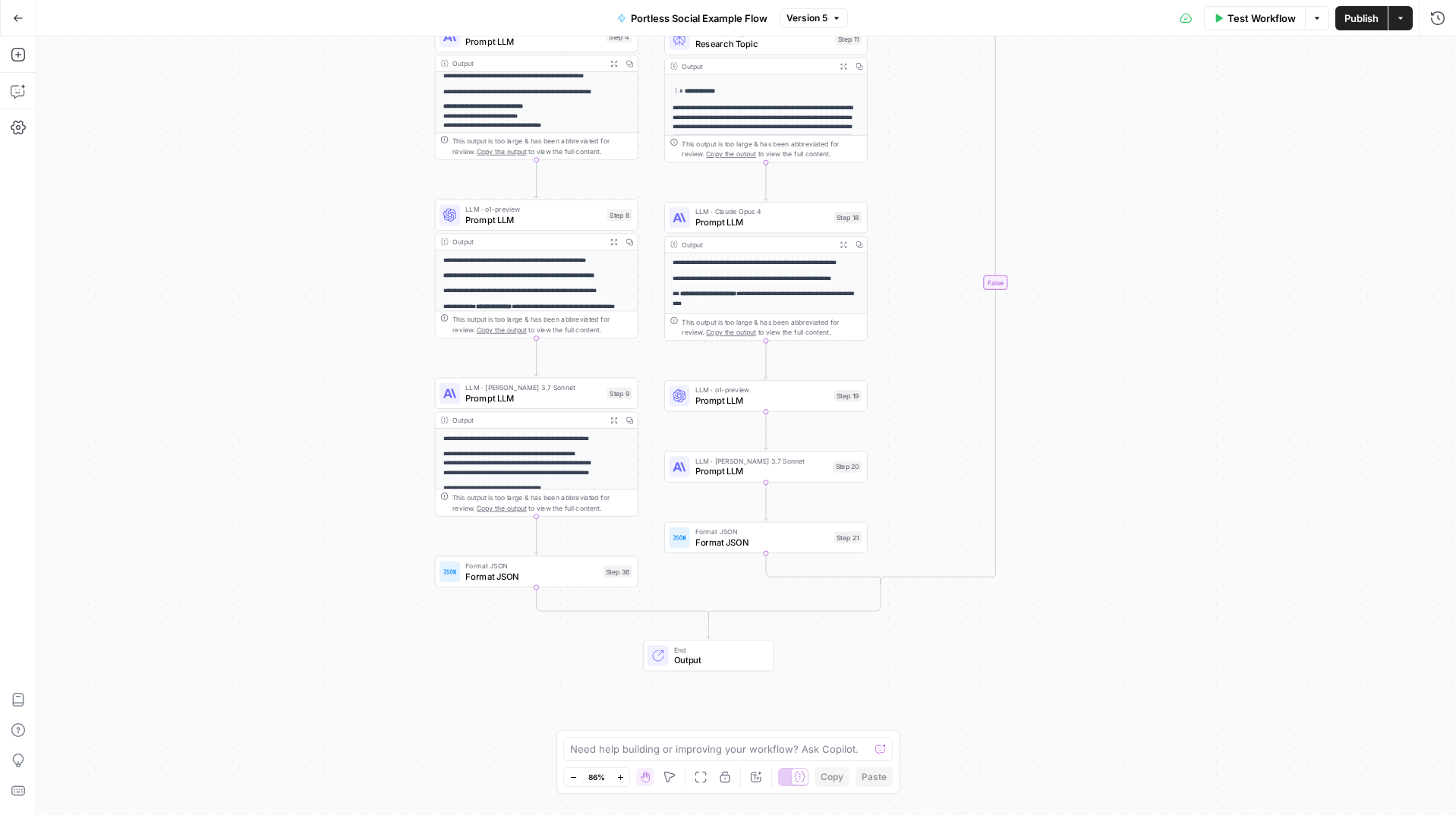
drag, startPoint x: 1081, startPoint y: 441, endPoint x: 1091, endPoint y: 217, distance: 224.2
click at [1091, 217] on div "true true false false Workflow Set Inputs Inputs Search Knowledge Base Search K…" at bounding box center [746, 425] width 1420 height 779
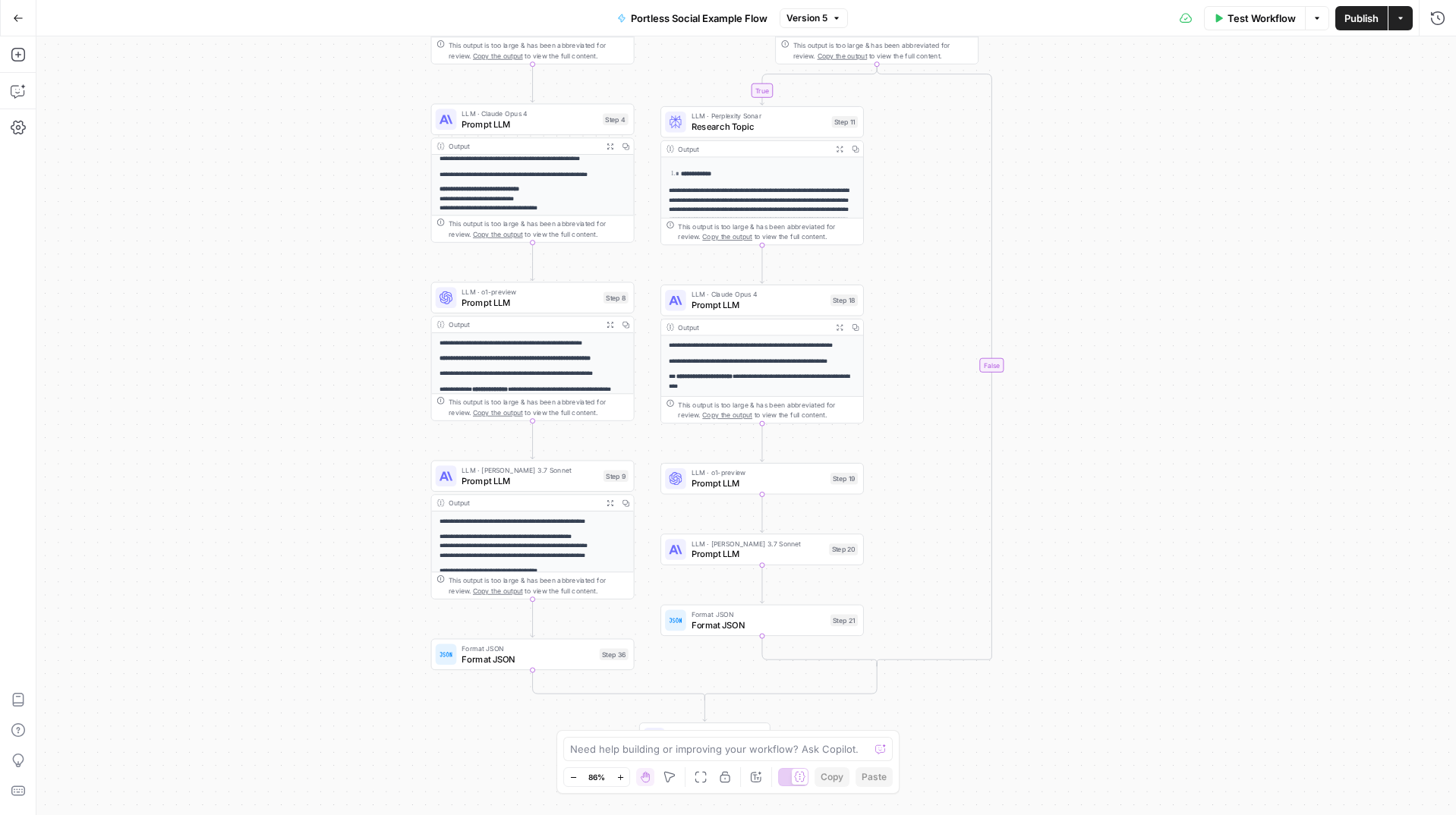
drag, startPoint x: 360, startPoint y: 325, endPoint x: 356, endPoint y: 417, distance: 92.1
click at [356, 417] on div "true true false false Workflow Set Inputs Inputs Search Knowledge Base Search K…" at bounding box center [746, 425] width 1420 height 779
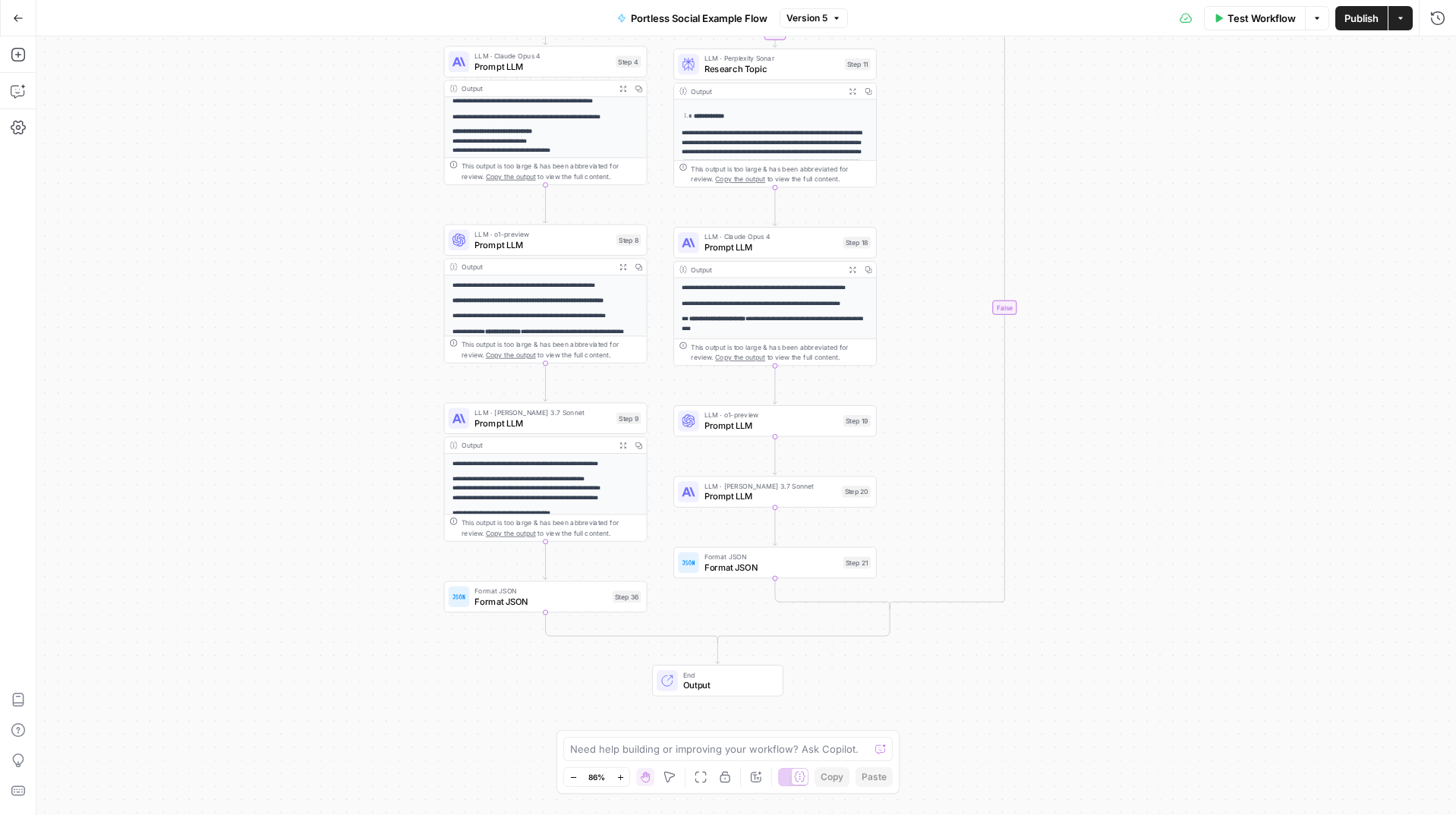
drag, startPoint x: 1097, startPoint y: 439, endPoint x: 1110, endPoint y: 385, distance: 55.5
click at [1110, 385] on div "true true false false Workflow Set Inputs Inputs Search Knowledge Base Search K…" at bounding box center [746, 425] width 1420 height 779
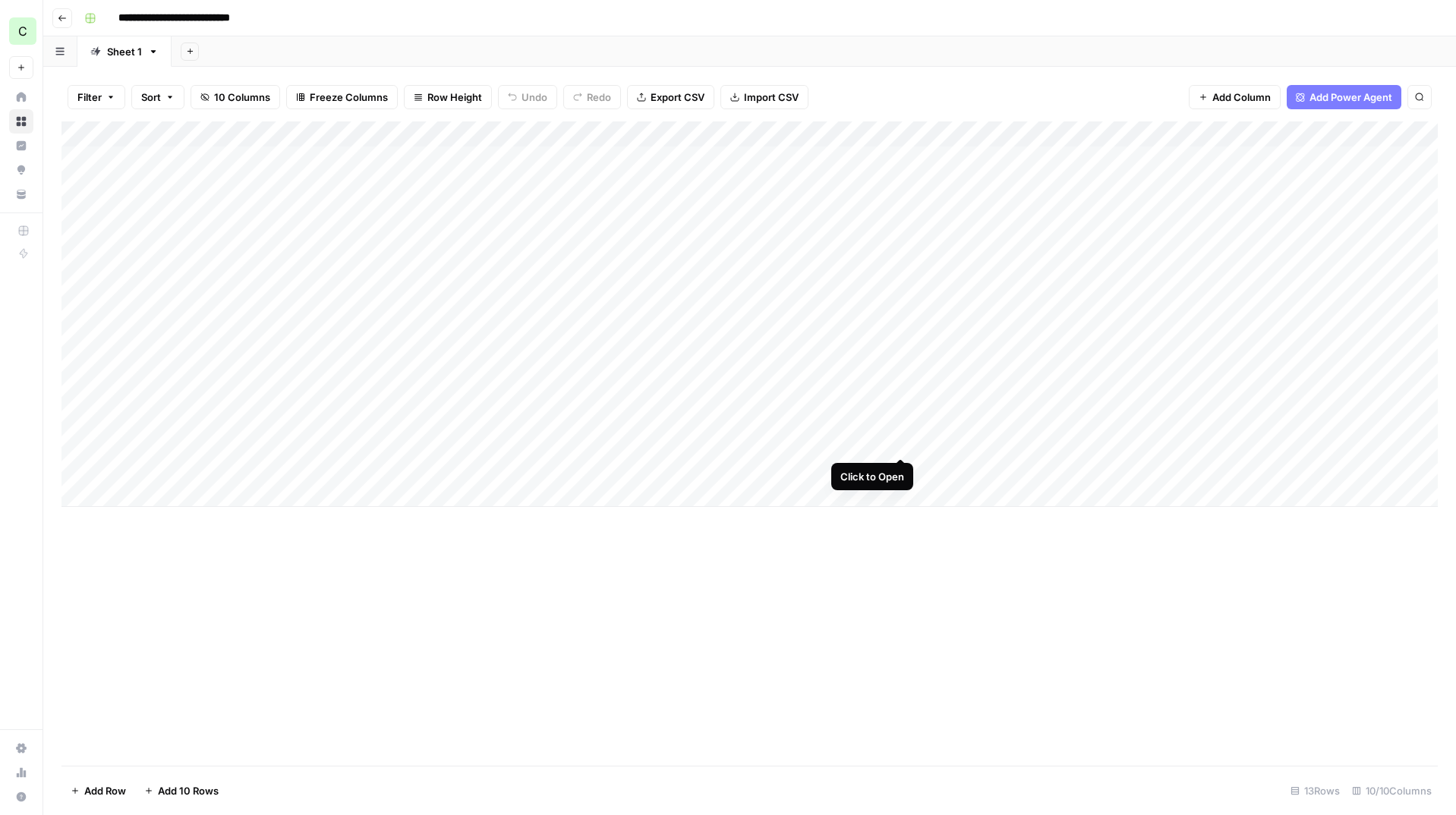
click at [897, 443] on div "Add Column" at bounding box center [750, 314] width 1377 height 386
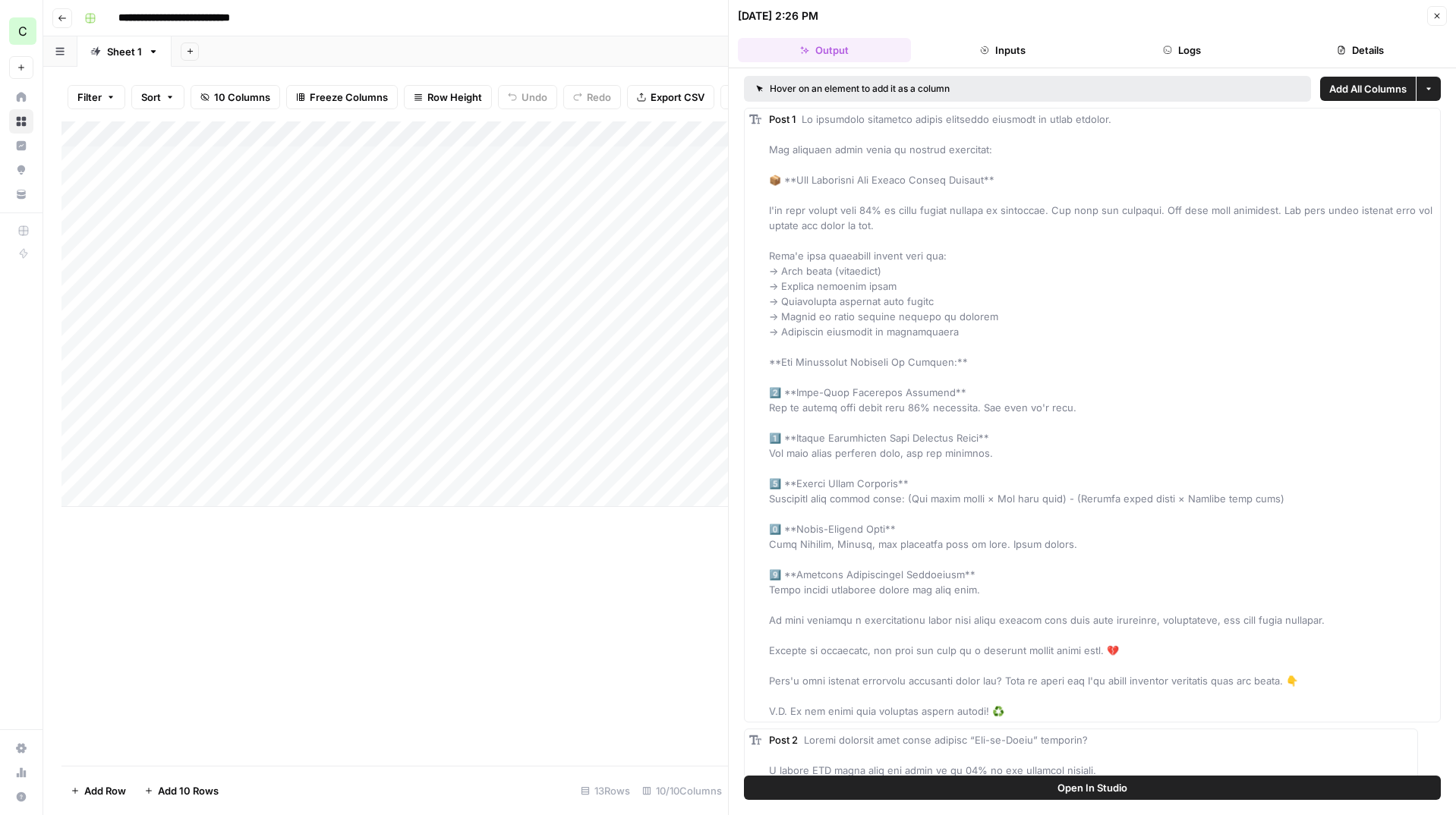
click at [1380, 38] on button "Details" at bounding box center [1362, 50] width 173 height 25
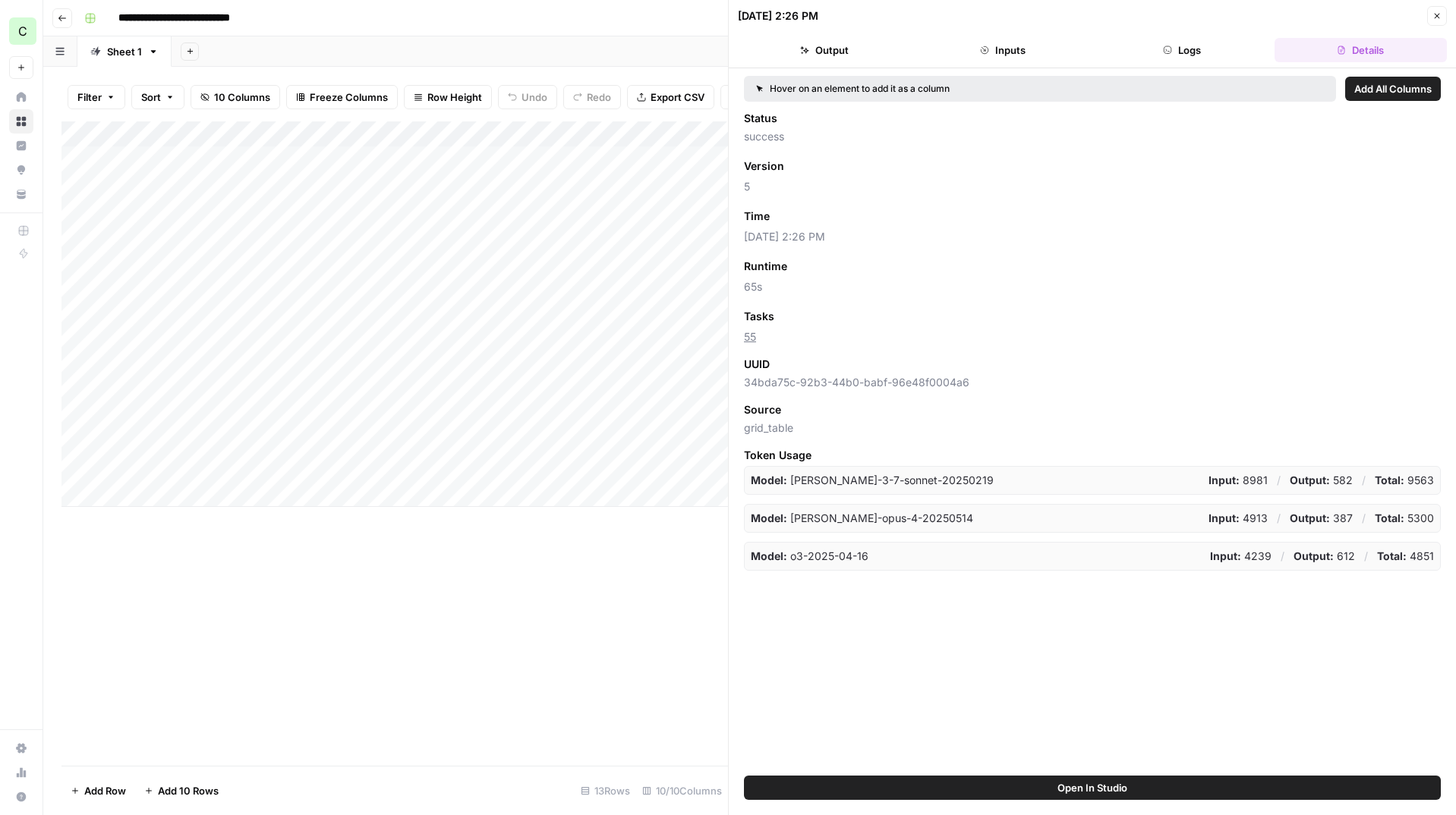
click at [1220, 43] on button "Logs" at bounding box center [1183, 50] width 173 height 25
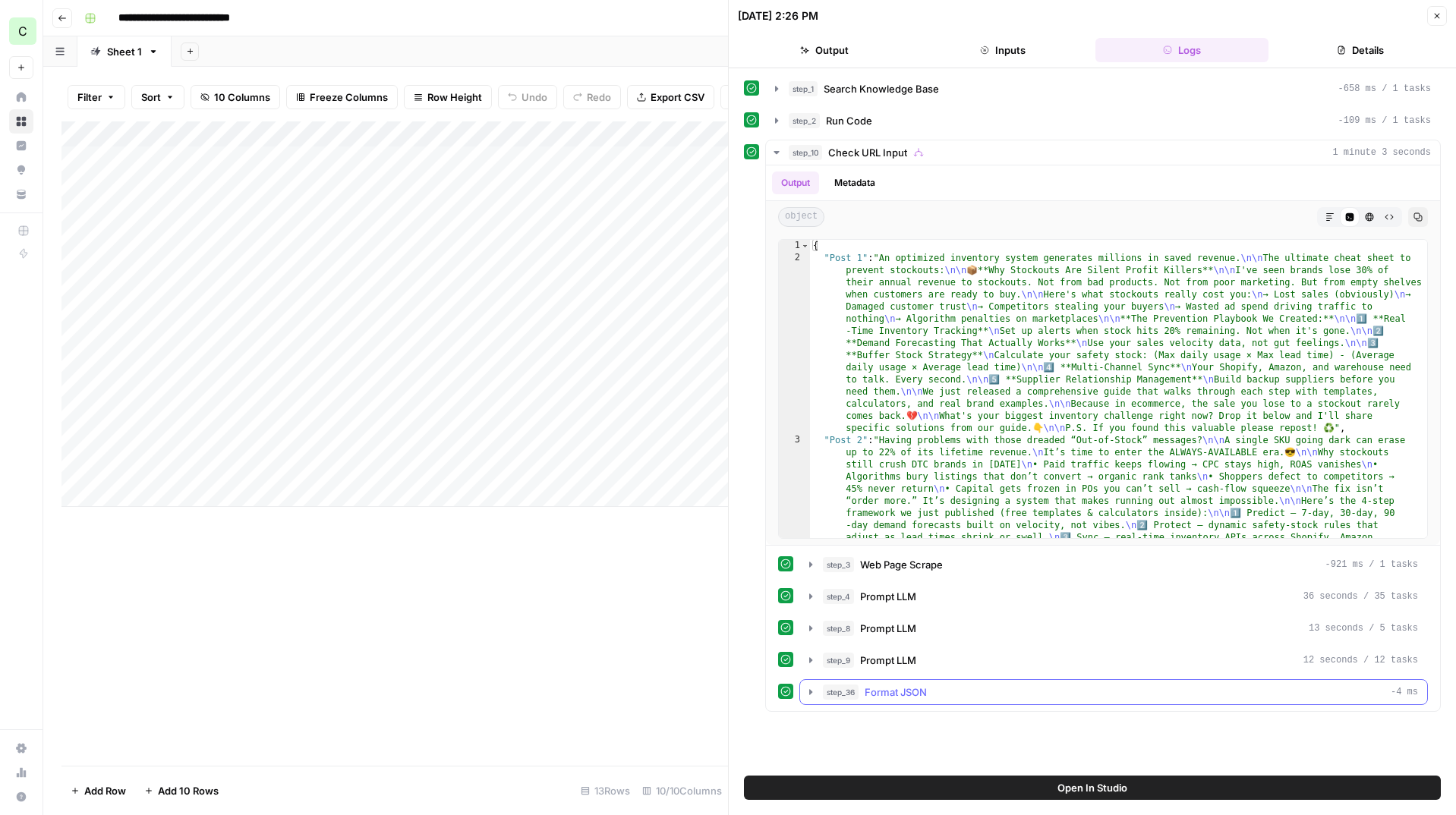
click at [809, 685] on button "step_36 Format JSON -4 ms" at bounding box center [1114, 692] width 627 height 25
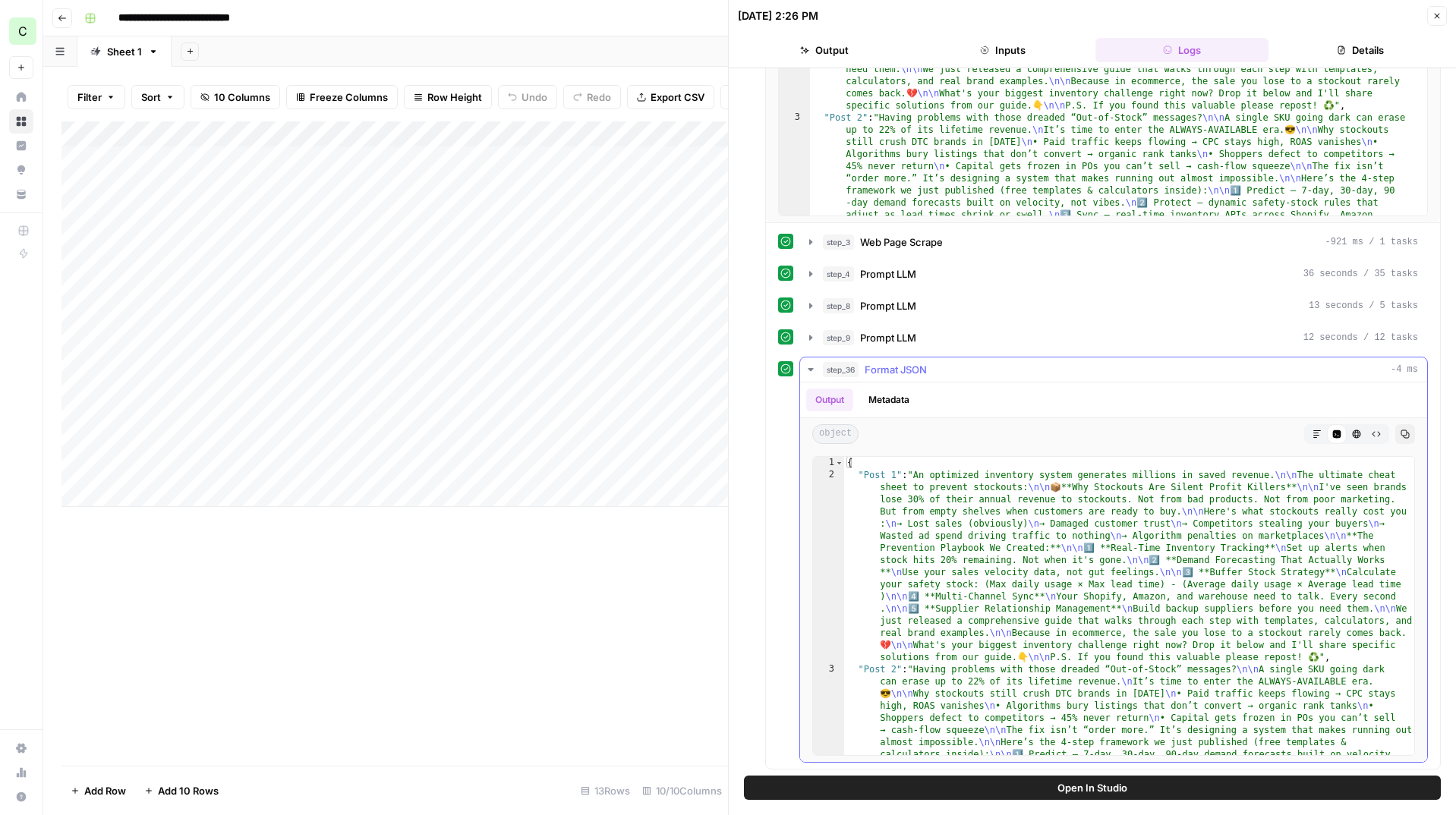
click at [1309, 430] on button "Markdown" at bounding box center [1318, 434] width 20 height 20
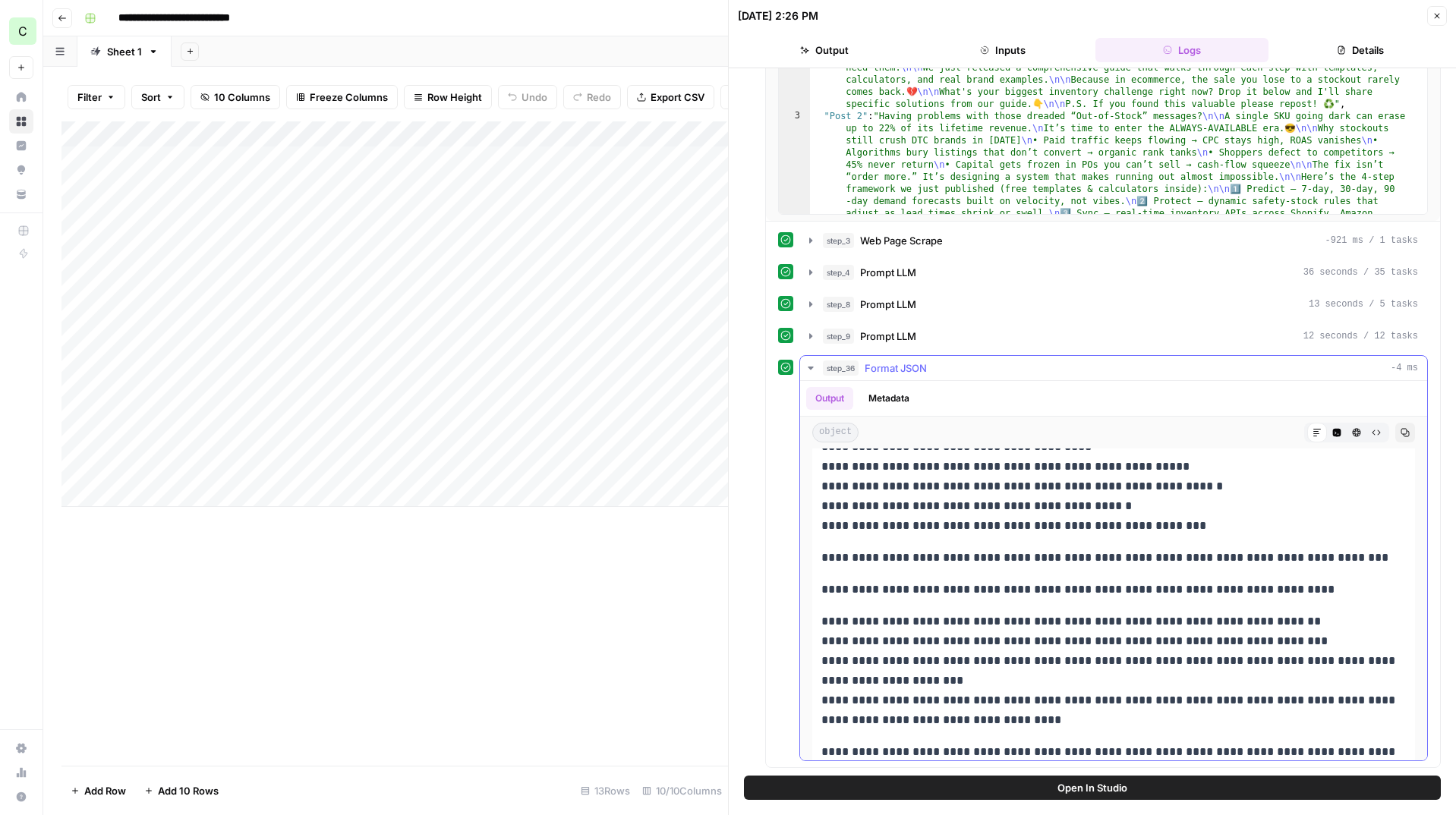
scroll to position [889, 0]
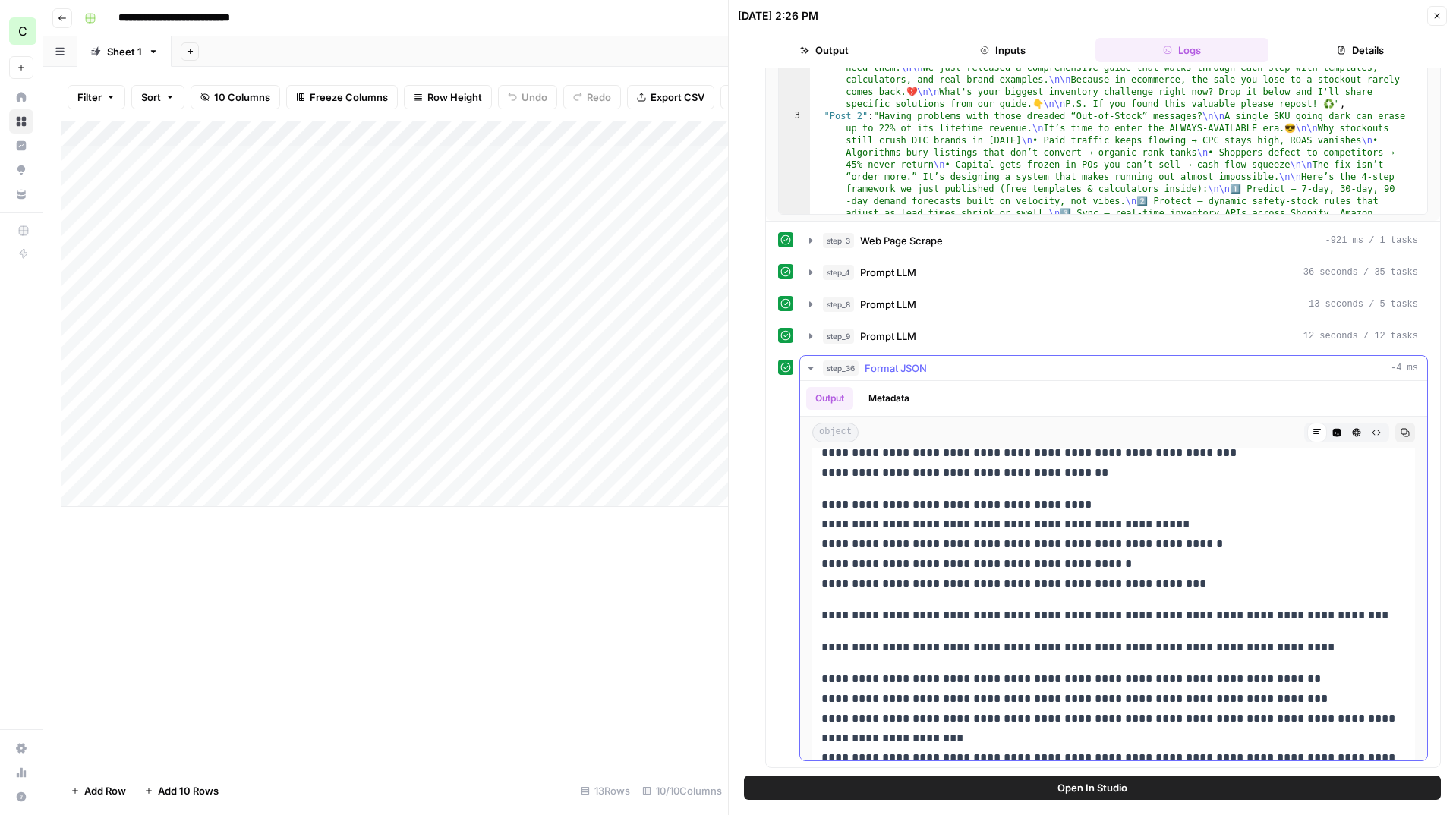
click at [809, 365] on icon "button" at bounding box center [811, 368] width 12 height 12
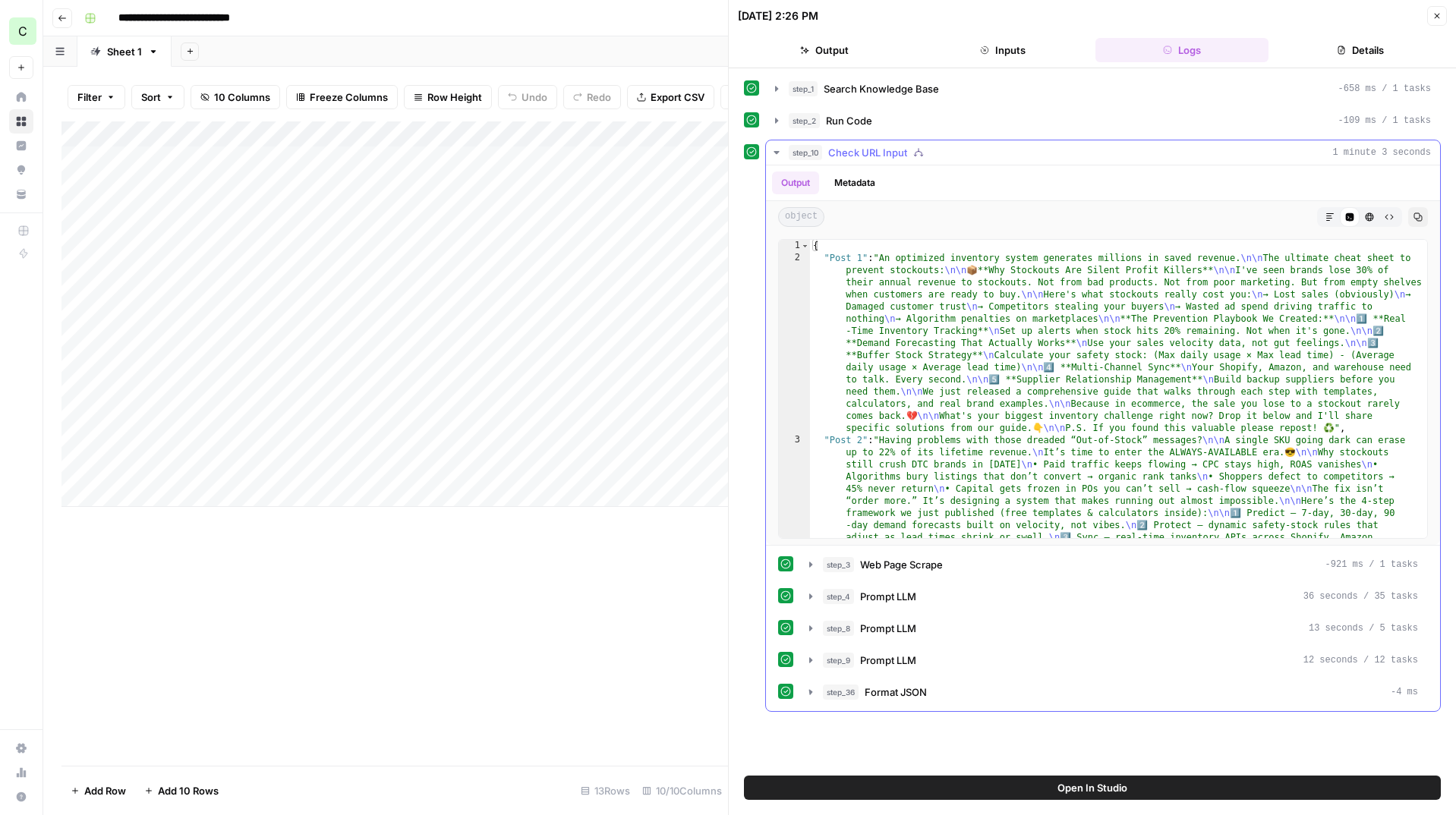
scroll to position [0, 0]
click at [774, 150] on icon "button" at bounding box center [777, 153] width 12 height 12
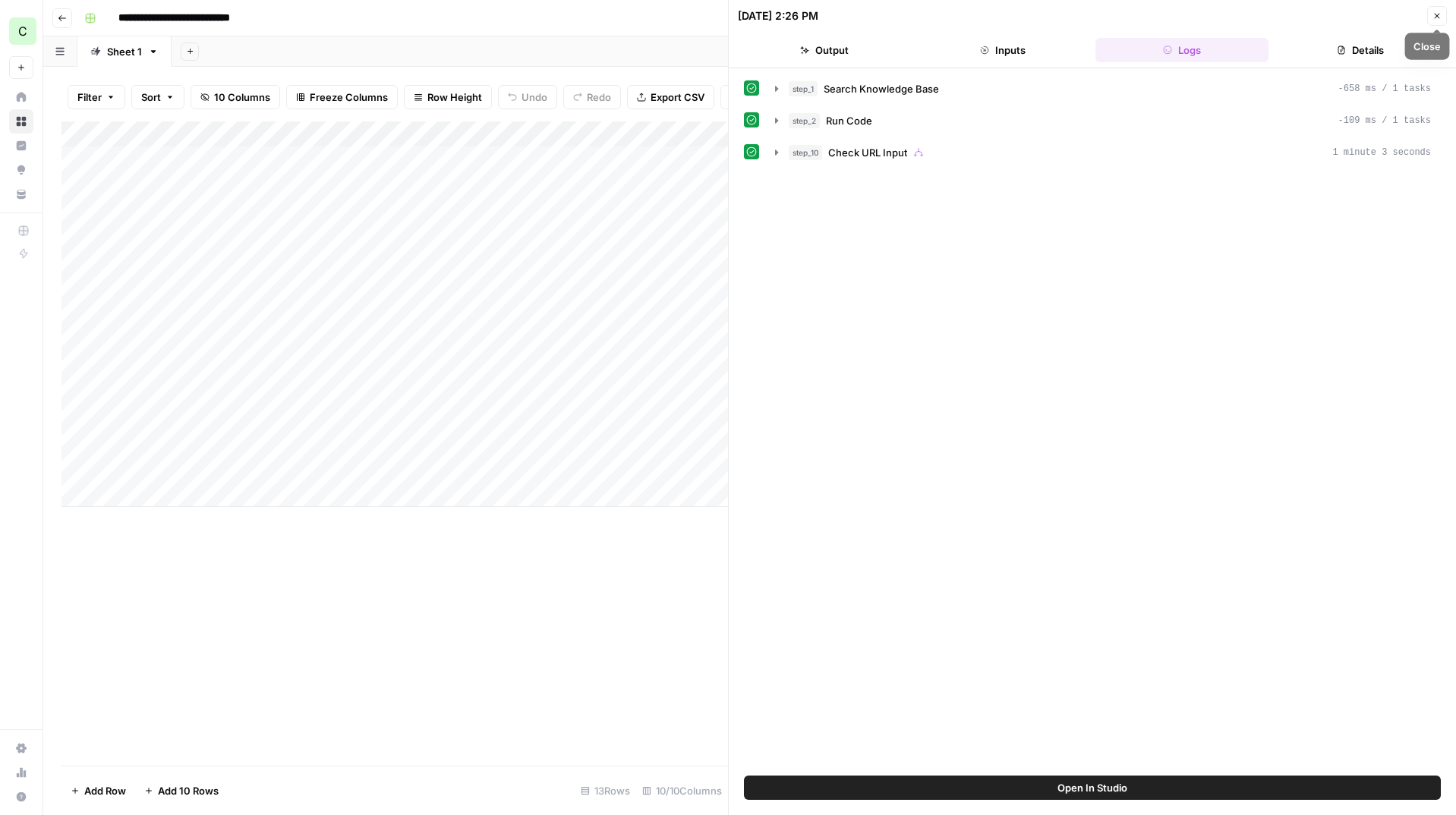
click at [1430, 19] on button "Close" at bounding box center [1438, 16] width 20 height 20
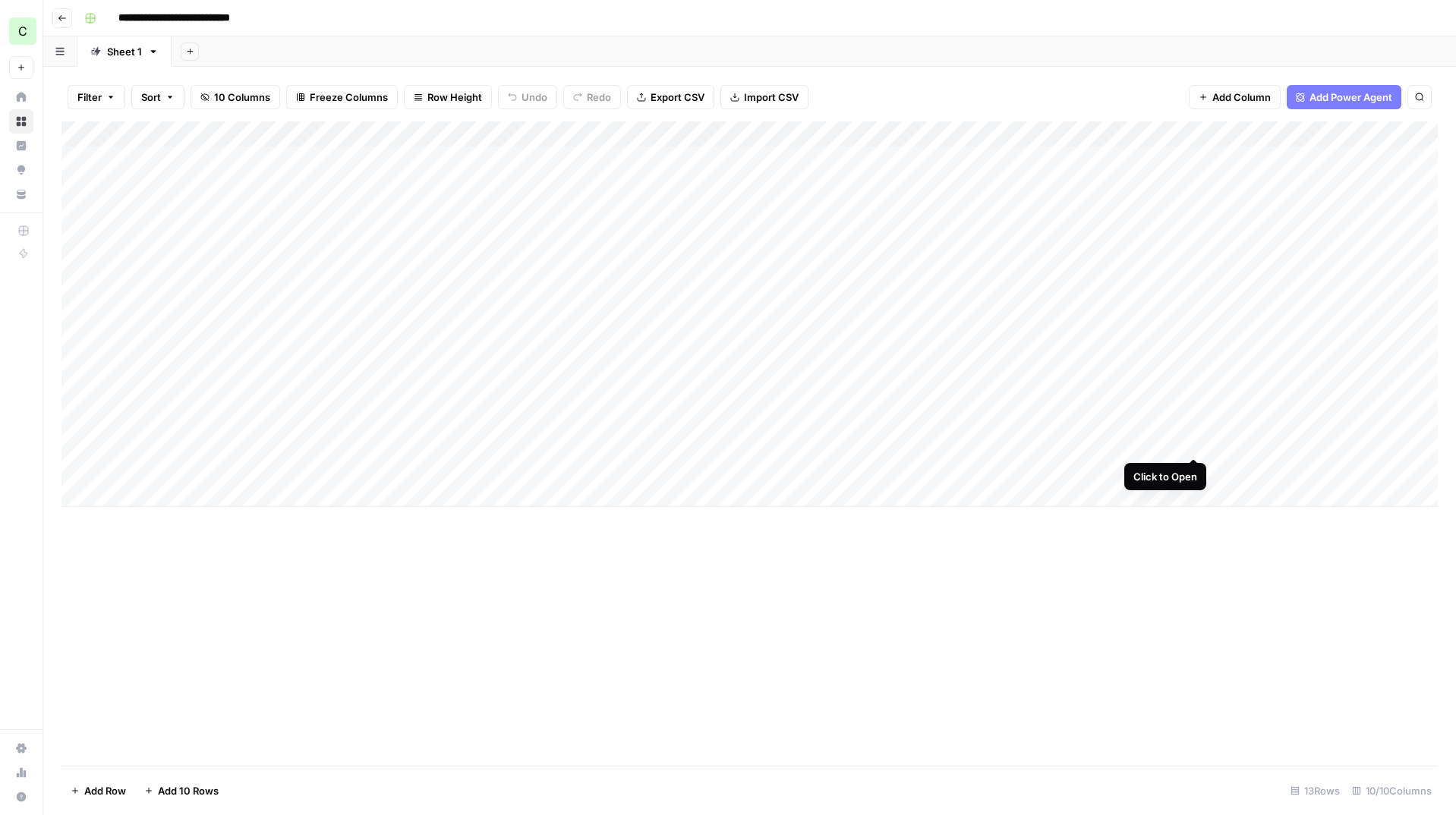
click at [1193, 441] on div "Add Column" at bounding box center [750, 314] width 1377 height 386
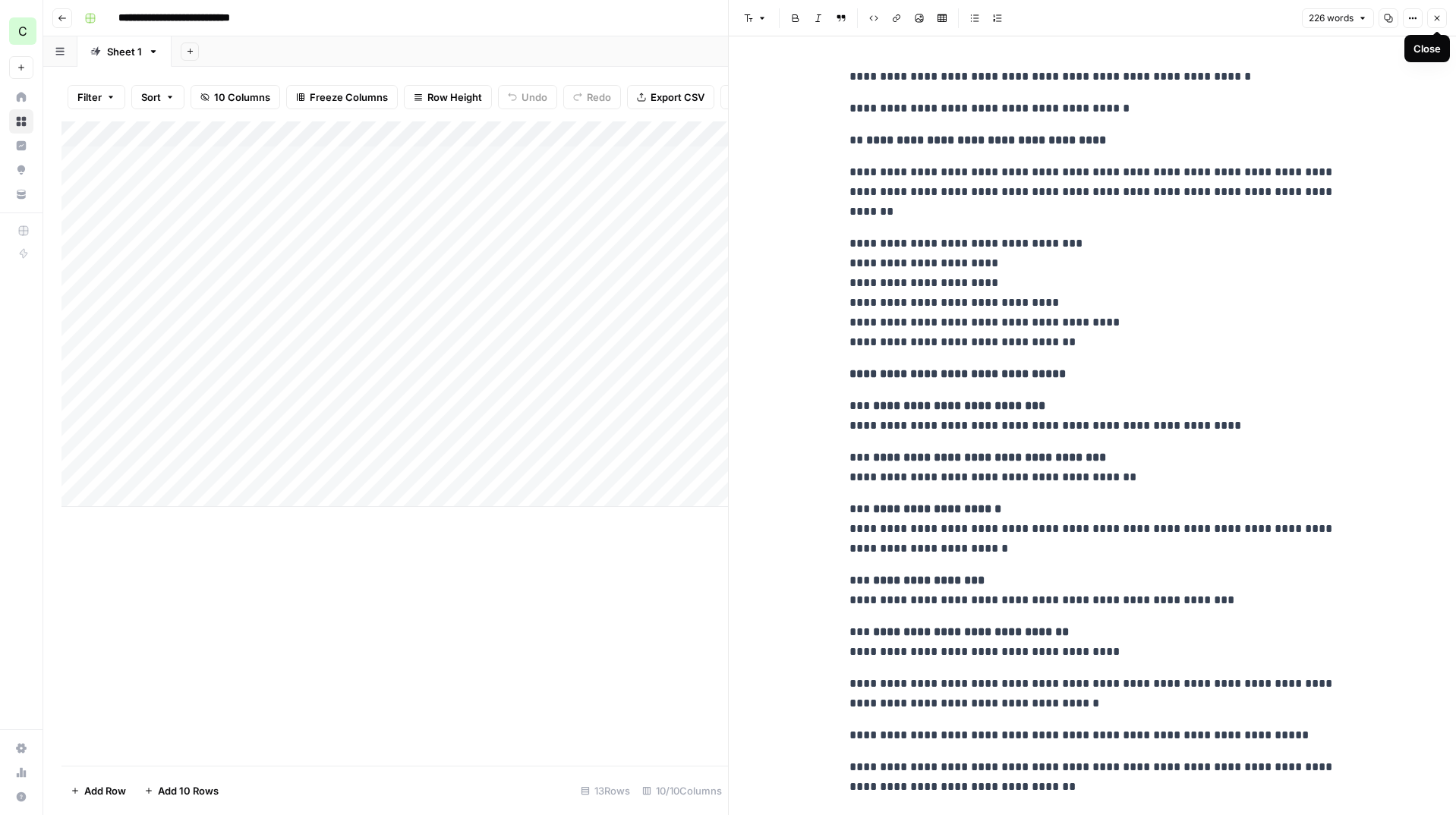
click at [1439, 18] on icon "button" at bounding box center [1438, 18] width 9 height 9
